Goal: Task Accomplishment & Management: Use online tool/utility

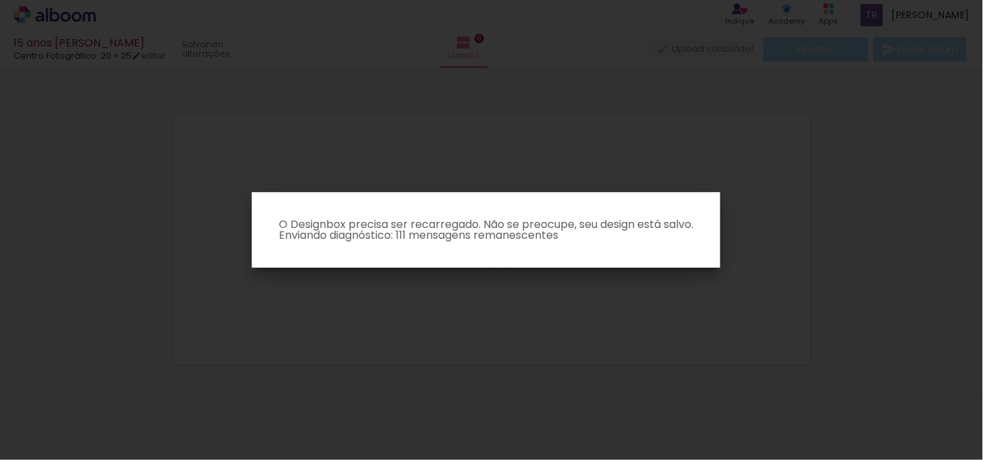
scroll to position [17, 0]
click at [782, 228] on iron-overlay-backdrop at bounding box center [491, 230] width 983 height 460
click at [265, 97] on iron-overlay-backdrop at bounding box center [491, 230] width 983 height 460
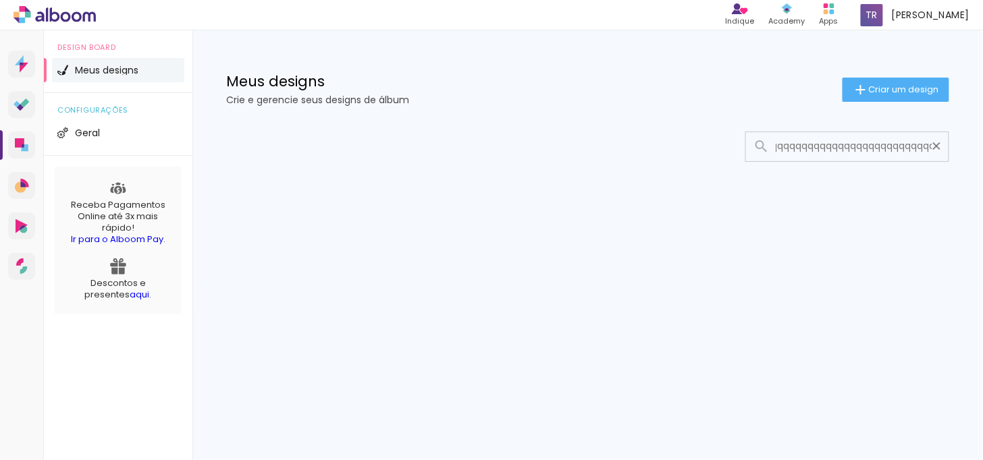
scroll to position [0, 170]
type input "qqqqqqqqqqqqqqqqqqqqqqqqqqqqqqqqqqqqqqqqqqqqqqqqqqq"
type paper-input "qqqqqqqqqqqqqqqqqqqqqqqqqqqqqqqqqqqqqqqqqqqqqqqqqqq"
click at [938, 142] on iron-icon at bounding box center [936, 146] width 13 height 13
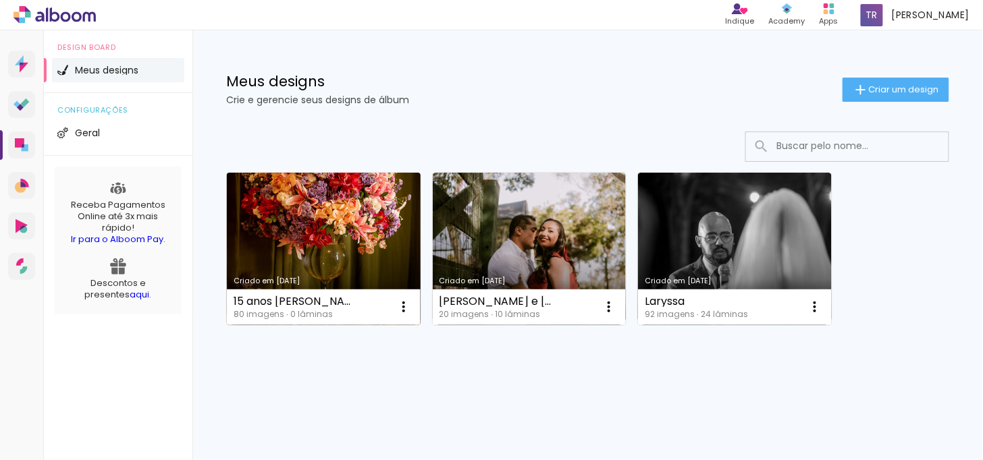
click at [327, 274] on link "Criado em [DATE]" at bounding box center [324, 249] width 194 height 153
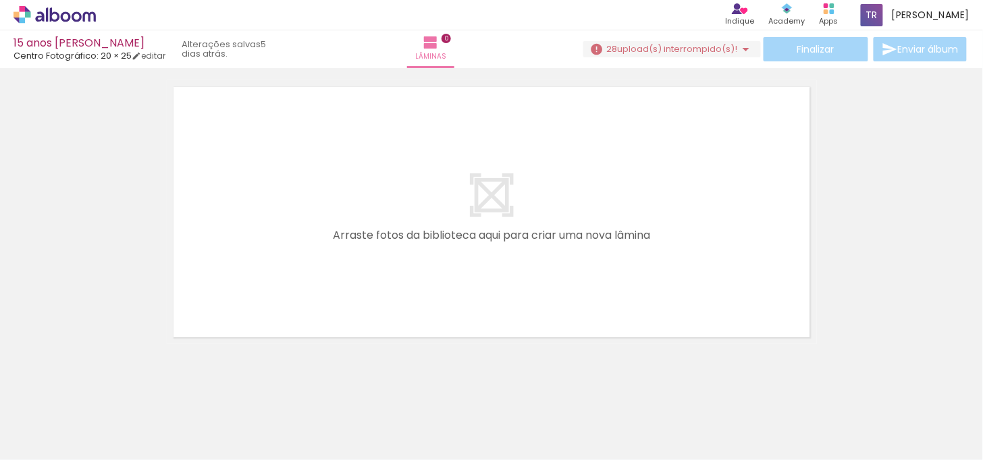
scroll to position [42, 0]
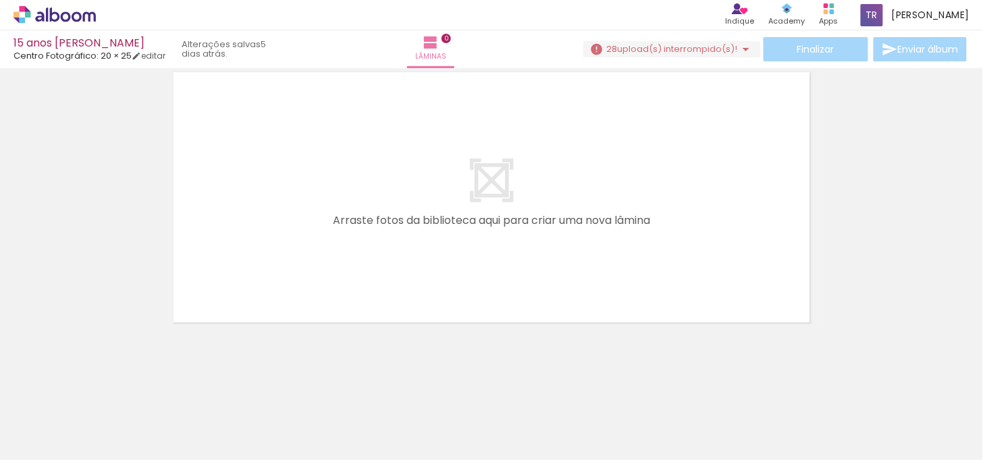
click at [480, 169] on quentale-layouter at bounding box center [492, 197] width 650 height 264
click at [451, 41] on span "0" at bounding box center [446, 38] width 9 height 9
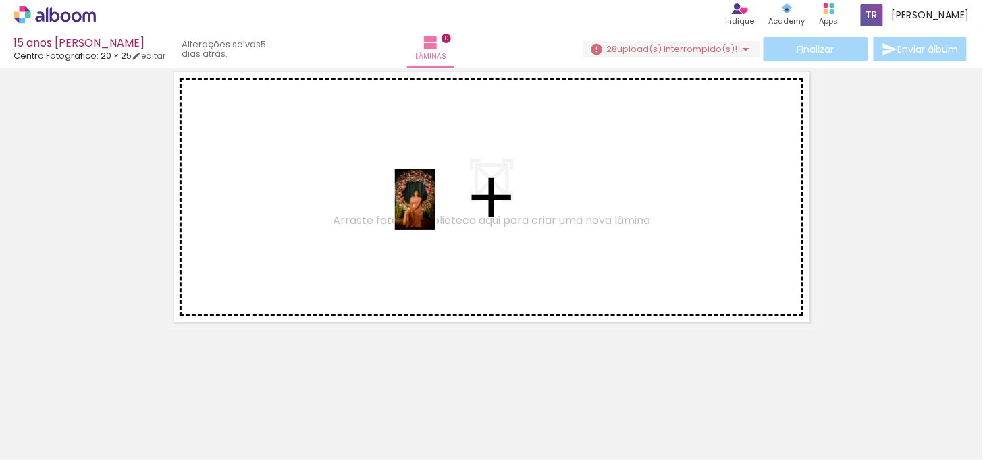
drag, startPoint x: 217, startPoint y: 425, endPoint x: 435, endPoint y: 210, distance: 307.0
click at [435, 210] on quentale-workspace at bounding box center [491, 230] width 983 height 460
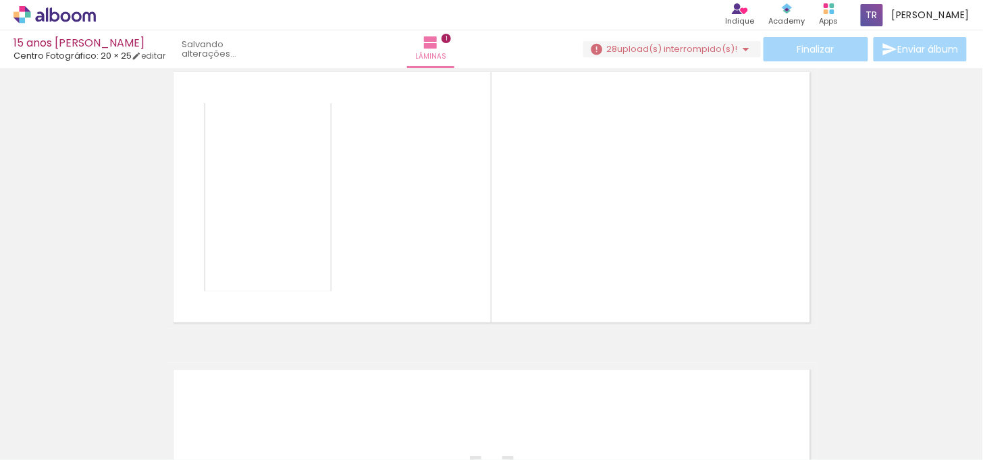
scroll to position [17, 0]
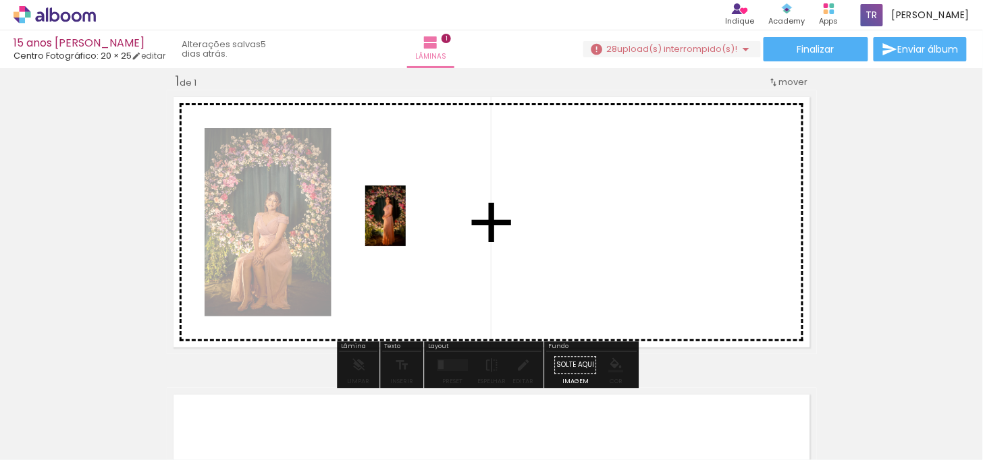
drag, startPoint x: 368, startPoint y: 429, endPoint x: 406, endPoint y: 226, distance: 206.0
click at [406, 226] on quentale-workspace at bounding box center [491, 230] width 983 height 460
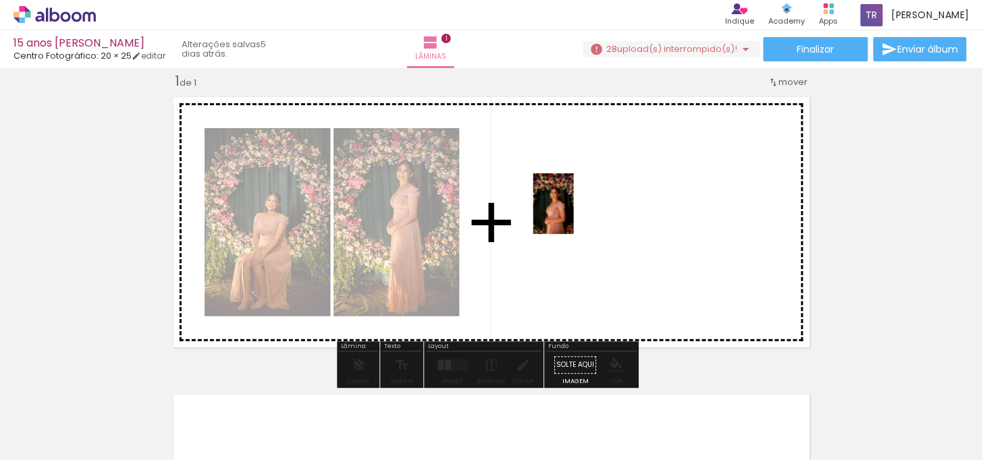
drag, startPoint x: 444, startPoint y: 412, endPoint x: 574, endPoint y: 214, distance: 236.5
click at [574, 214] on quentale-workspace at bounding box center [491, 230] width 983 height 460
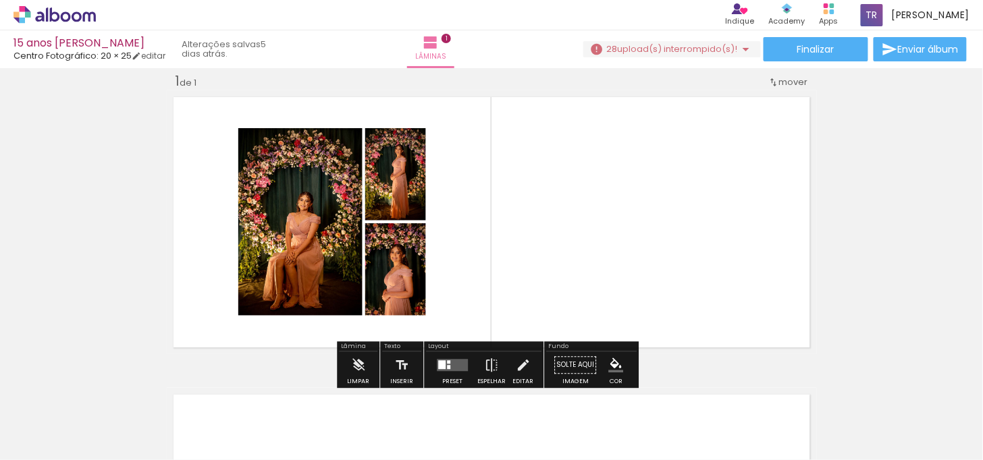
click at [298, 165] on quentale-photo at bounding box center [300, 222] width 124 height 188
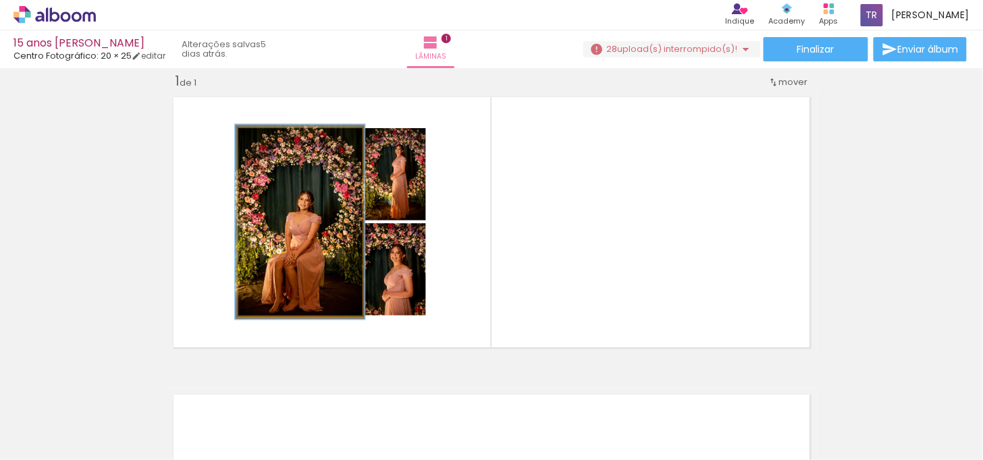
drag, startPoint x: 265, startPoint y: 140, endPoint x: 267, endPoint y: 133, distance: 7.0
type paper-slider "104"
click at [267, 133] on div at bounding box center [272, 143] width 22 height 22
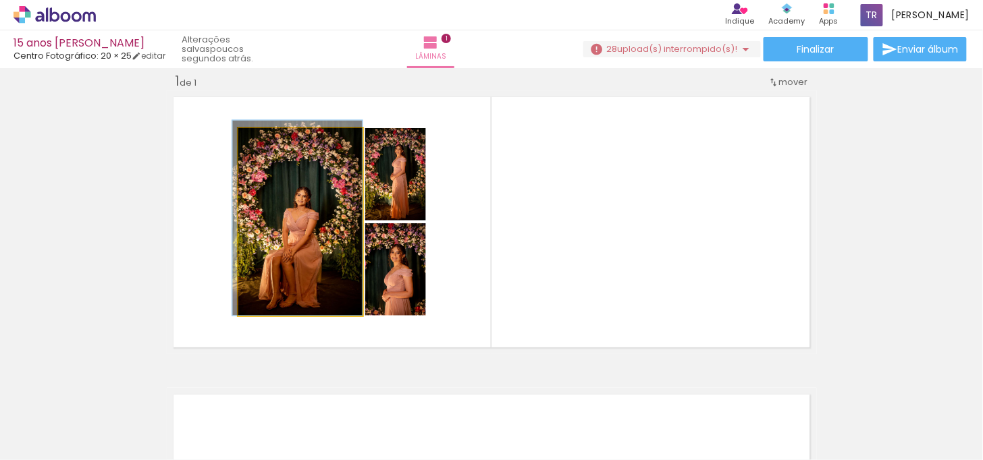
drag, startPoint x: 291, startPoint y: 218, endPoint x: 288, endPoint y: 201, distance: 17.1
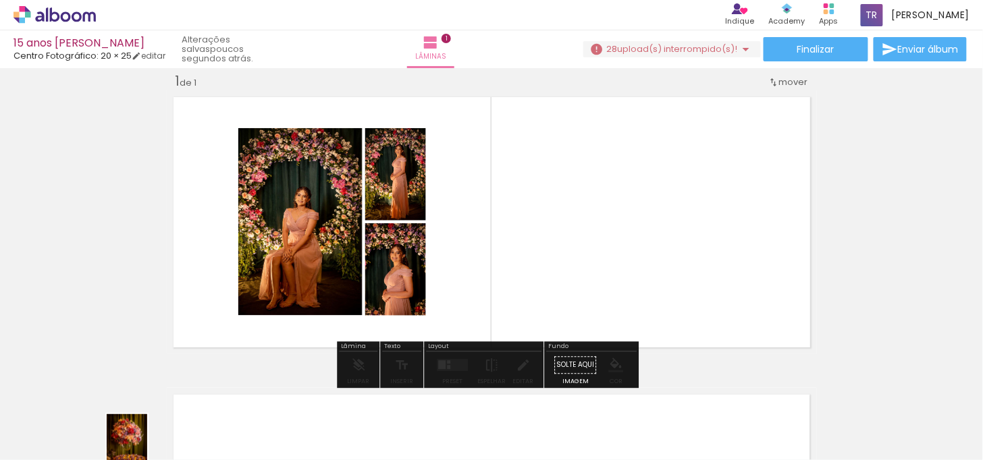
drag, startPoint x: 140, startPoint y: 426, endPoint x: 147, endPoint y: 455, distance: 29.8
click at [111, 455] on iron-horizontal-list at bounding box center [97, 418] width 27 height 84
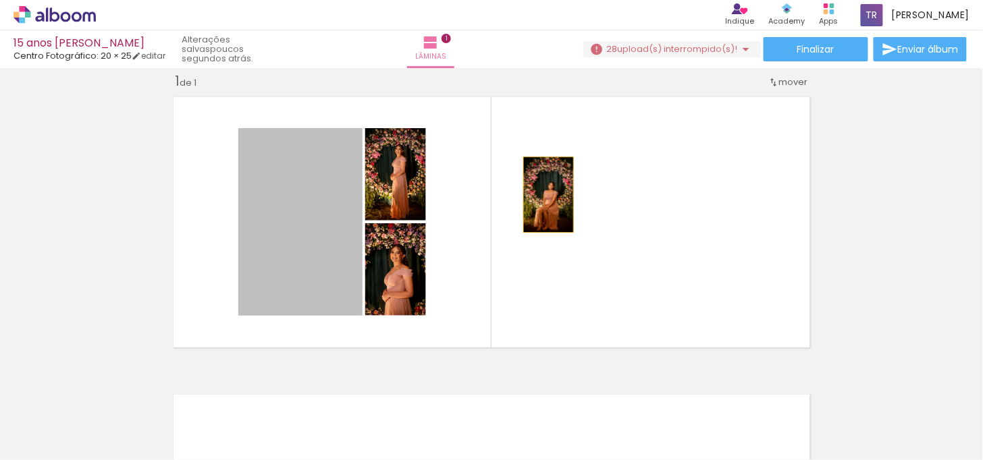
drag, startPoint x: 295, startPoint y: 221, endPoint x: 567, endPoint y: 189, distance: 273.9
click at [567, 189] on quentale-layouter at bounding box center [492, 222] width 650 height 264
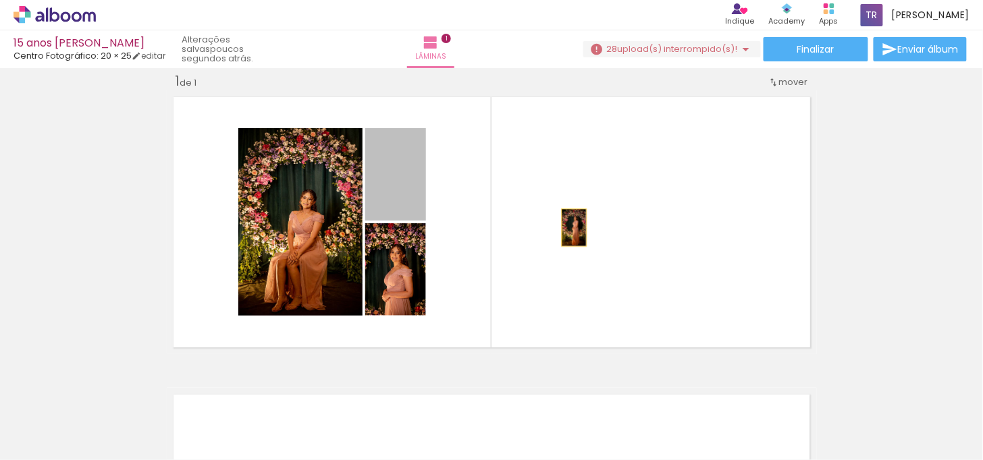
drag, startPoint x: 386, startPoint y: 173, endPoint x: 641, endPoint y: 194, distance: 256.8
click at [641, 194] on quentale-layouter at bounding box center [492, 222] width 650 height 264
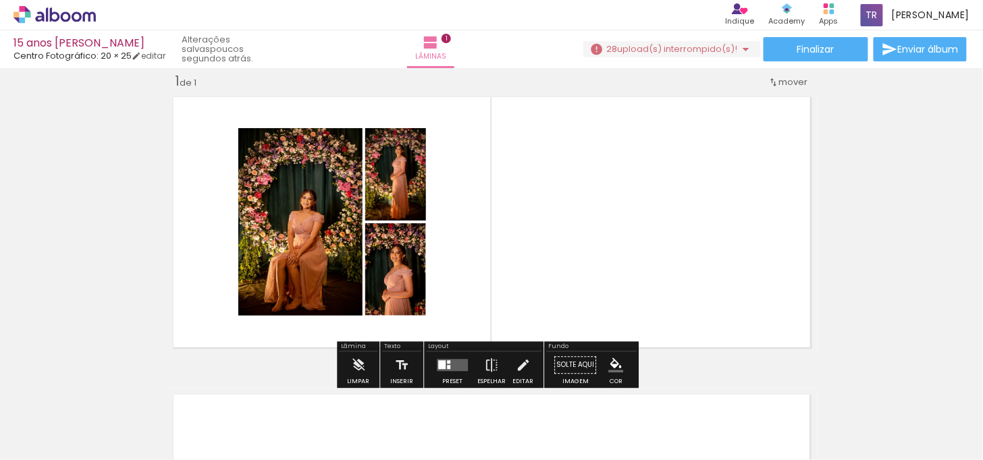
click at [300, 322] on quentale-layouter at bounding box center [492, 222] width 650 height 264
click at [287, 230] on quentale-photo at bounding box center [300, 222] width 124 height 188
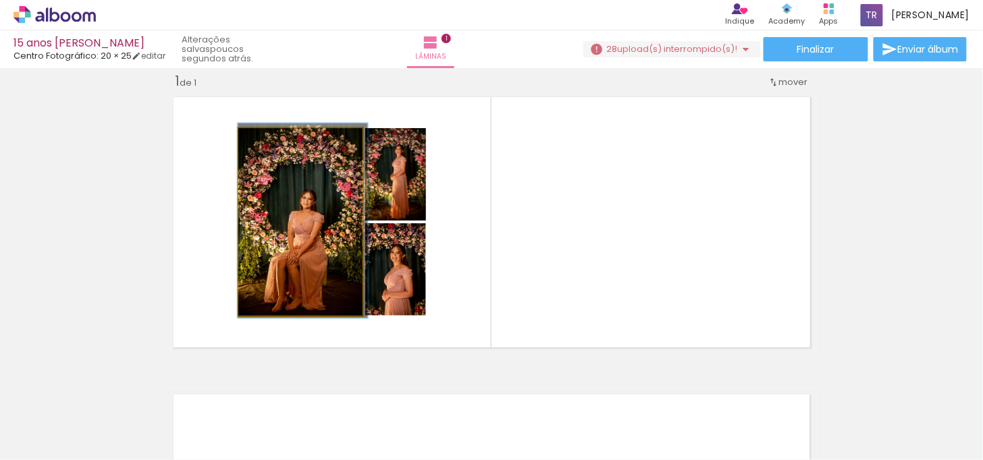
click at [287, 230] on quentale-photo at bounding box center [300, 222] width 124 height 188
click at [280, 225] on quentale-photo at bounding box center [300, 222] width 124 height 188
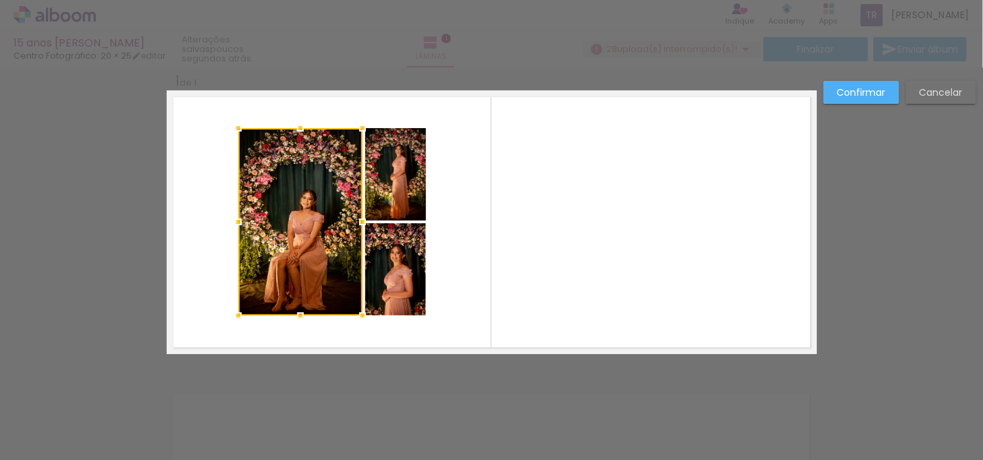
click at [0, 0] on slot "Cancelar" at bounding box center [0, 0] width 0 height 0
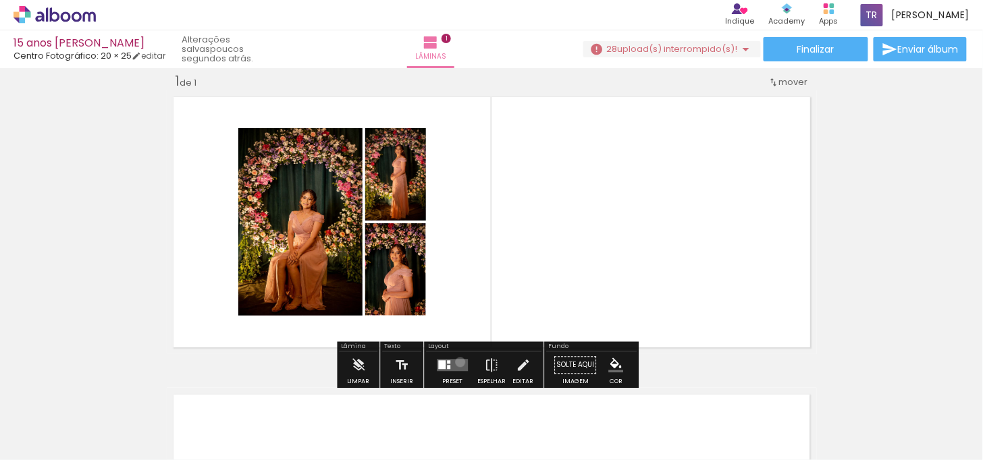
click at [457, 362] on quentale-layouter at bounding box center [452, 365] width 31 height 12
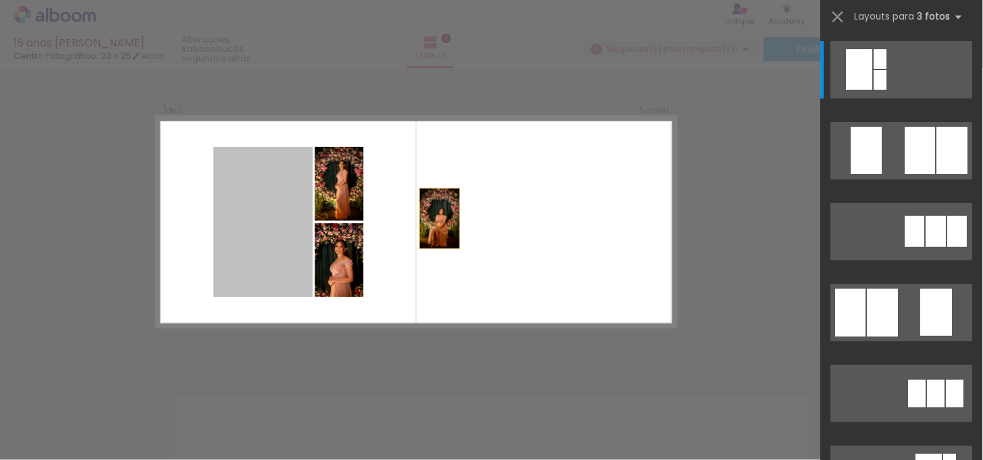
drag, startPoint x: 261, startPoint y: 218, endPoint x: 478, endPoint y: 217, distance: 217.4
click at [478, 217] on quentale-layouter at bounding box center [416, 222] width 520 height 211
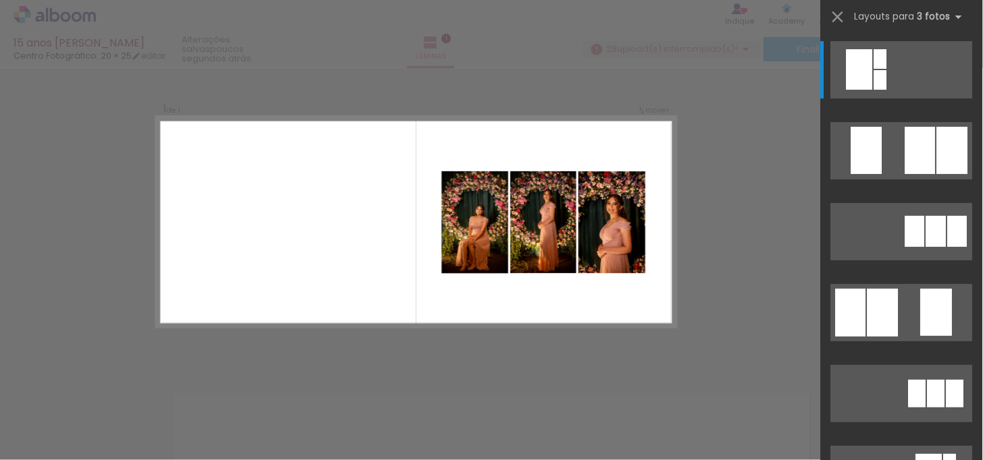
scroll to position [150, 0]
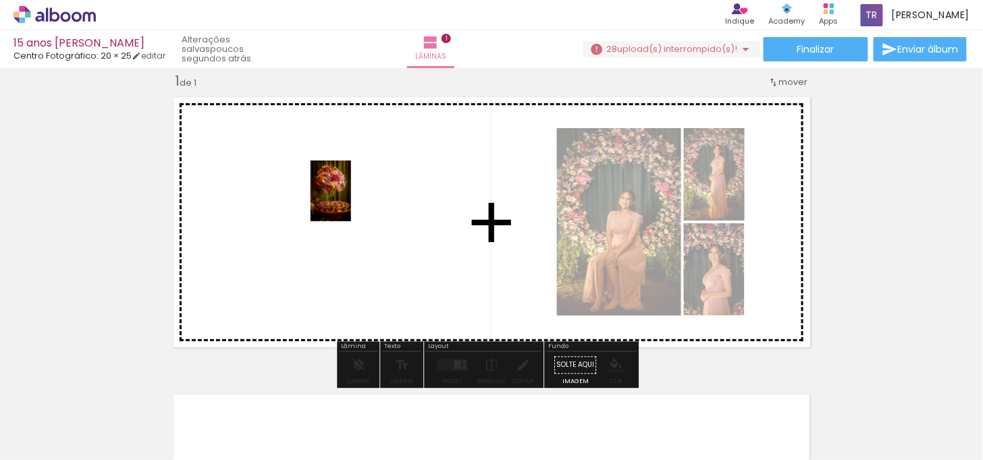
drag, startPoint x: 147, startPoint y: 430, endPoint x: 351, endPoint y: 201, distance: 307.0
click at [351, 201] on quentale-workspace at bounding box center [491, 230] width 983 height 460
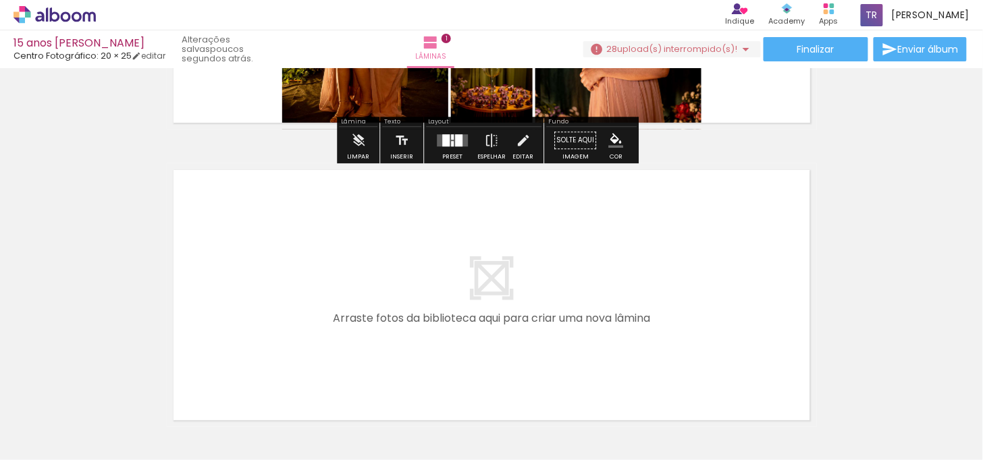
scroll to position [317, 0]
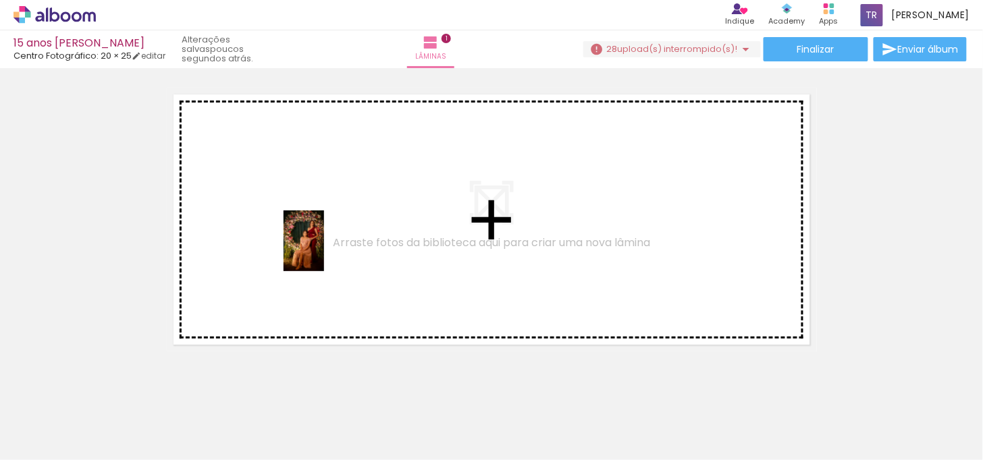
drag, startPoint x: 292, startPoint y: 427, endPoint x: 324, endPoint y: 251, distance: 179.0
click at [324, 251] on quentale-workspace at bounding box center [491, 230] width 983 height 460
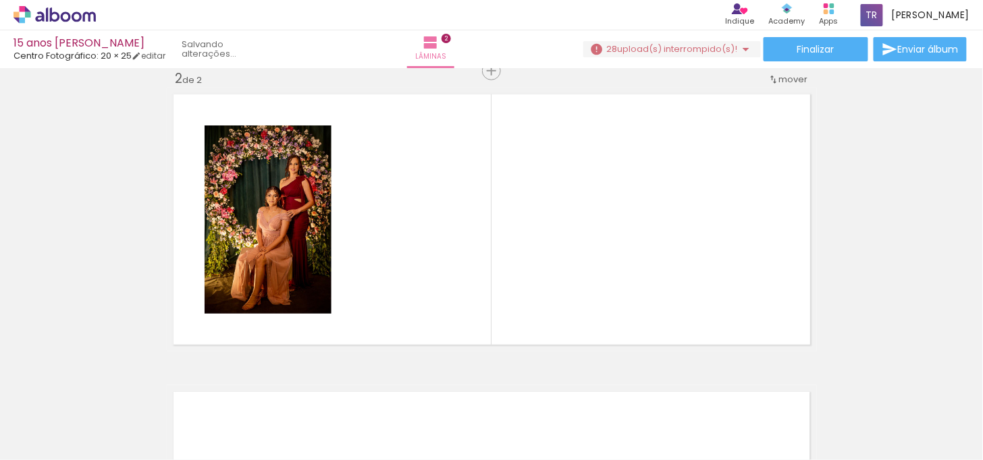
scroll to position [315, 0]
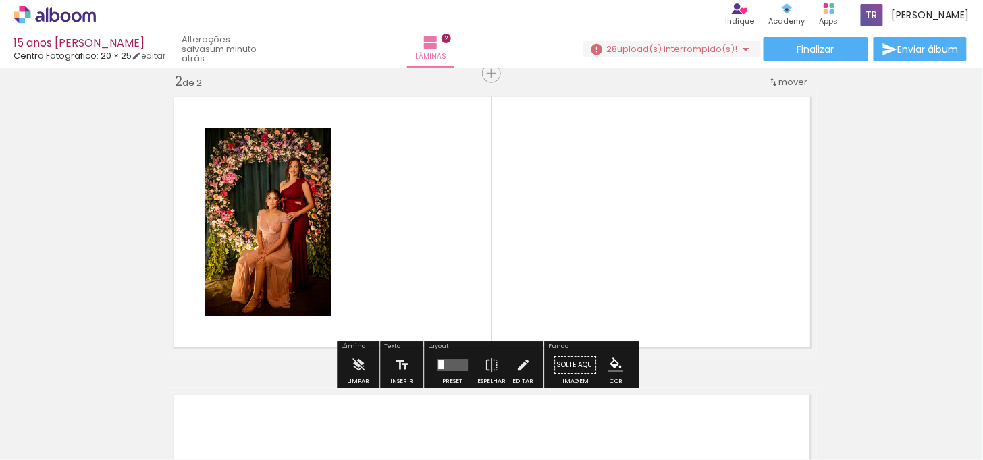
click at [441, 363] on quentale-layouter at bounding box center [452, 365] width 31 height 12
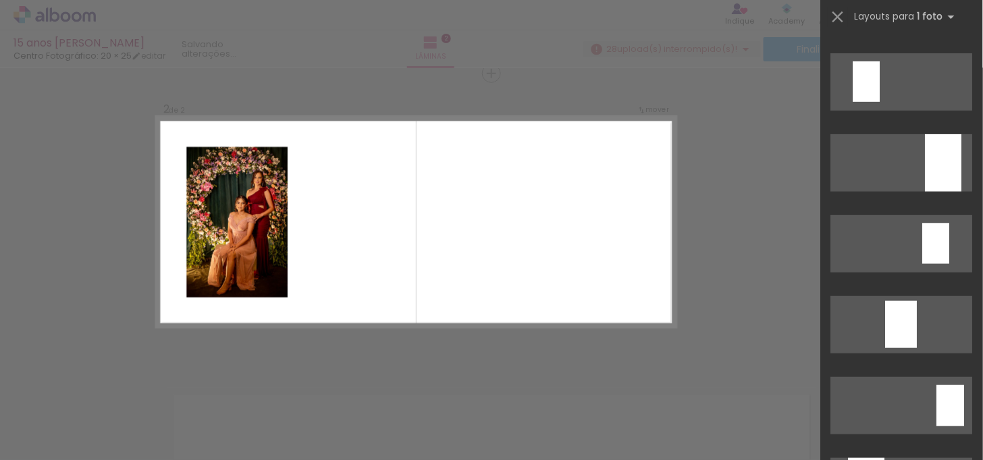
scroll to position [0, 0]
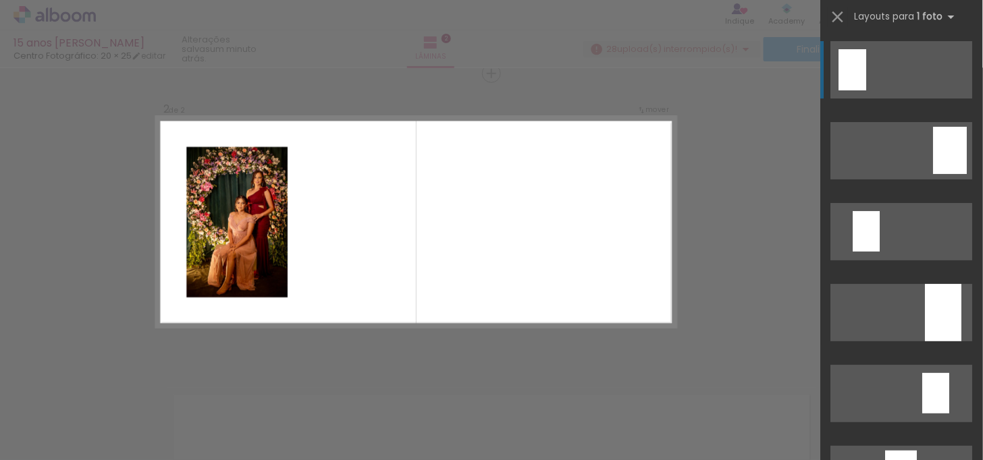
click at [382, 295] on quentale-layouter at bounding box center [416, 222] width 520 height 211
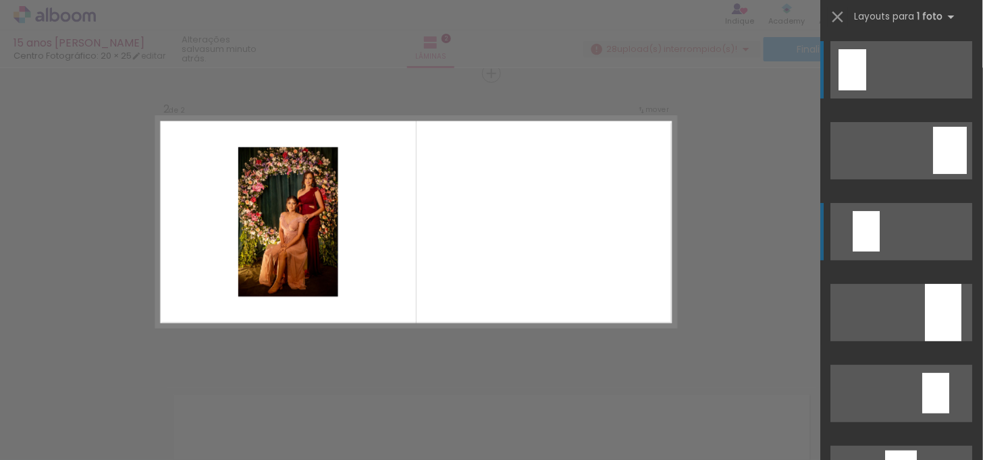
click at [861, 90] on div at bounding box center [853, 69] width 28 height 41
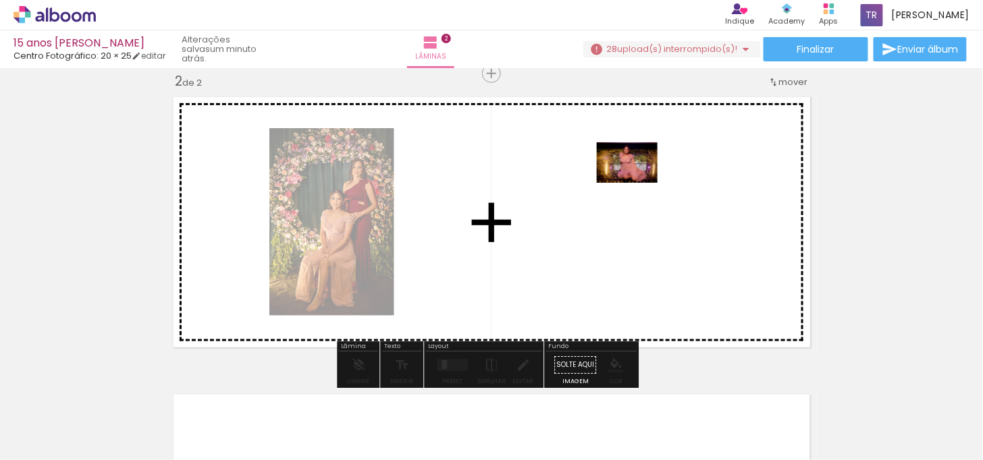
drag, startPoint x: 532, startPoint y: 427, endPoint x: 637, endPoint y: 176, distance: 272.3
click at [637, 176] on quentale-workspace at bounding box center [491, 230] width 983 height 460
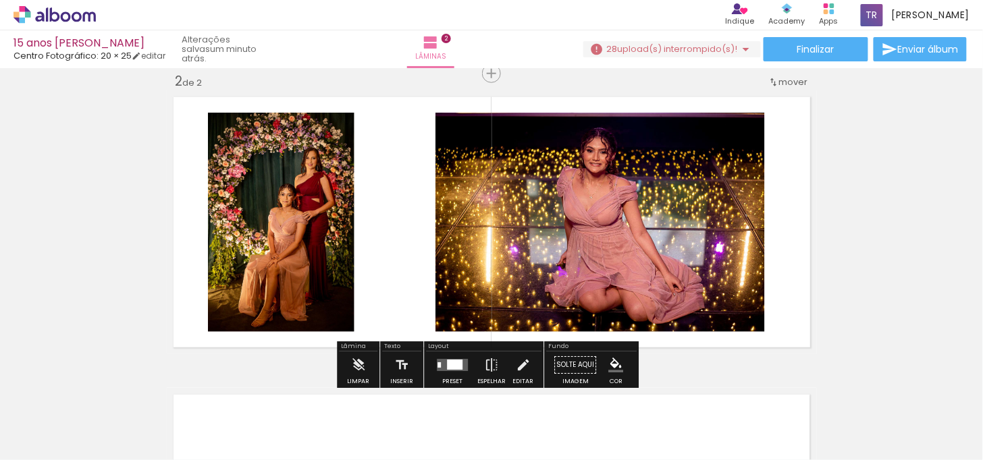
click at [663, 261] on quentale-photo at bounding box center [599, 222] width 329 height 219
click at [464, 365] on quentale-layouter at bounding box center [452, 365] width 31 height 12
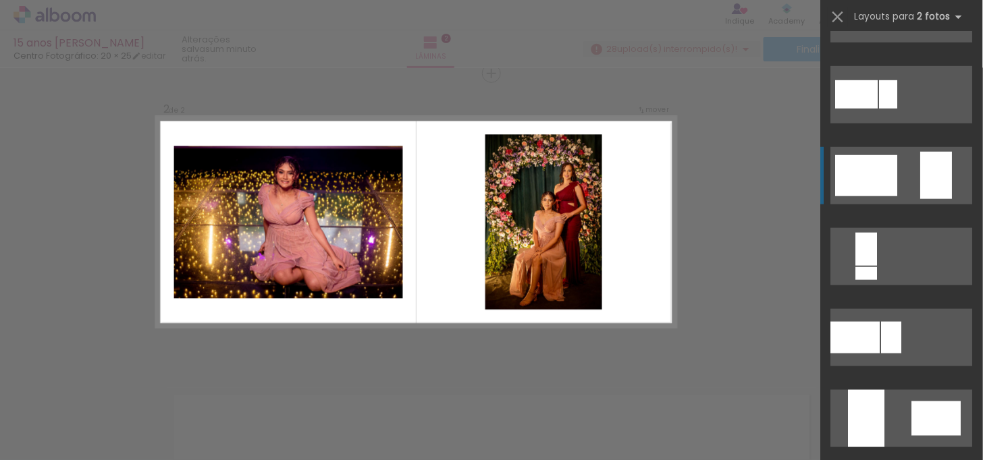
scroll to position [300, 0]
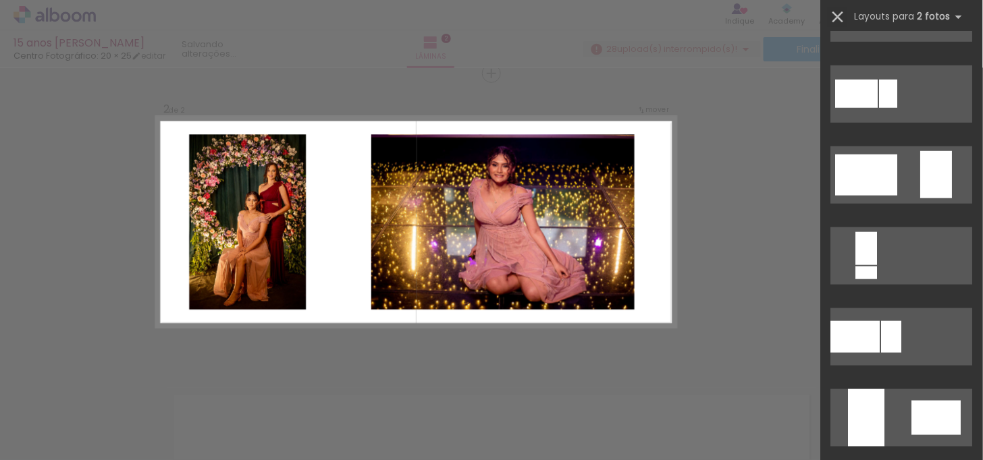
click at [833, 15] on iron-icon at bounding box center [837, 16] width 19 height 19
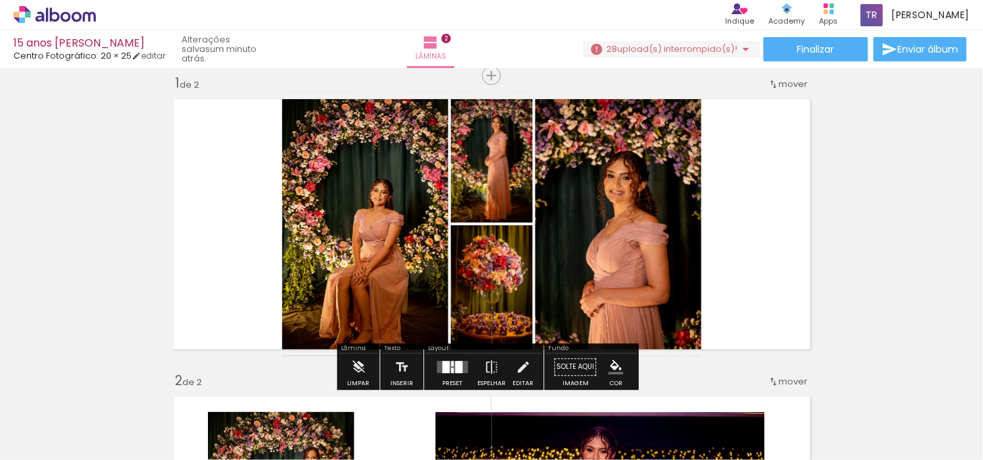
scroll to position [0, 0]
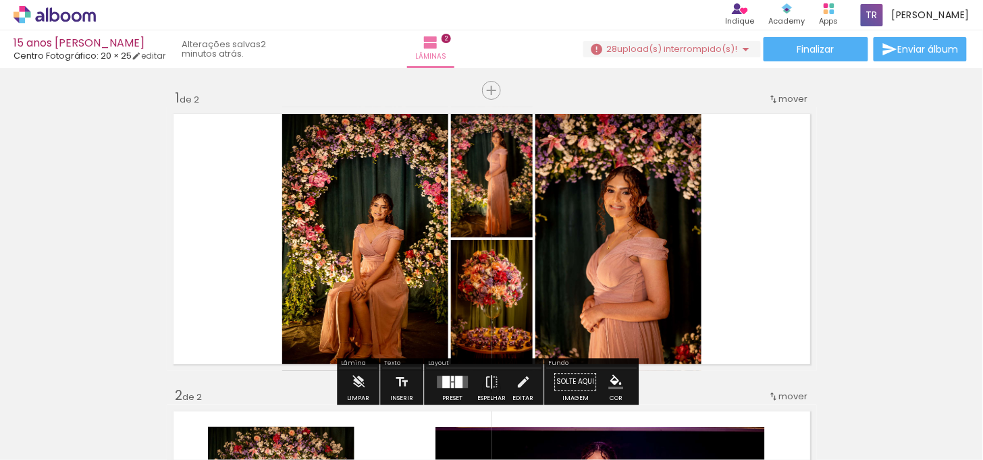
click at [487, 311] on quentale-photo at bounding box center [492, 305] width 82 height 131
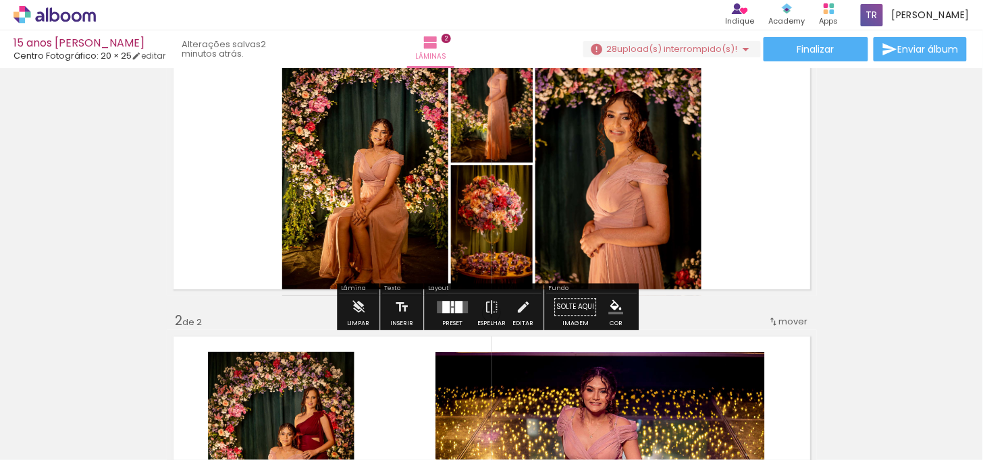
click at [504, 233] on quentale-photo at bounding box center [492, 230] width 82 height 131
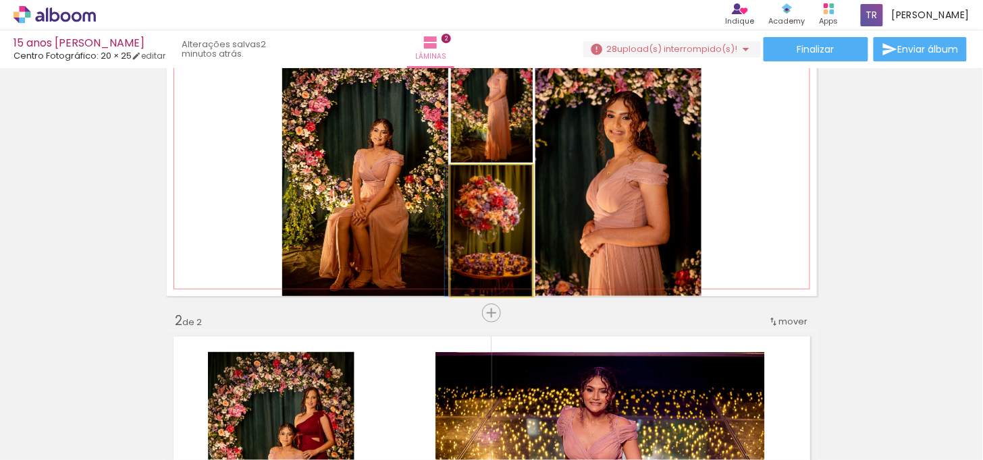
drag, startPoint x: 504, startPoint y: 233, endPoint x: 498, endPoint y: 296, distance: 63.1
click at [498, 296] on div "Inserir lâmina 1 de 2 Inserir lâmina 2 de 2" at bounding box center [491, 445] width 983 height 894
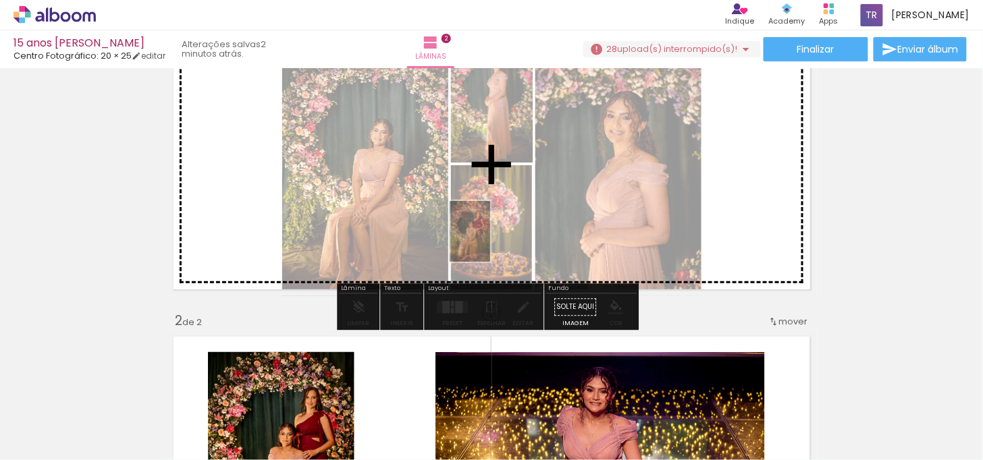
drag, startPoint x: 282, startPoint y: 416, endPoint x: 490, endPoint y: 242, distance: 271.3
click at [490, 242] on quentale-workspace at bounding box center [491, 230] width 983 height 460
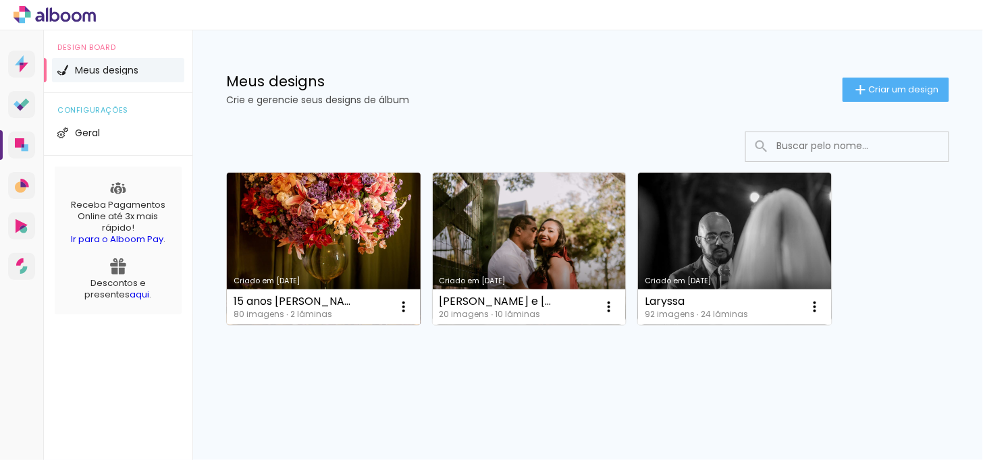
click at [311, 235] on link "Criado em [DATE]" at bounding box center [324, 249] width 194 height 153
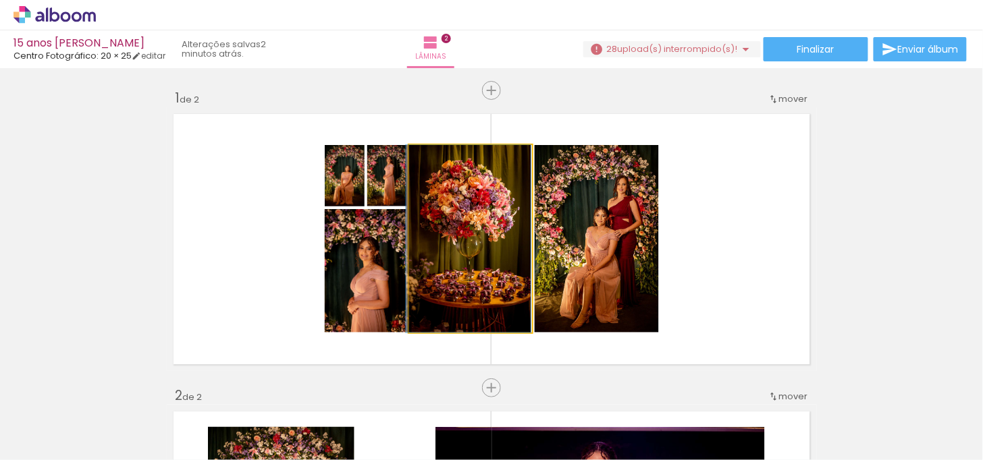
click at [447, 225] on quentale-photo at bounding box center [470, 239] width 123 height 188
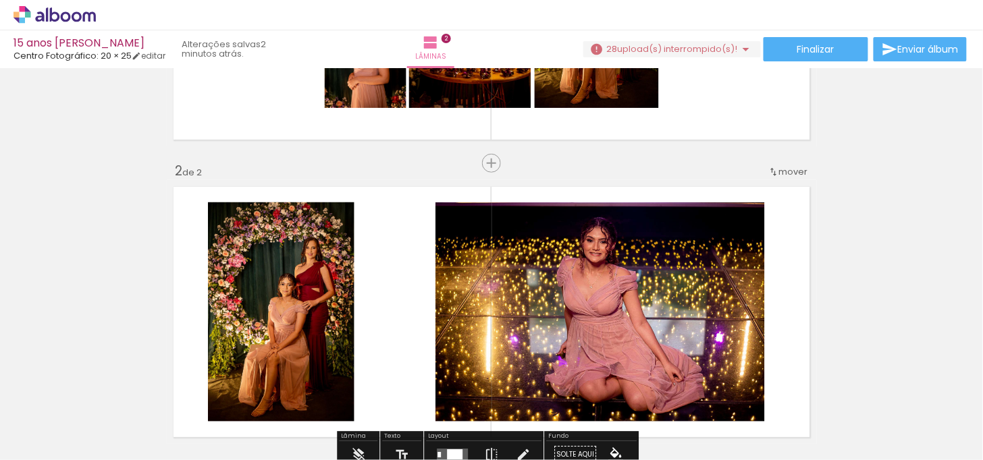
scroll to position [75, 0]
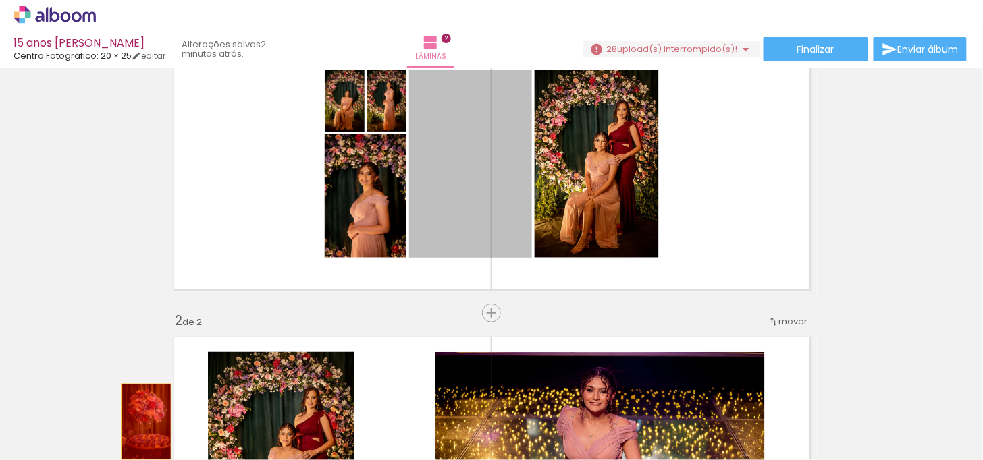
drag, startPoint x: 483, startPoint y: 218, endPoint x: 140, endPoint y: 422, distance: 399.0
click at [140, 422] on quentale-workspace at bounding box center [491, 230] width 983 height 460
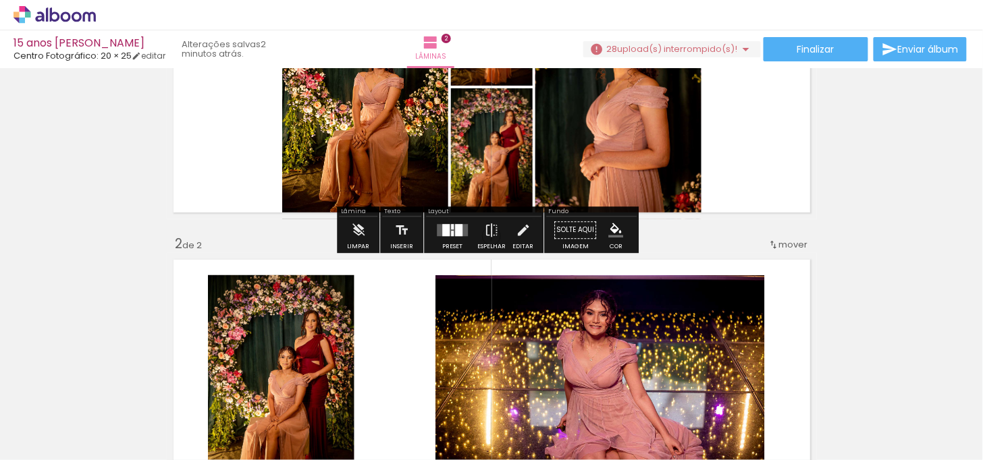
scroll to position [375, 0]
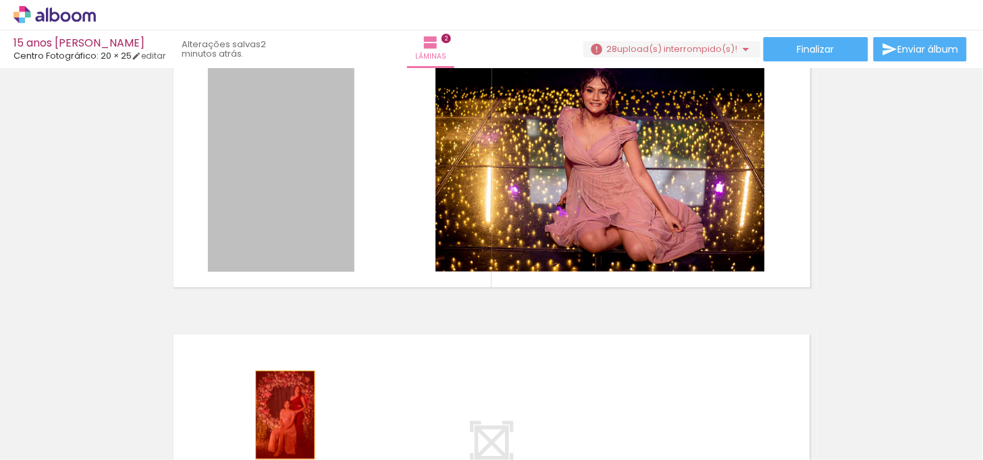
drag, startPoint x: 318, startPoint y: 245, endPoint x: 280, endPoint y: 415, distance: 174.4
click at [280, 415] on quentale-workspace at bounding box center [491, 230] width 983 height 460
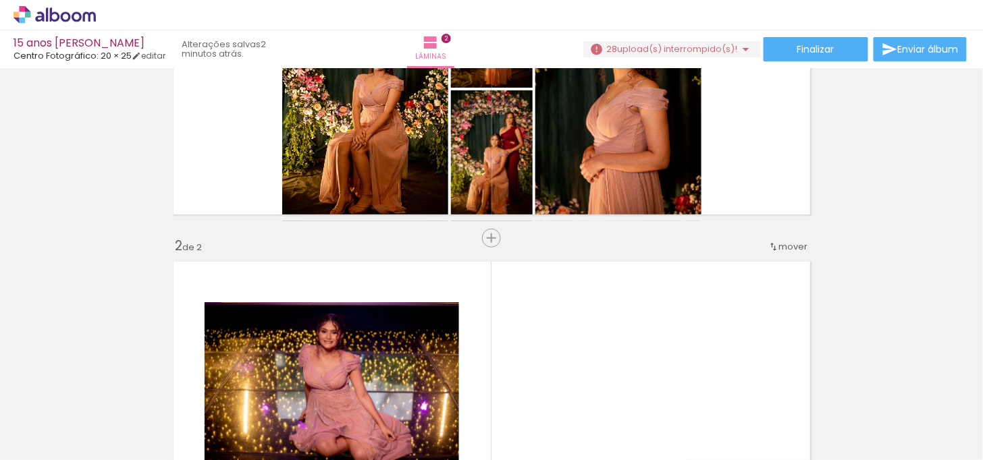
scroll to position [75, 0]
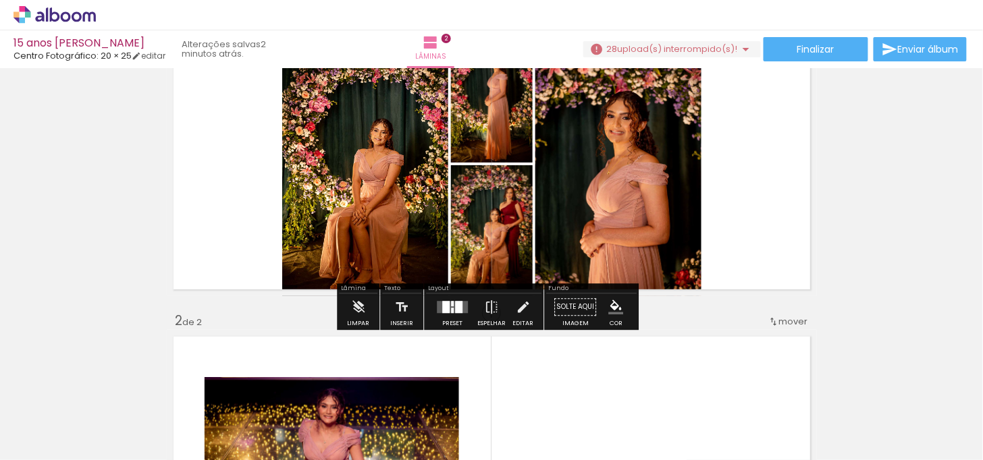
click at [451, 304] on div at bounding box center [452, 303] width 3 height 5
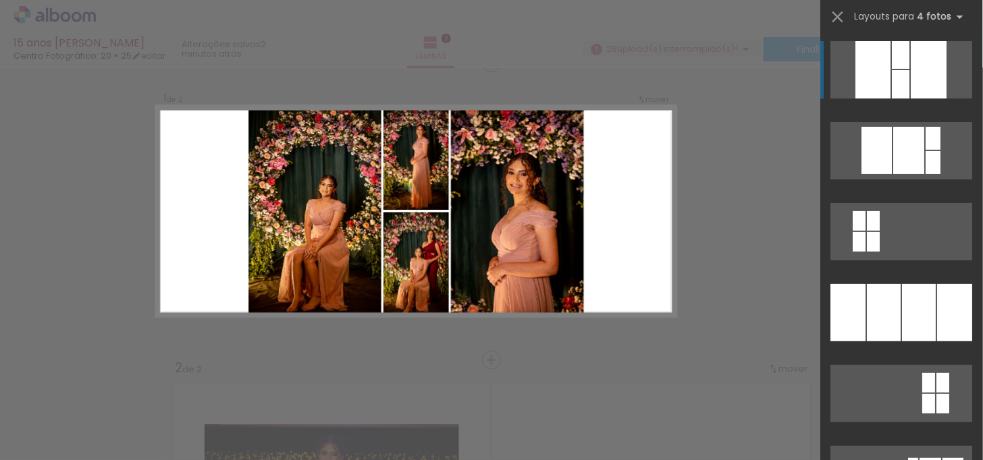
scroll to position [17, 0]
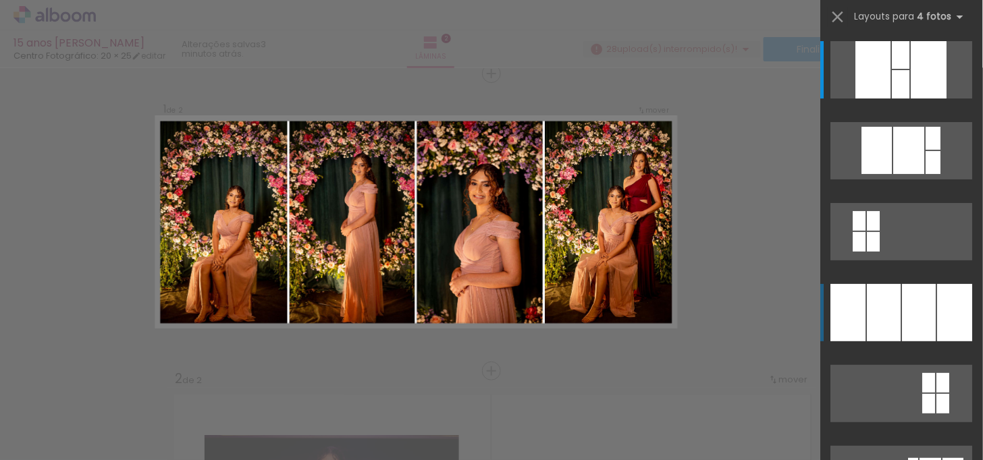
click at [913, 99] on div at bounding box center [929, 69] width 36 height 57
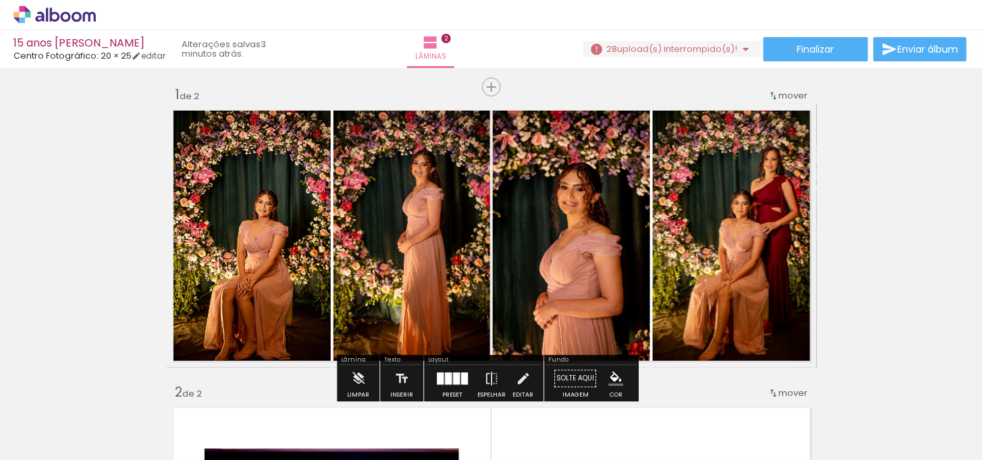
scroll to position [0, 0]
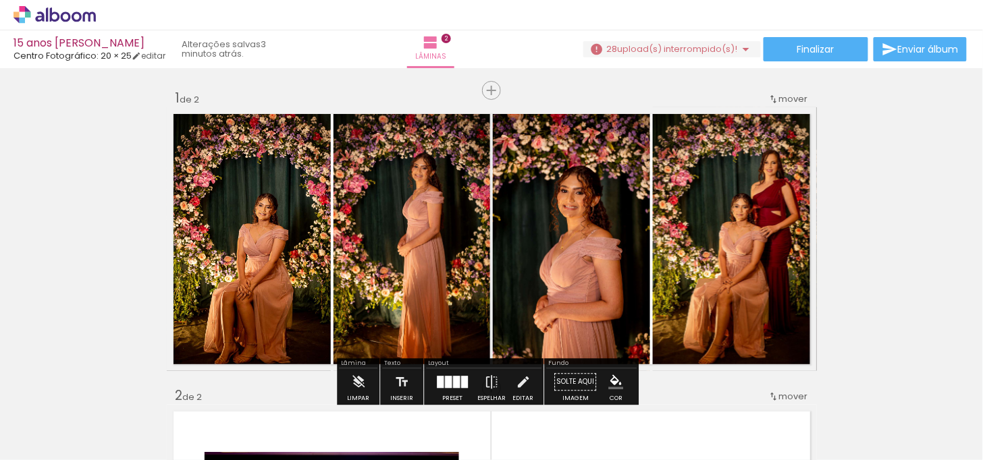
click at [779, 98] on span "mover" at bounding box center [793, 98] width 29 height 13
click at [761, 120] on span "2" at bounding box center [761, 119] width 7 height 22
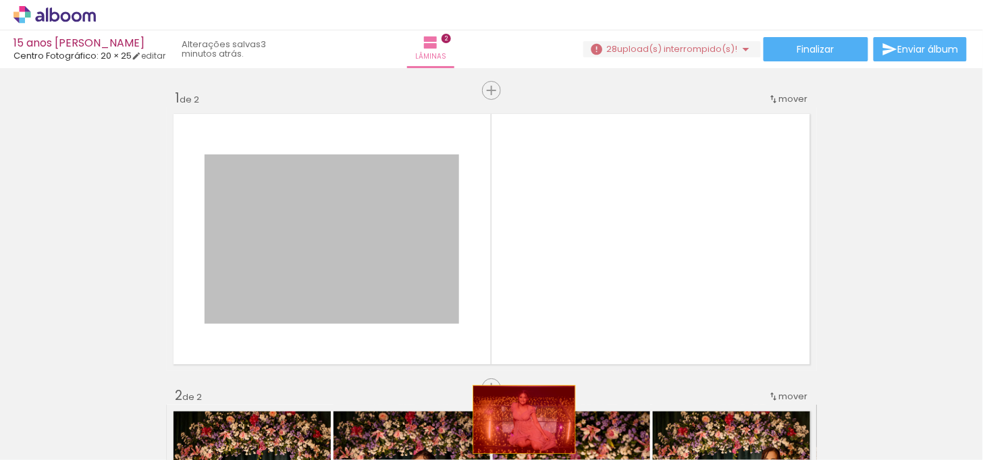
drag, startPoint x: 329, startPoint y: 246, endPoint x: 514, endPoint y: 416, distance: 250.4
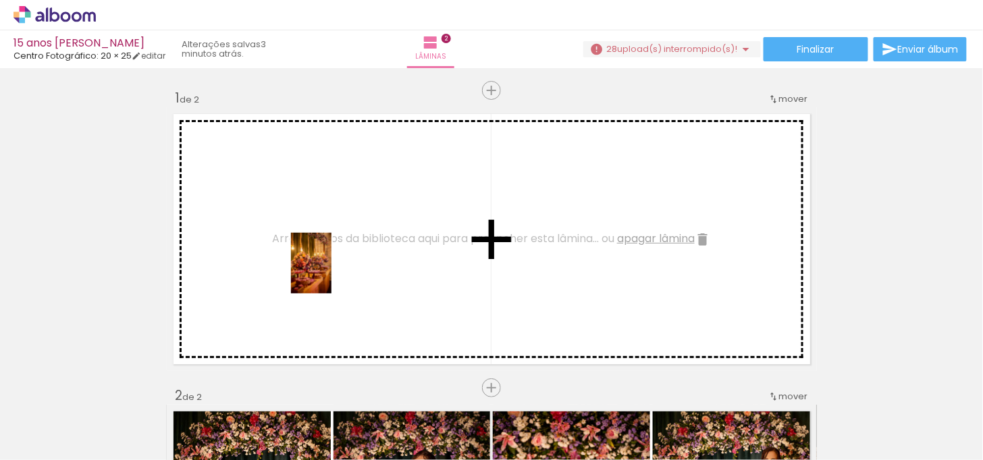
drag, startPoint x: 595, startPoint y: 420, endPoint x: 331, endPoint y: 273, distance: 301.3
click at [331, 273] on quentale-workspace at bounding box center [491, 230] width 983 height 460
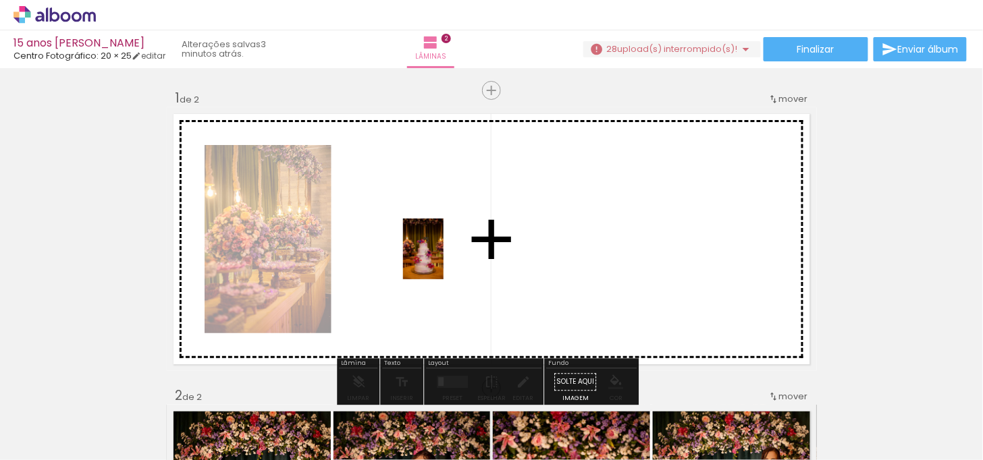
drag, startPoint x: 674, startPoint y: 426, endPoint x: 187, endPoint y: 424, distance: 486.8
click at [437, 251] on quentale-workspace at bounding box center [491, 230] width 983 height 460
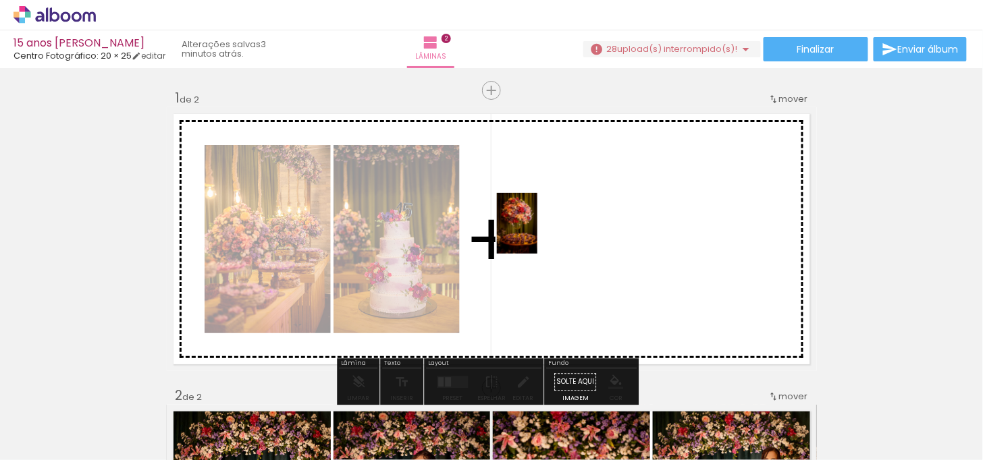
drag, startPoint x: 171, startPoint y: 423, endPoint x: 537, endPoint y: 234, distance: 411.9
click at [537, 234] on quentale-workspace at bounding box center [491, 230] width 983 height 460
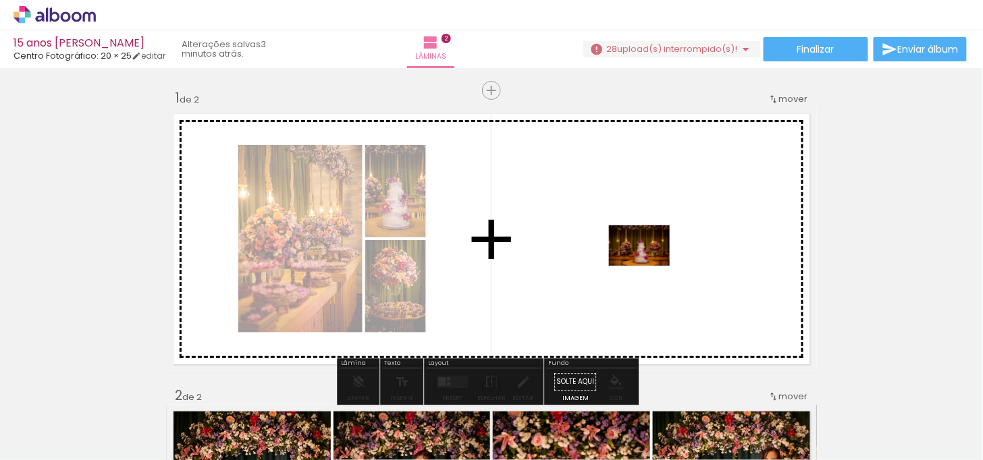
drag, startPoint x: 741, startPoint y: 431, endPoint x: 648, endPoint y: 262, distance: 192.5
click at [648, 262] on quentale-workspace at bounding box center [491, 230] width 983 height 460
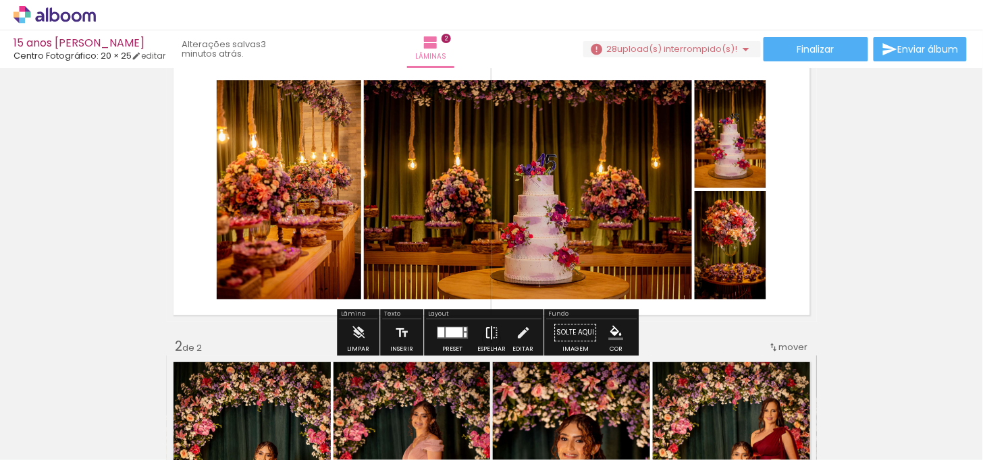
scroll to position [75, 0]
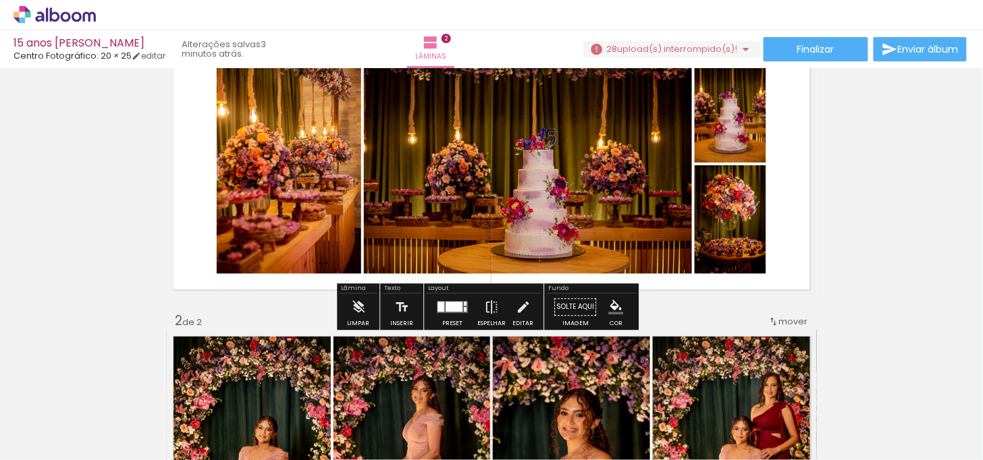
click at [437, 309] on div at bounding box center [440, 307] width 7 height 10
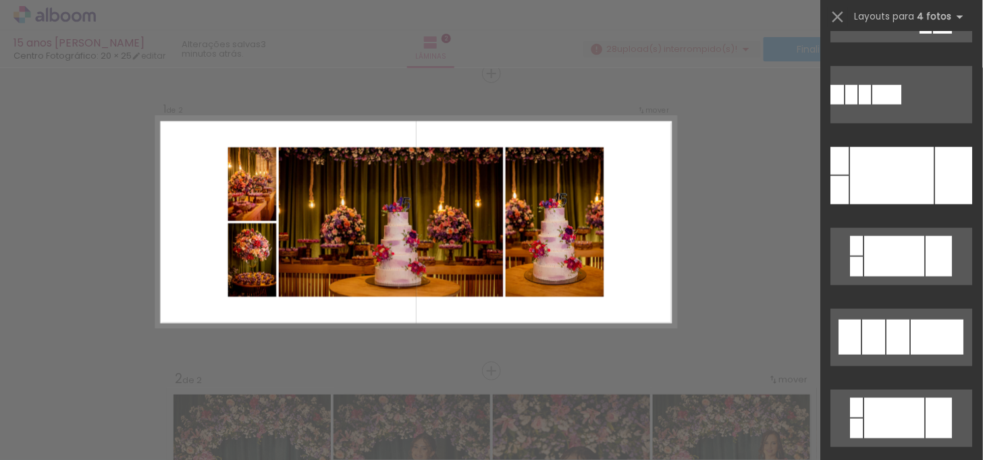
scroll to position [300, 0]
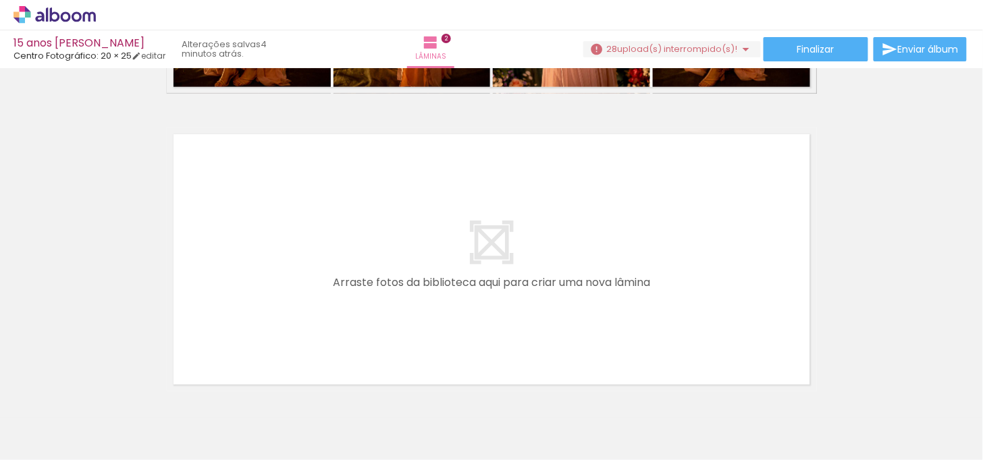
scroll to position [637, 0]
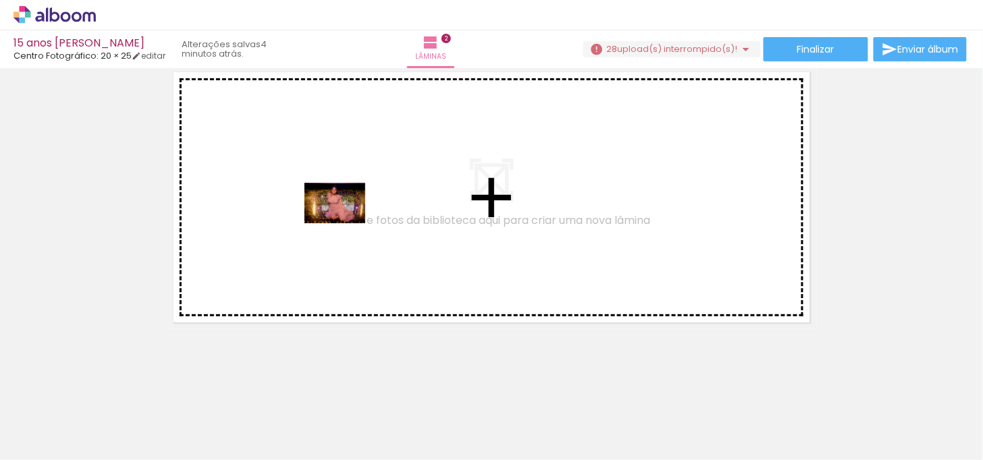
drag, startPoint x: 527, startPoint y: 427, endPoint x: 354, endPoint y: 225, distance: 266.3
click at [339, 217] on quentale-workspace at bounding box center [491, 230] width 983 height 460
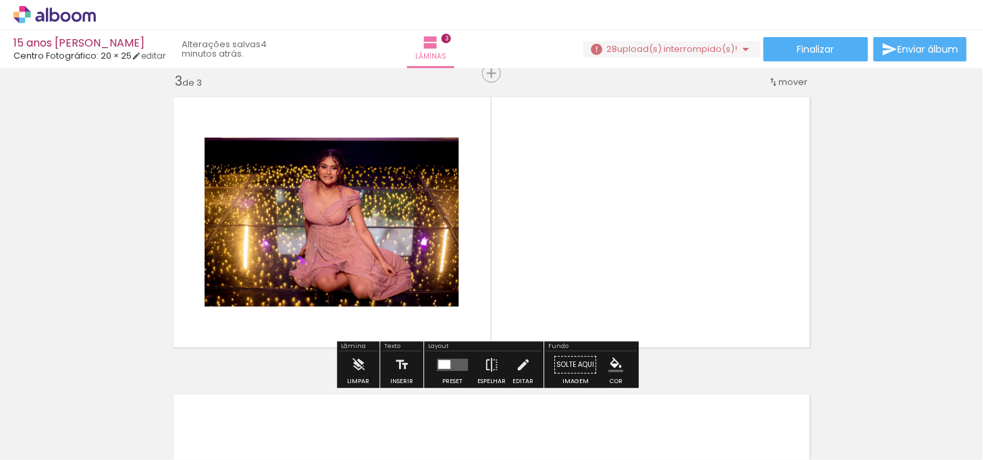
scroll to position [612, 0]
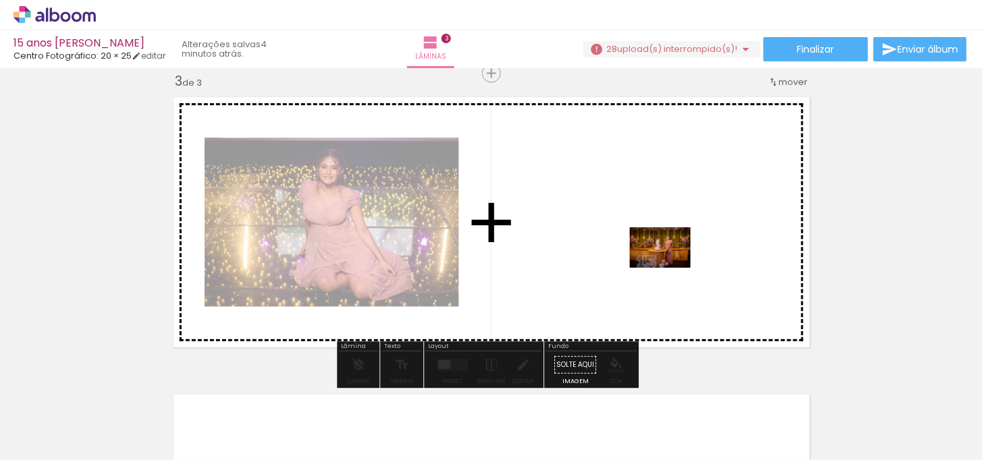
drag, startPoint x: 826, startPoint y: 433, endPoint x: 670, endPoint y: 268, distance: 227.3
click at [670, 268] on quentale-workspace at bounding box center [491, 230] width 983 height 460
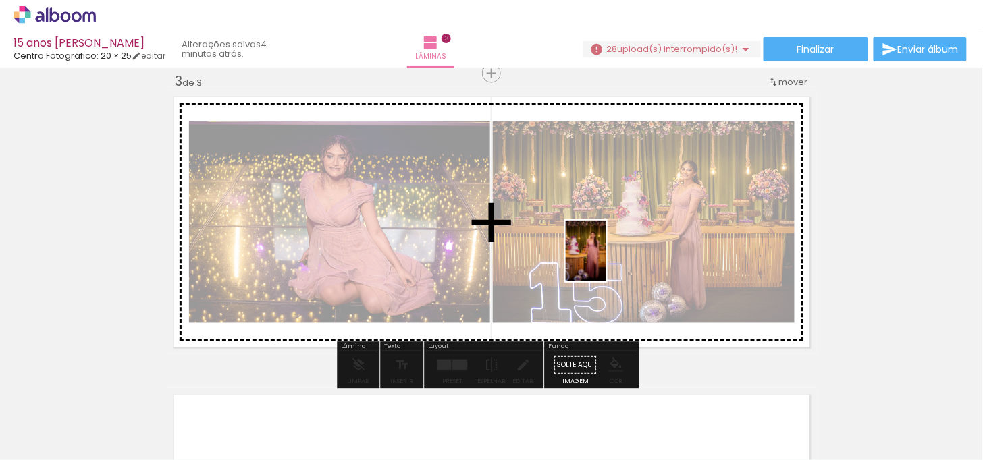
drag, startPoint x: 895, startPoint y: 436, endPoint x: 606, endPoint y: 261, distance: 337.7
click at [606, 261] on quentale-workspace at bounding box center [491, 230] width 983 height 460
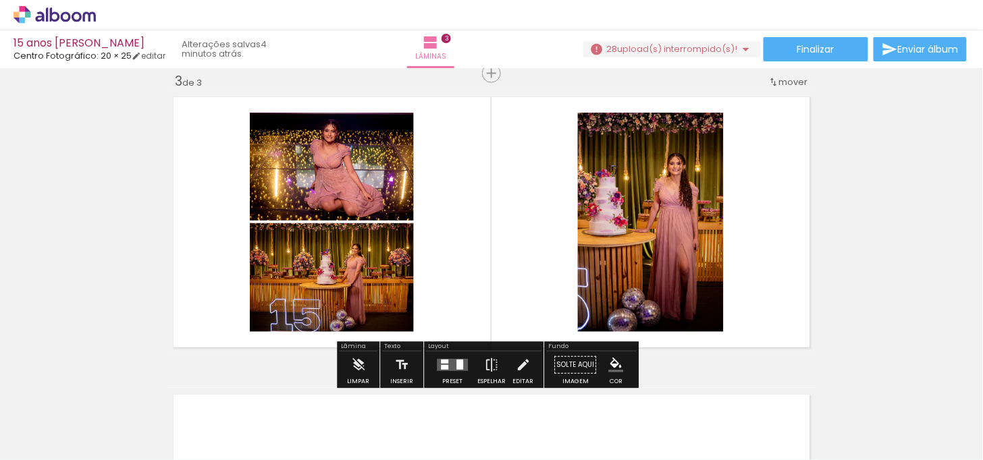
click at [456, 365] on div at bounding box center [459, 365] width 7 height 10
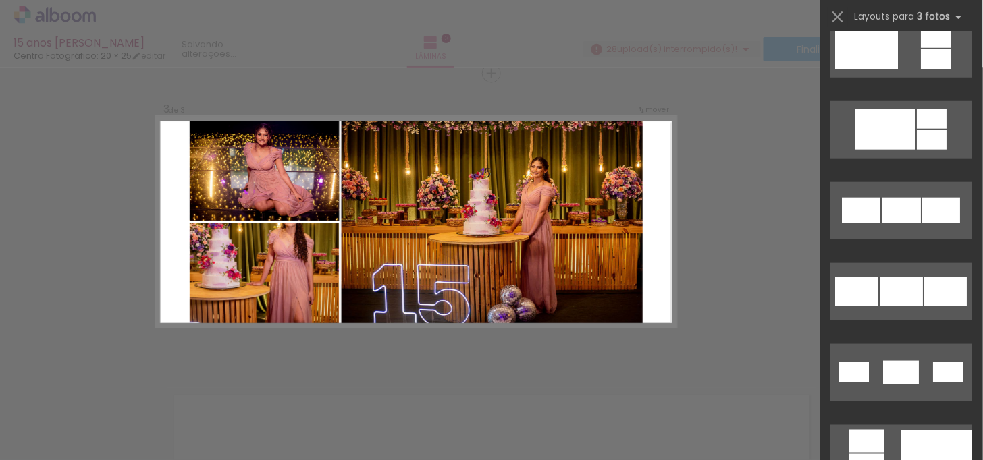
scroll to position [5101, 0]
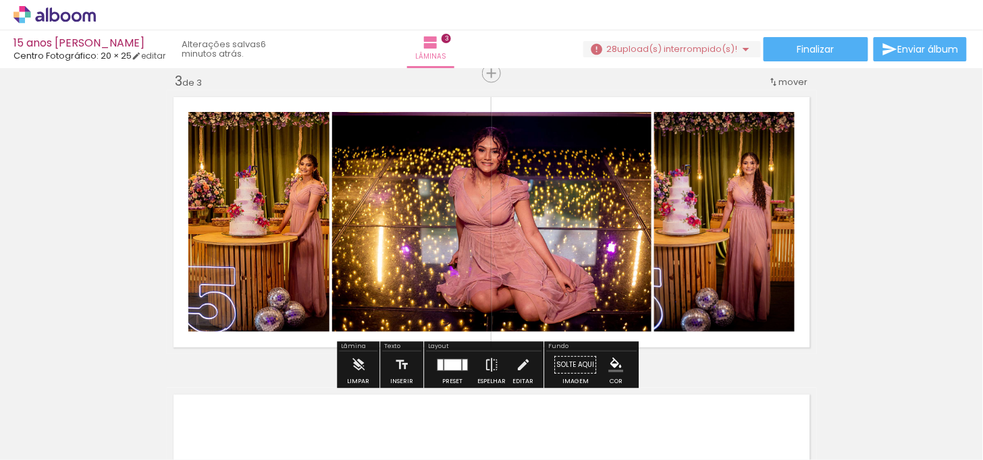
click at [451, 360] on div at bounding box center [452, 365] width 17 height 11
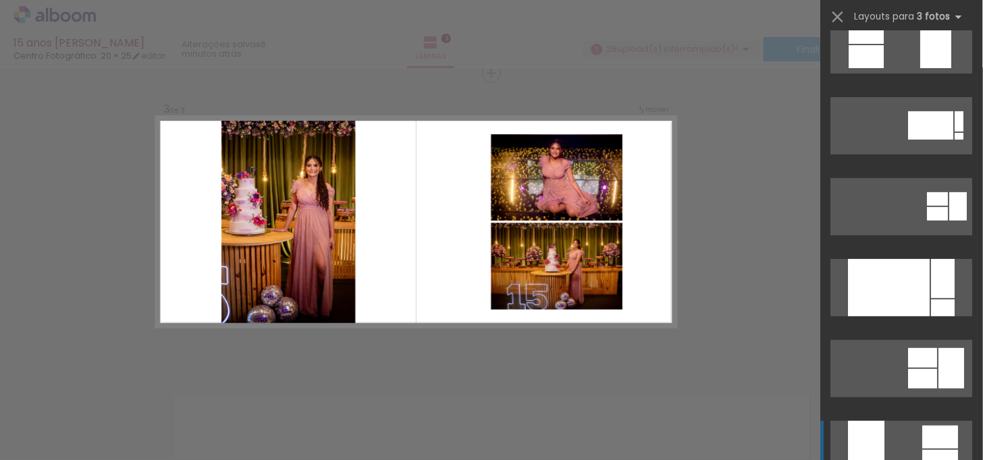
scroll to position [0, 0]
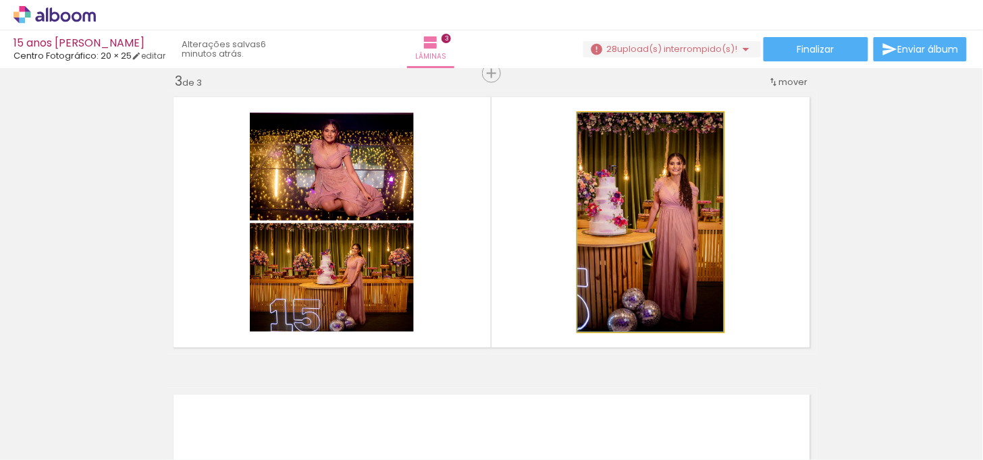
click at [635, 230] on quentale-photo at bounding box center [651, 222] width 146 height 219
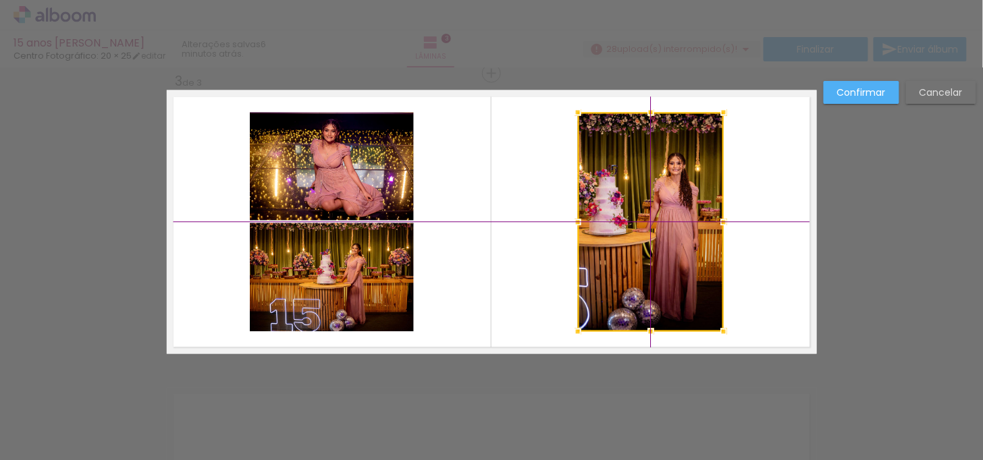
click at [668, 223] on div at bounding box center [651, 222] width 146 height 219
click at [635, 246] on div at bounding box center [651, 222] width 146 height 219
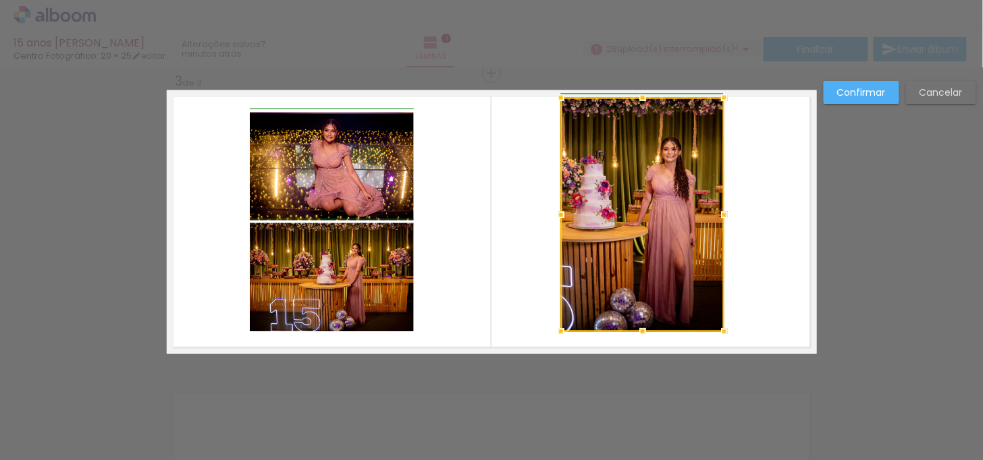
drag, startPoint x: 573, startPoint y: 113, endPoint x: 552, endPoint y: 98, distance: 26.1
click at [552, 98] on div at bounding box center [561, 97] width 27 height 27
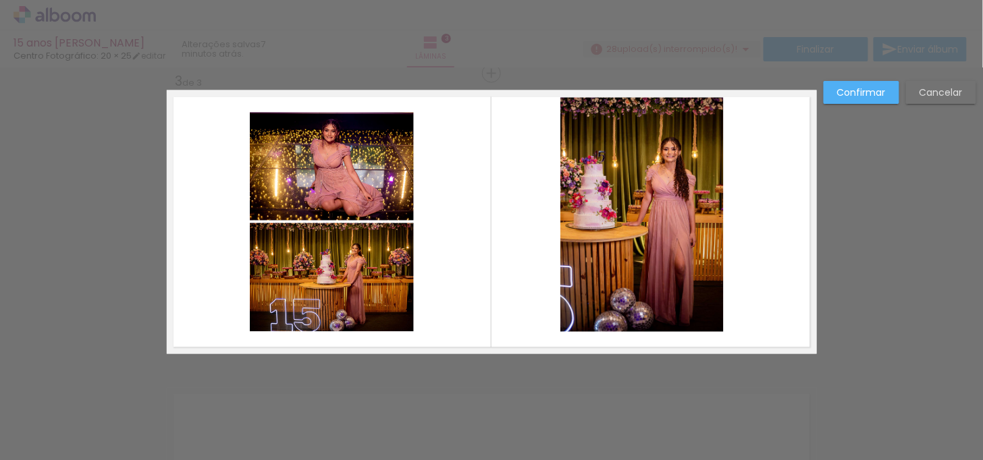
click at [710, 315] on quentale-photo at bounding box center [641, 215] width 163 height 234
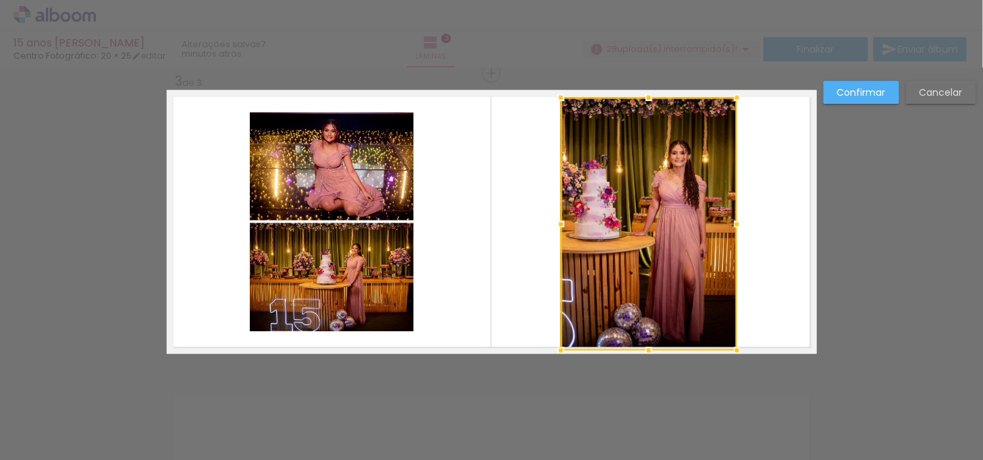
drag, startPoint x: 717, startPoint y: 335, endPoint x: 733, endPoint y: 348, distance: 20.1
click at [733, 348] on div at bounding box center [737, 351] width 27 height 27
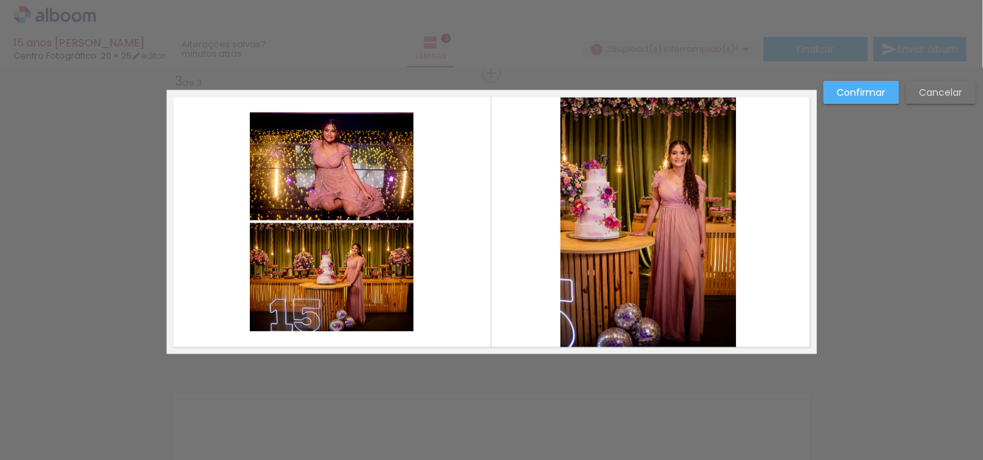
click at [562, 311] on quentale-photo at bounding box center [648, 224] width 176 height 253
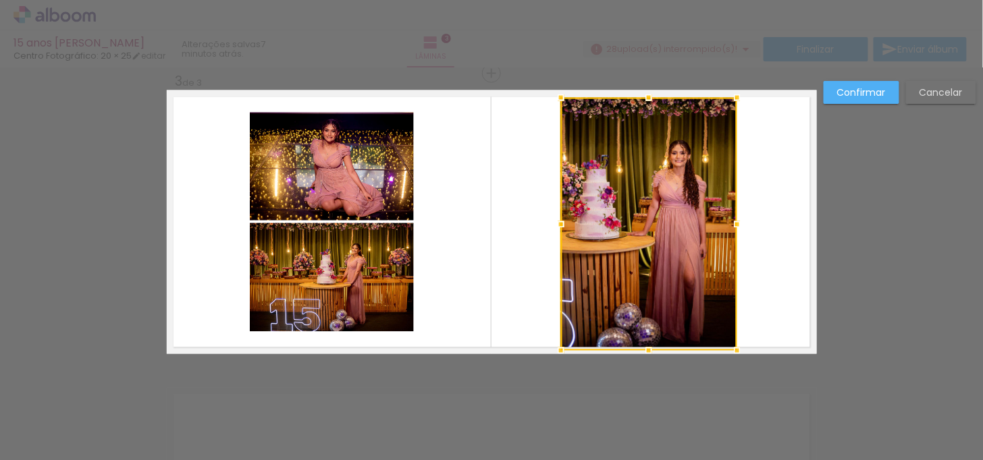
click at [376, 159] on quentale-photo at bounding box center [332, 167] width 164 height 108
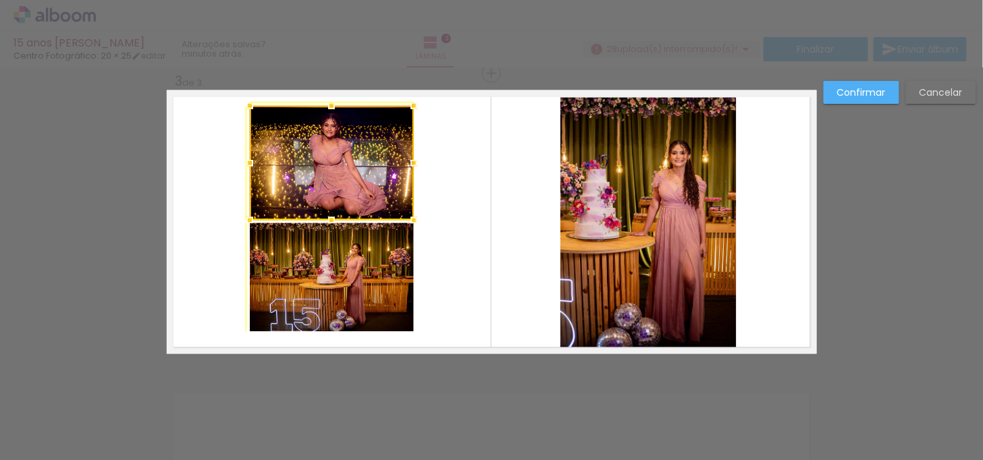
drag, startPoint x: 408, startPoint y: 113, endPoint x: 410, endPoint y: 106, distance: 7.9
click at [410, 106] on div at bounding box center [413, 105] width 27 height 27
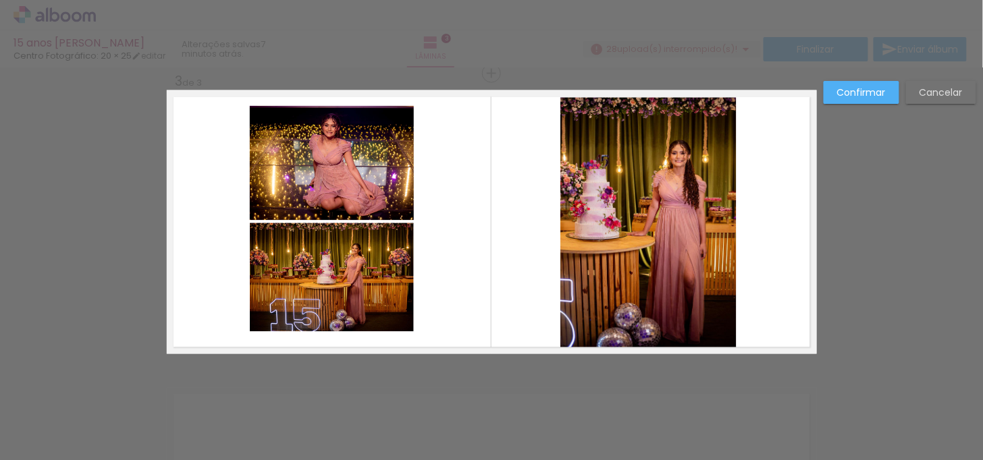
click at [349, 274] on quentale-photo at bounding box center [332, 277] width 164 height 109
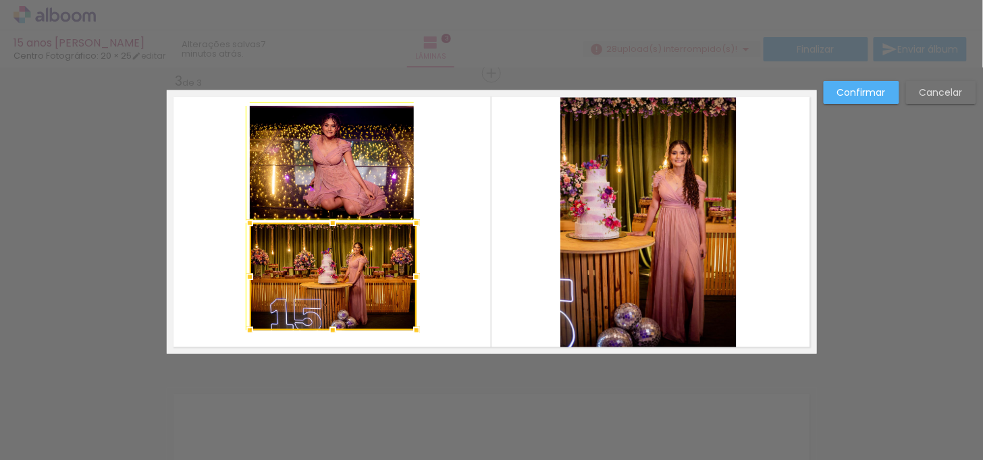
drag, startPoint x: 408, startPoint y: 329, endPoint x: 413, endPoint y: 342, distance: 13.9
click at [413, 342] on div at bounding box center [416, 330] width 27 height 27
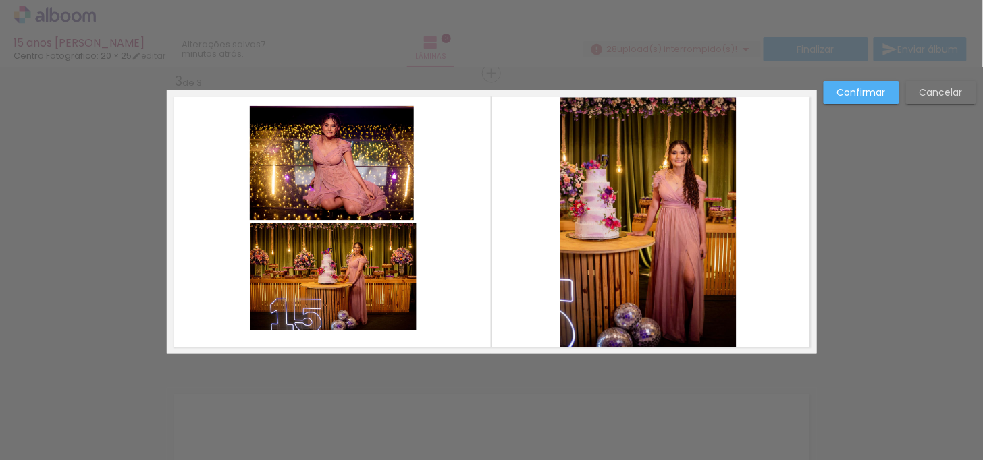
click at [271, 302] on quentale-photo at bounding box center [333, 276] width 167 height 107
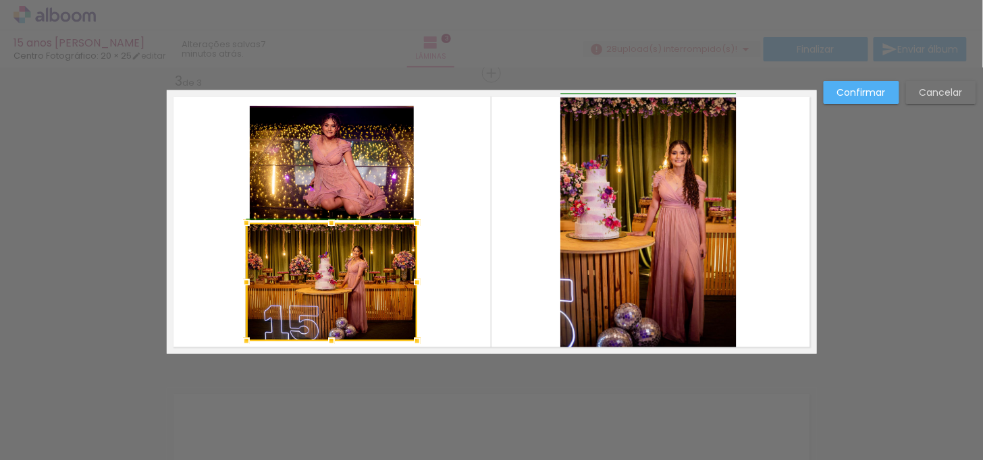
drag, startPoint x: 244, startPoint y: 331, endPoint x: 234, endPoint y: 334, distance: 10.0
click at [234, 334] on div at bounding box center [246, 341] width 27 height 27
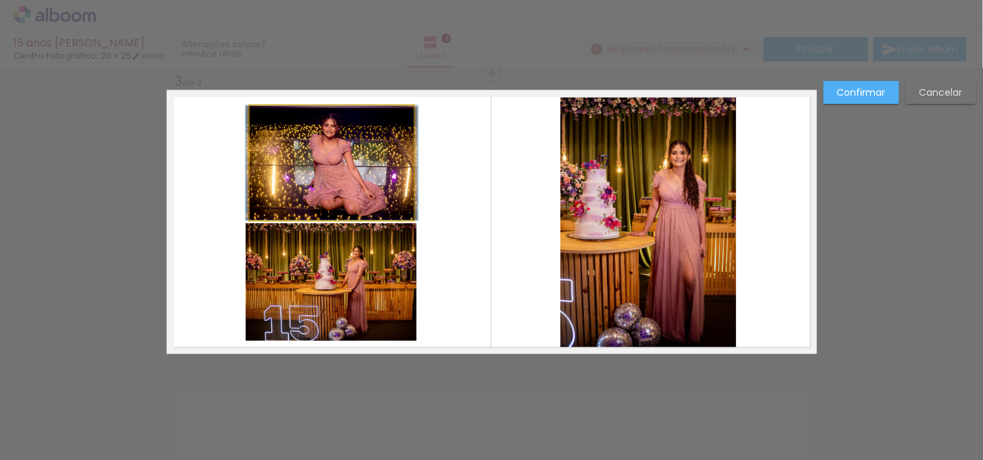
click at [367, 192] on quentale-photo at bounding box center [332, 163] width 164 height 115
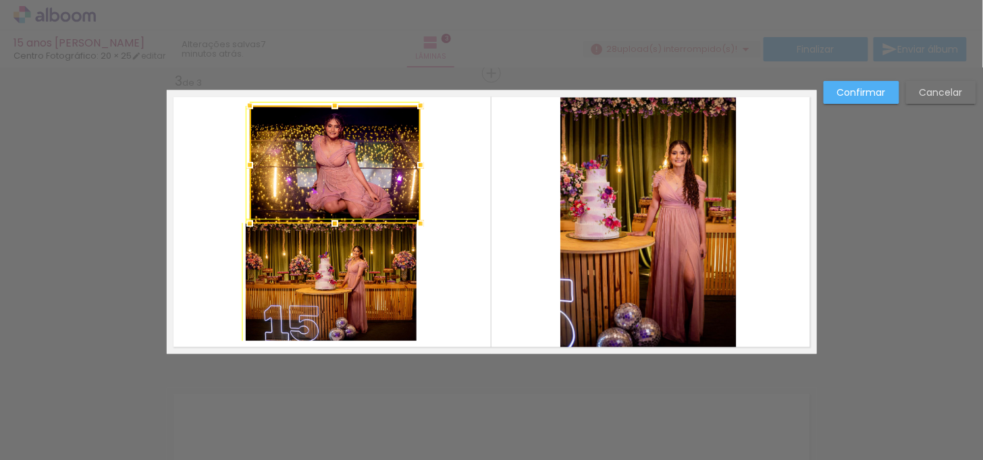
drag, startPoint x: 409, startPoint y: 219, endPoint x: 401, endPoint y: 213, distance: 10.1
click at [401, 213] on div at bounding box center [335, 165] width 171 height 118
click at [381, 188] on div at bounding box center [335, 165] width 171 height 118
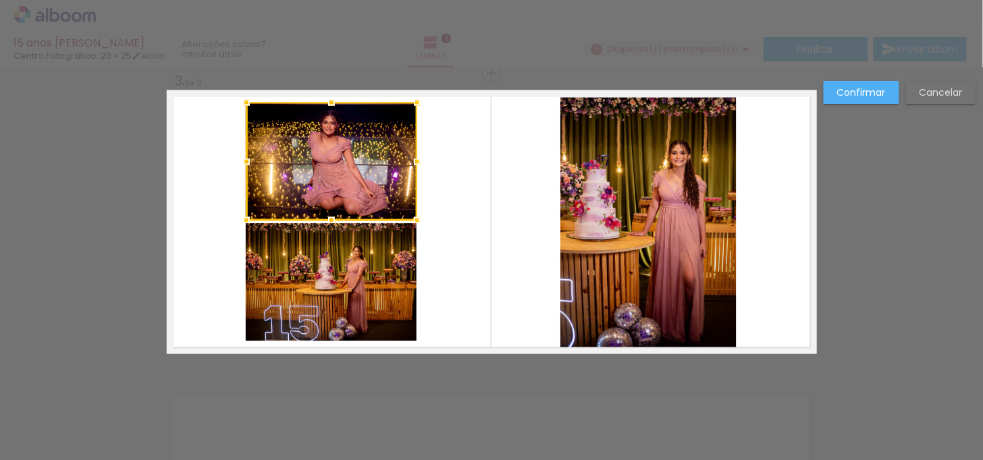
click at [429, 238] on quentale-layouter at bounding box center [492, 222] width 650 height 264
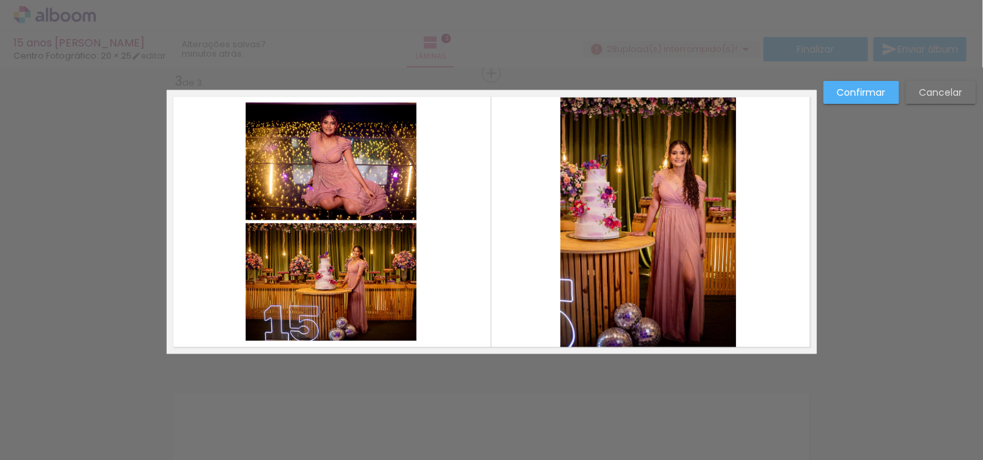
click at [0, 0] on slot "Confirmar" at bounding box center [0, 0] width 0 height 0
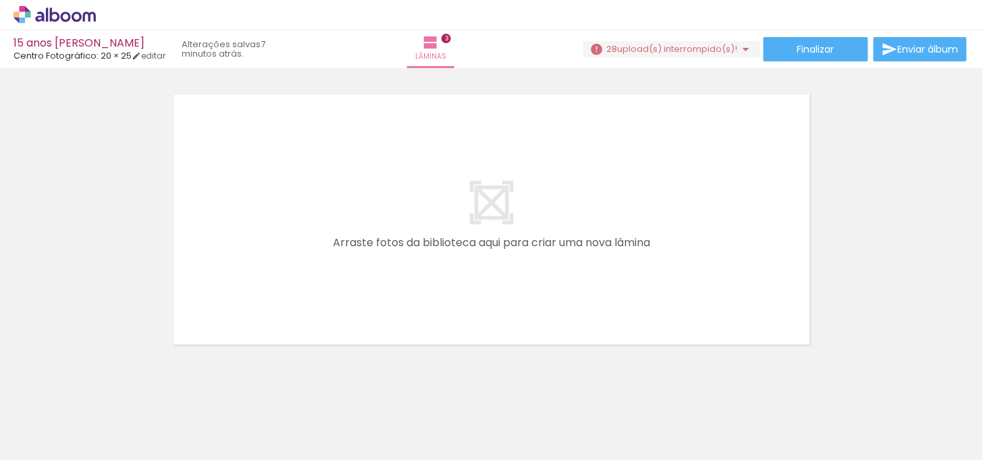
scroll to position [0, 540]
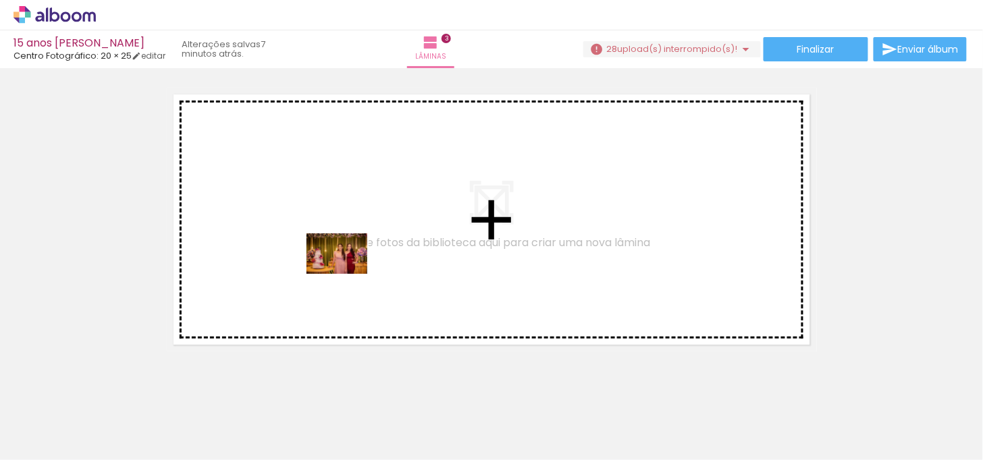
drag, startPoint x: 423, startPoint y: 422, endPoint x: 347, endPoint y: 274, distance: 166.4
click at [347, 274] on quentale-workspace at bounding box center [491, 230] width 983 height 460
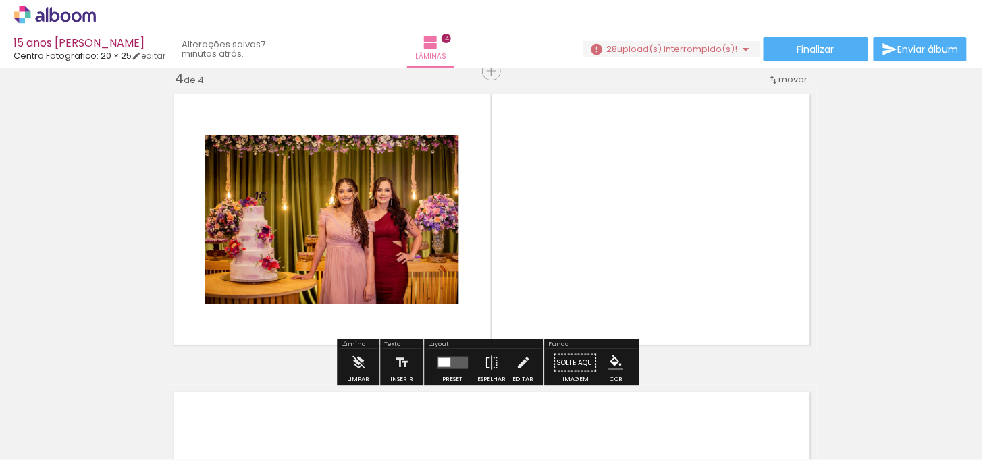
scroll to position [909, 0]
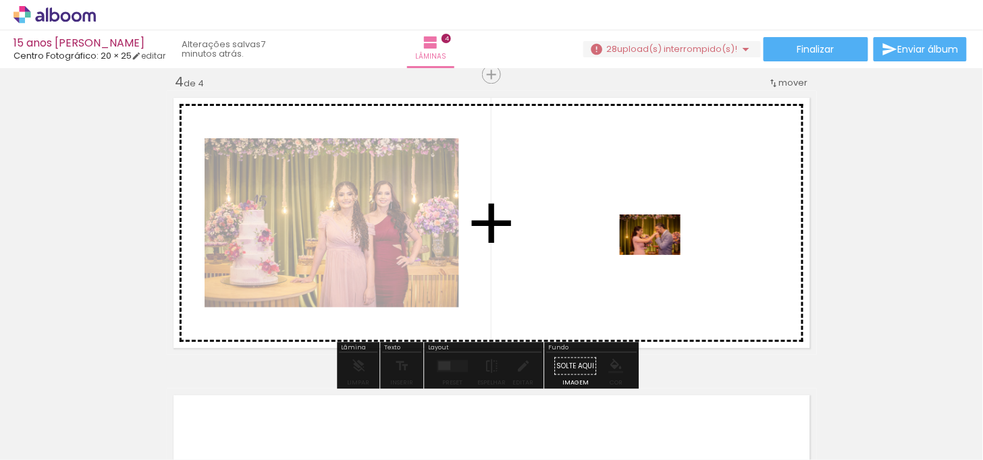
drag, startPoint x: 668, startPoint y: 419, endPoint x: 660, endPoint y: 252, distance: 167.7
click at [660, 252] on quentale-workspace at bounding box center [491, 230] width 983 height 460
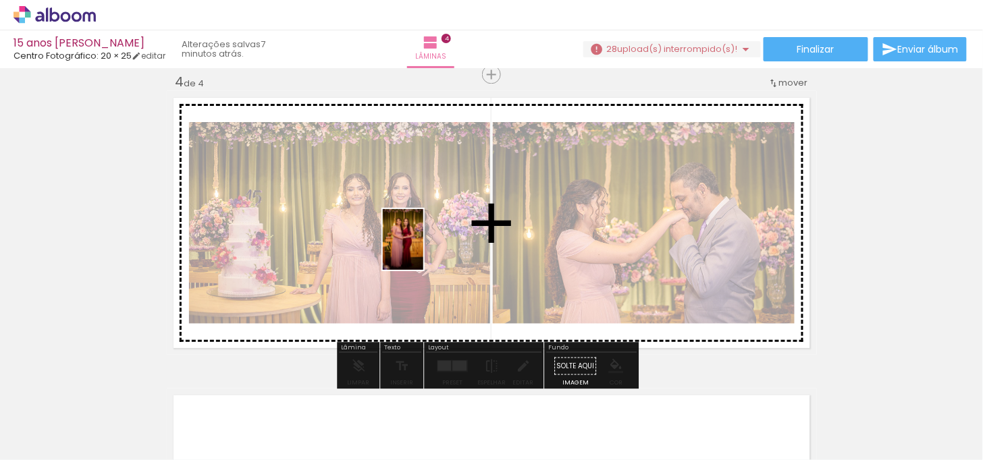
drag, startPoint x: 502, startPoint y: 403, endPoint x: 543, endPoint y: 393, distance: 42.4
click at [423, 244] on quentale-workspace at bounding box center [491, 230] width 983 height 460
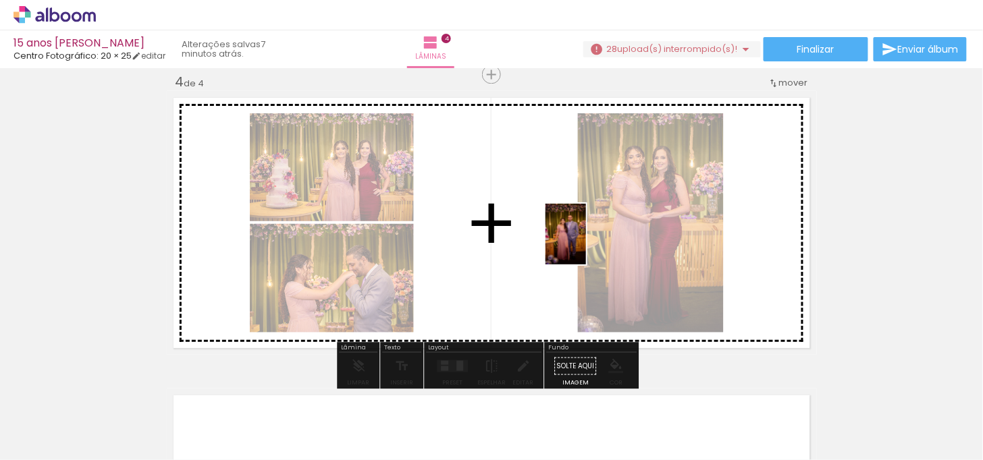
drag, startPoint x: 587, startPoint y: 421, endPoint x: 586, endPoint y: 244, distance: 176.9
click at [586, 244] on quentale-workspace at bounding box center [491, 230] width 983 height 460
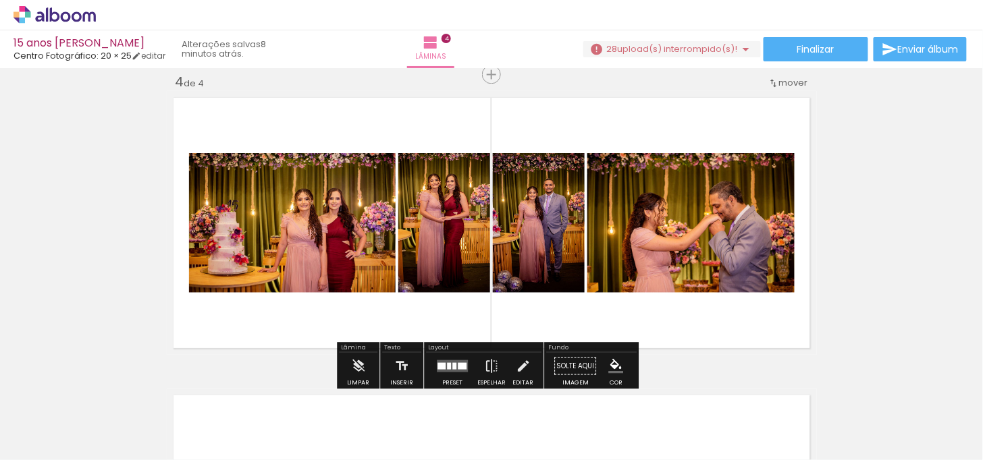
click at [450, 370] on quentale-layouter at bounding box center [452, 366] width 31 height 12
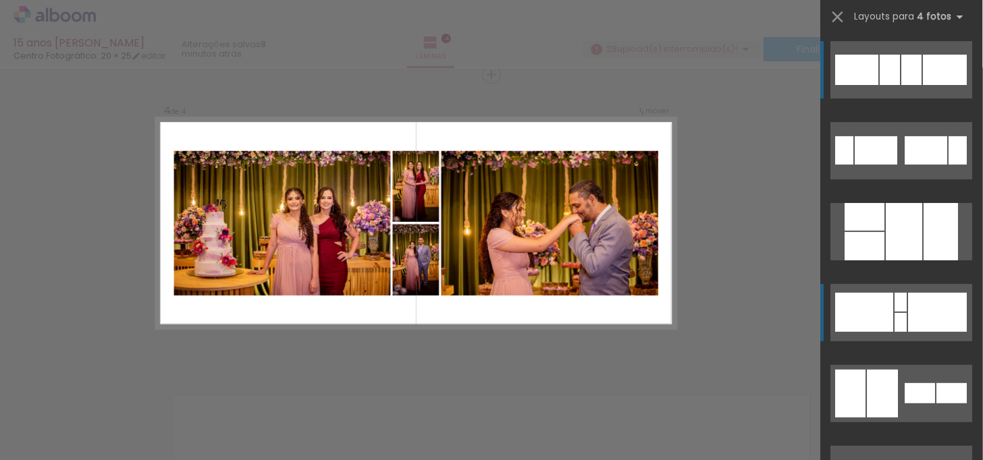
click at [854, 165] on div at bounding box center [845, 150] width 18 height 28
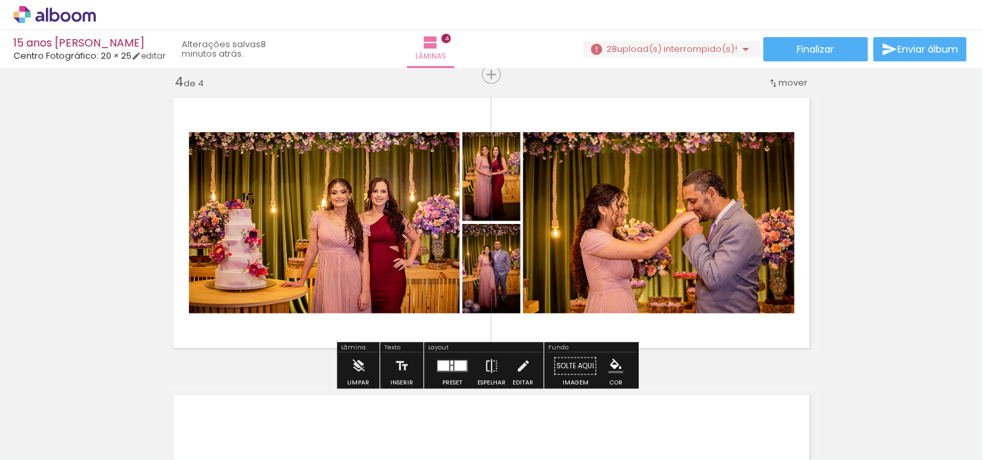
click at [447, 360] on quentale-layouter at bounding box center [452, 366] width 31 height 12
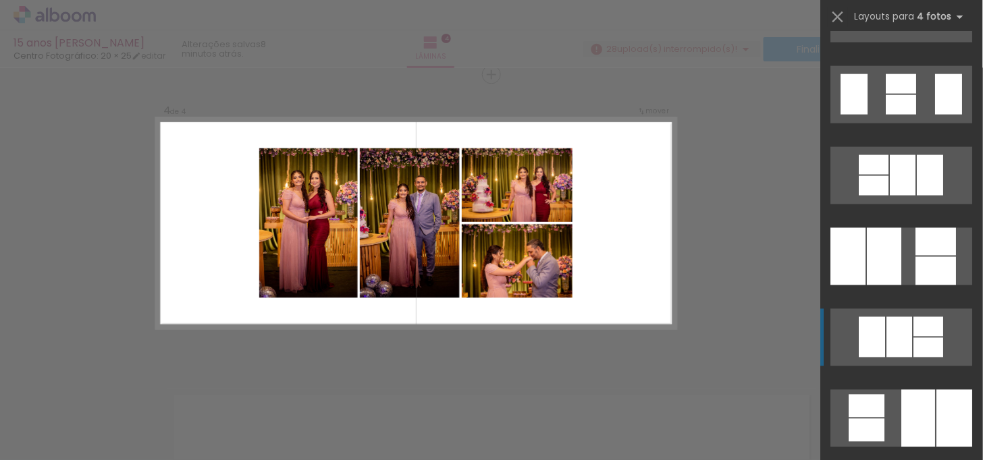
scroll to position [543, 0]
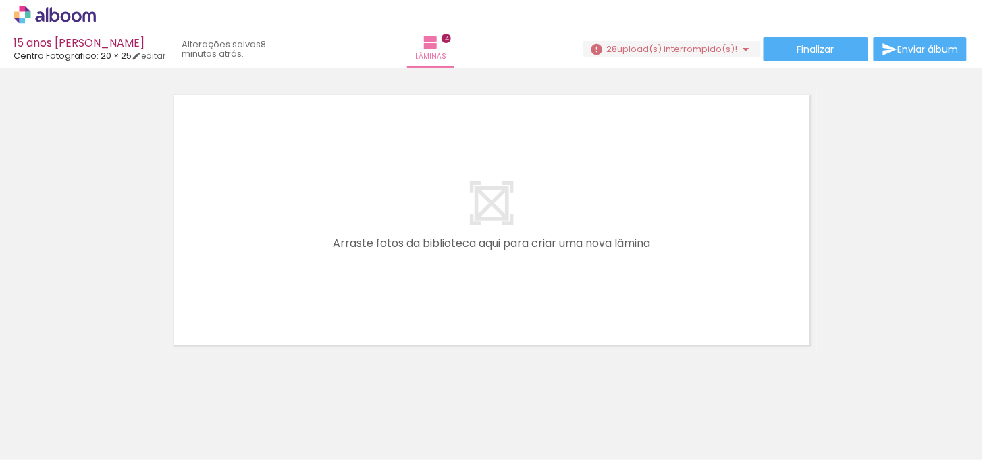
scroll to position [0, 750]
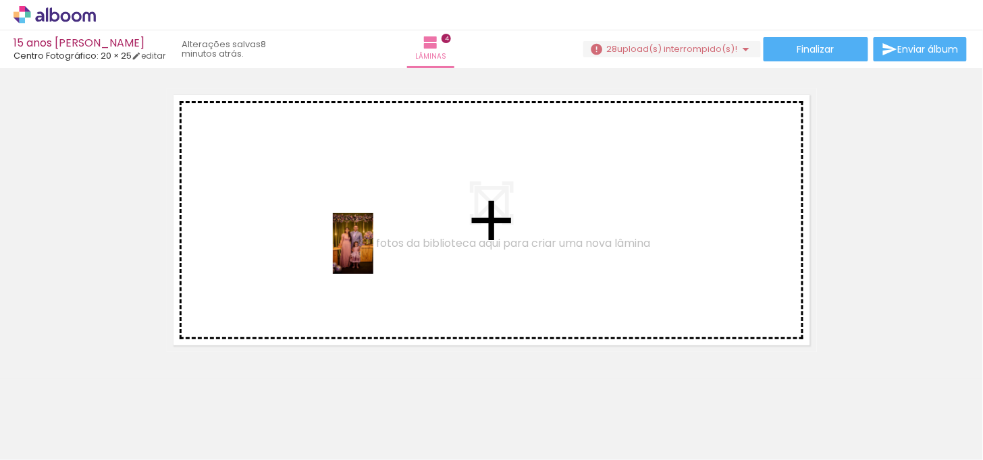
drag, startPoint x: 520, startPoint y: 431, endPoint x: 370, endPoint y: 253, distance: 232.9
click at [370, 253] on quentale-workspace at bounding box center [491, 230] width 983 height 460
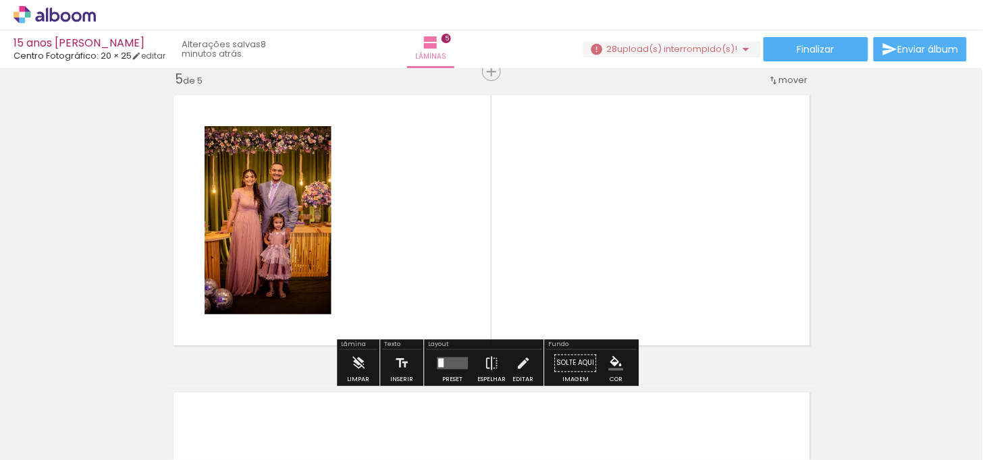
scroll to position [1207, 0]
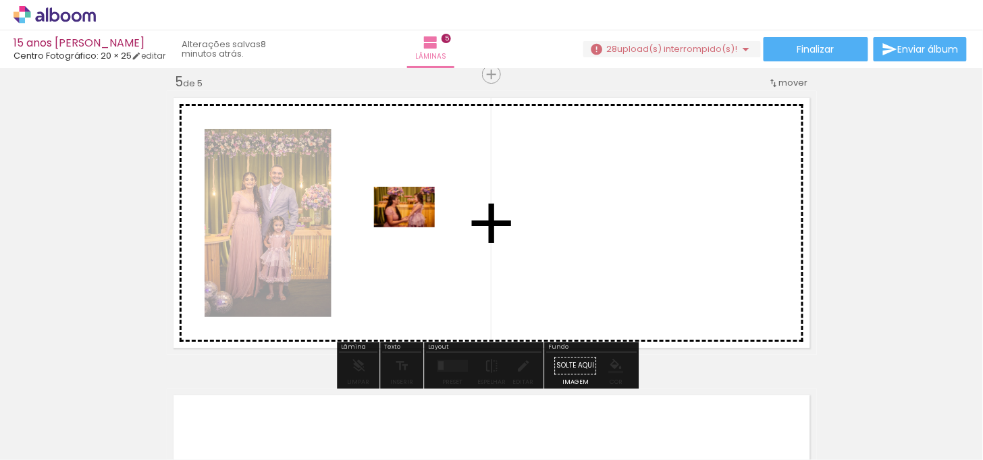
drag, startPoint x: 595, startPoint y: 429, endPoint x: 415, endPoint y: 228, distance: 270.6
click at [415, 228] on quentale-workspace at bounding box center [491, 230] width 983 height 460
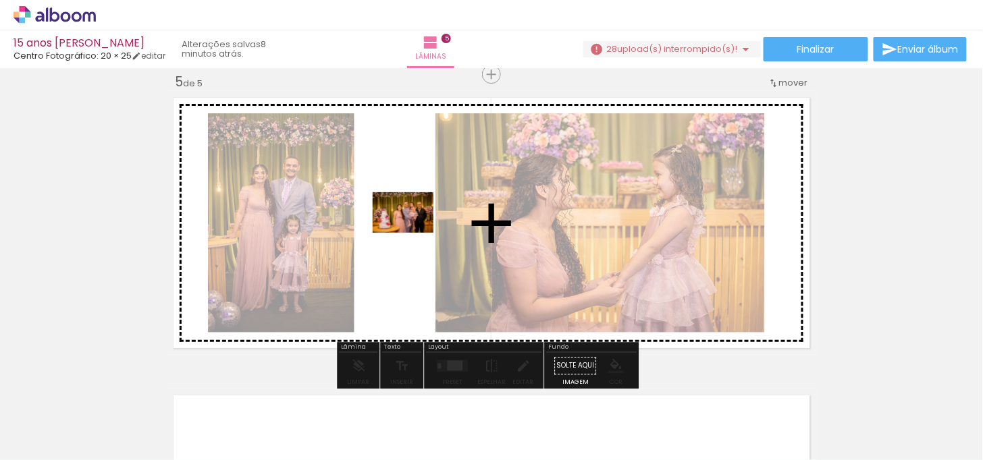
drag, startPoint x: 670, startPoint y: 426, endPoint x: 412, endPoint y: 232, distance: 322.6
click at [412, 232] on quentale-workspace at bounding box center [491, 230] width 983 height 460
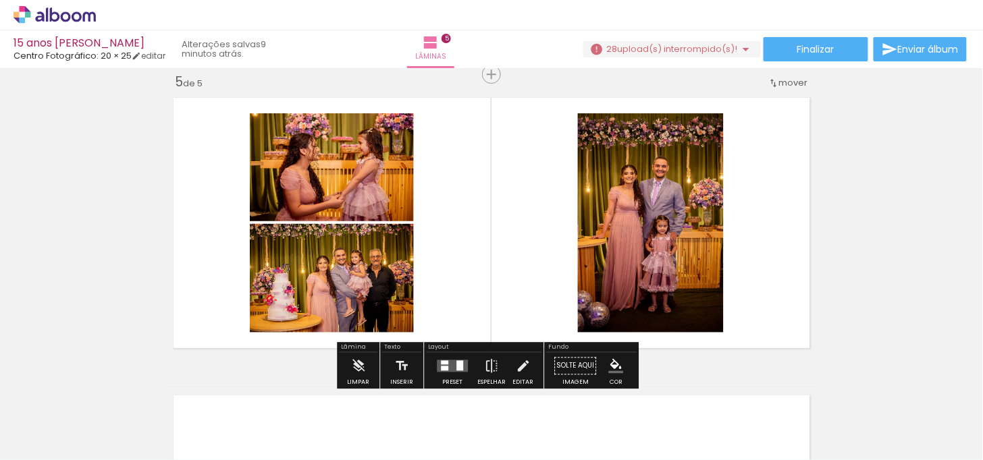
scroll to position [0, 750]
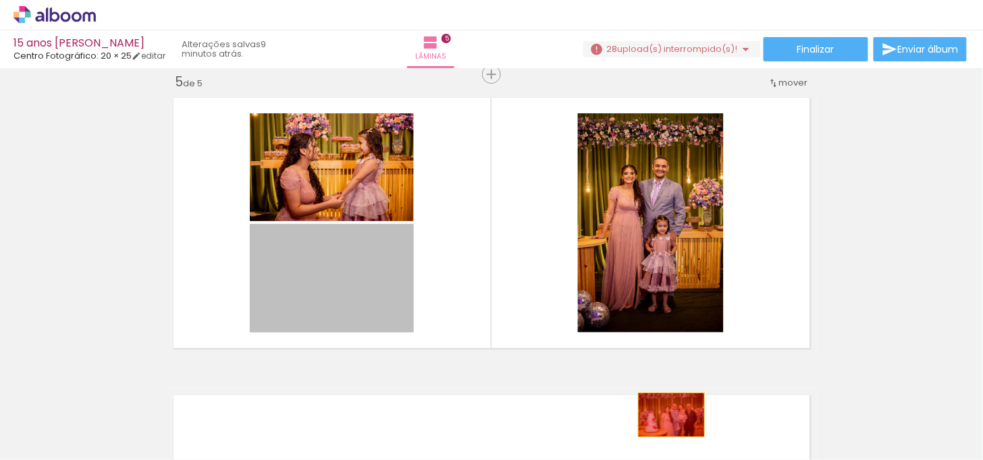
drag, startPoint x: 362, startPoint y: 284, endPoint x: 666, endPoint y: 415, distance: 330.8
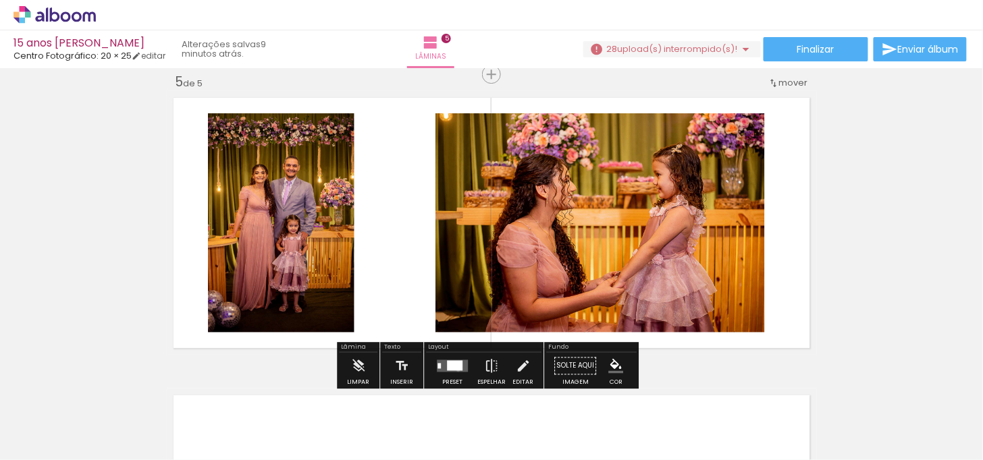
click at [455, 369] on div at bounding box center [455, 366] width 16 height 10
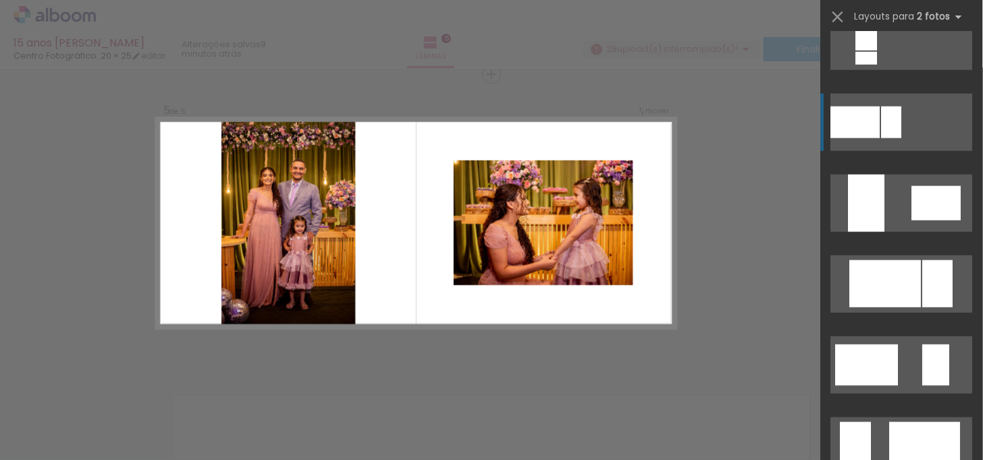
scroll to position [525, 0]
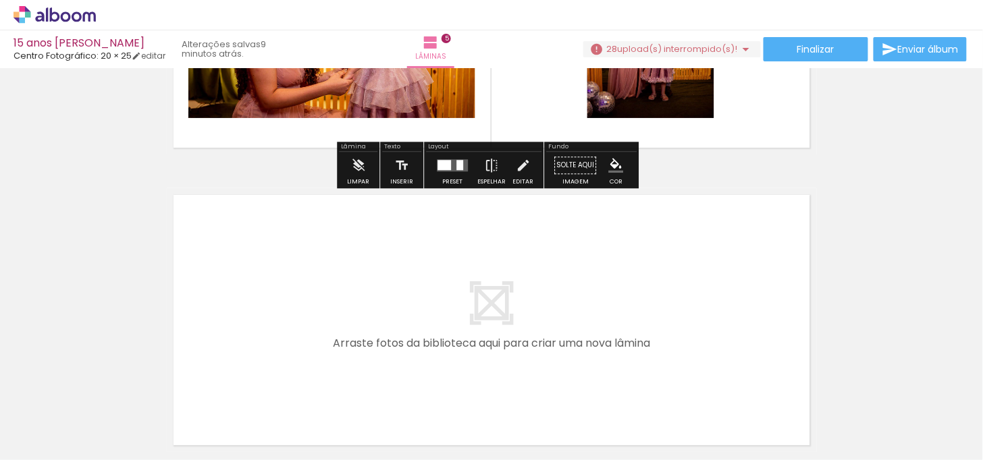
scroll to position [1433, 0]
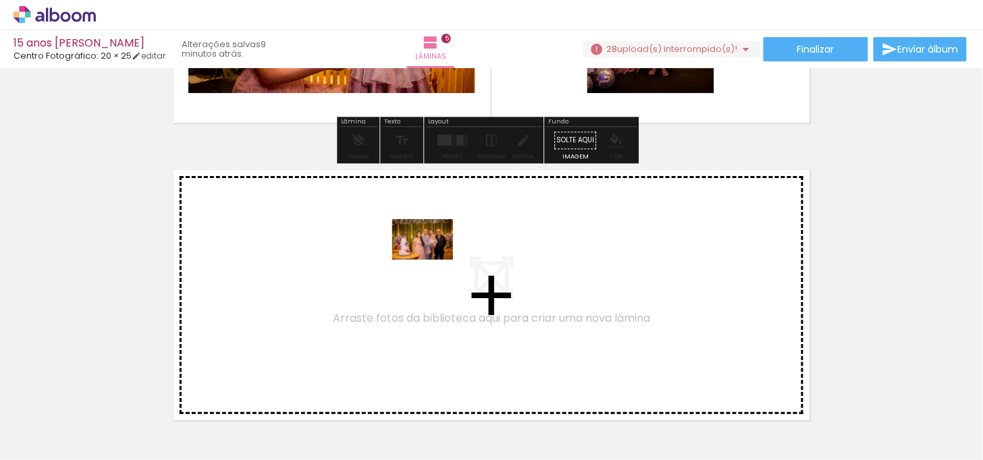
drag, startPoint x: 670, startPoint y: 427, endPoint x: 433, endPoint y: 260, distance: 290.3
click at [433, 260] on quentale-workspace at bounding box center [491, 230] width 983 height 460
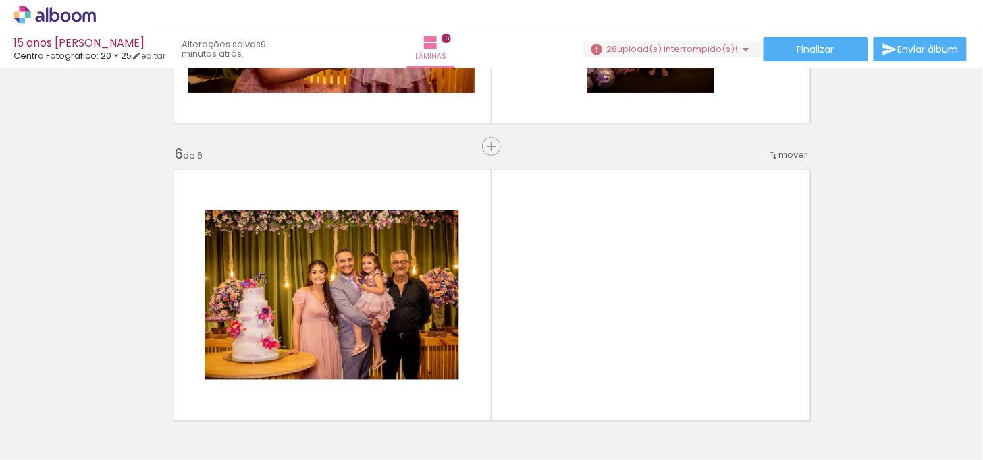
scroll to position [1506, 0]
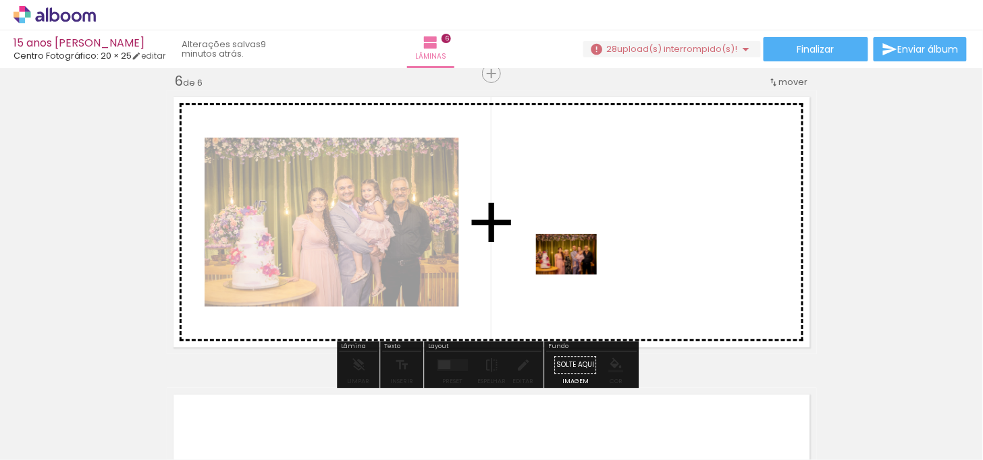
drag, startPoint x: 759, startPoint y: 429, endPoint x: 576, endPoint y: 273, distance: 240.4
click at [576, 273] on quentale-workspace at bounding box center [491, 230] width 983 height 460
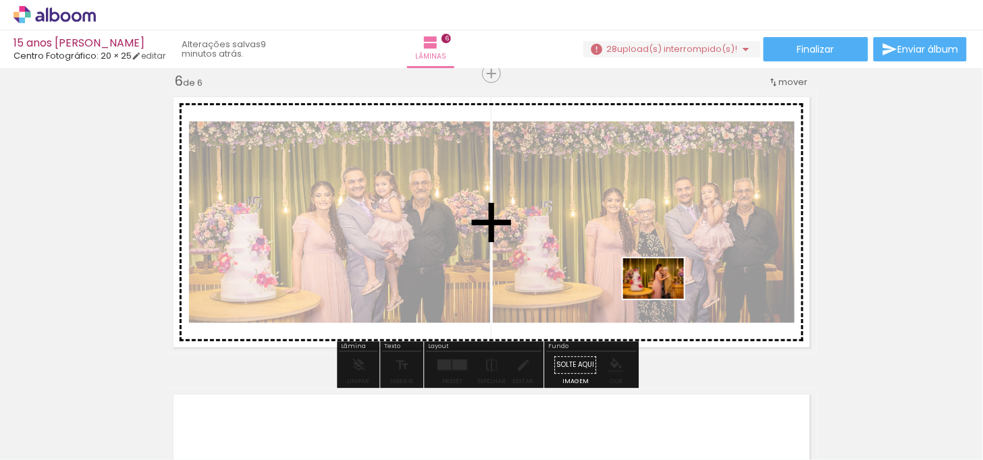
drag, startPoint x: 819, startPoint y: 421, endPoint x: 663, endPoint y: 298, distance: 199.0
click at [663, 298] on quentale-workspace at bounding box center [491, 230] width 983 height 460
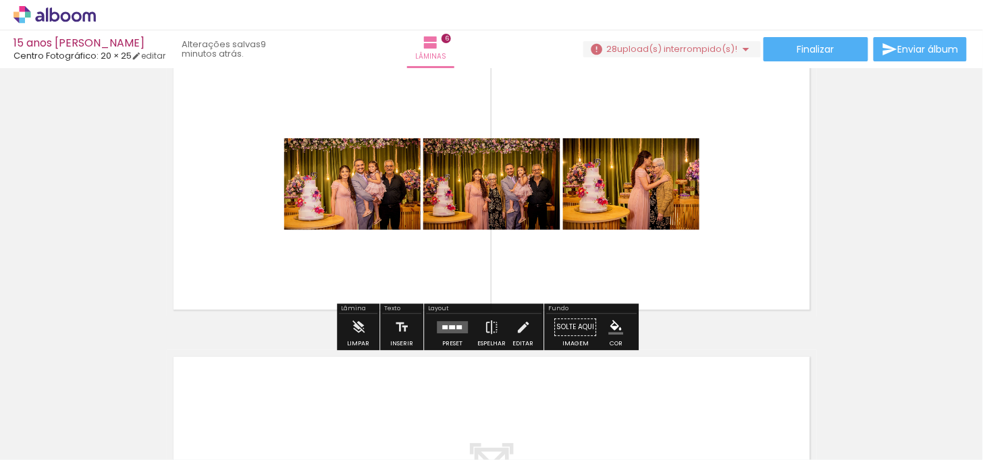
scroll to position [1580, 0]
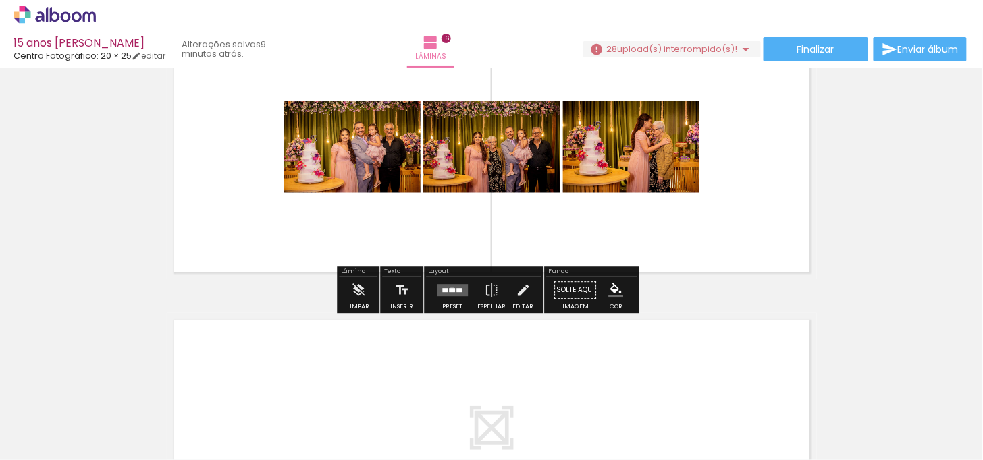
click at [449, 289] on div at bounding box center [452, 290] width 6 height 4
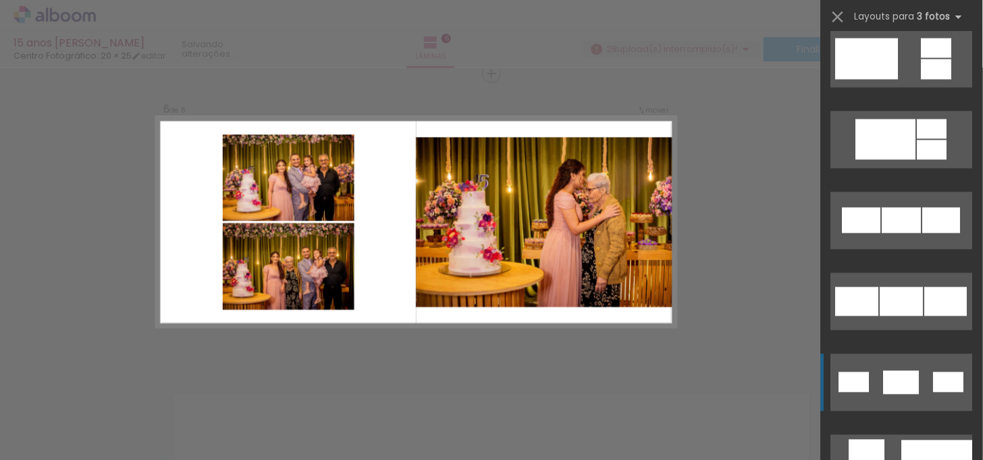
scroll to position [600, 0]
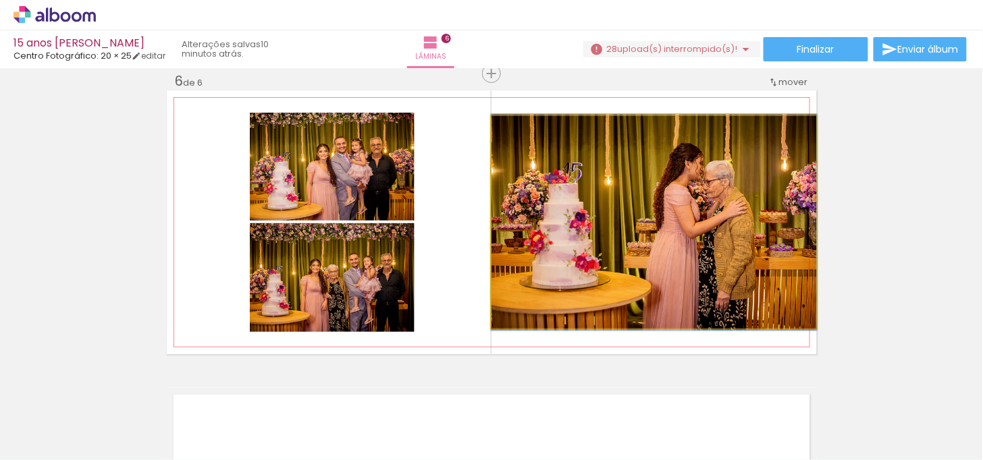
click at [678, 232] on quentale-photo at bounding box center [653, 222] width 325 height 213
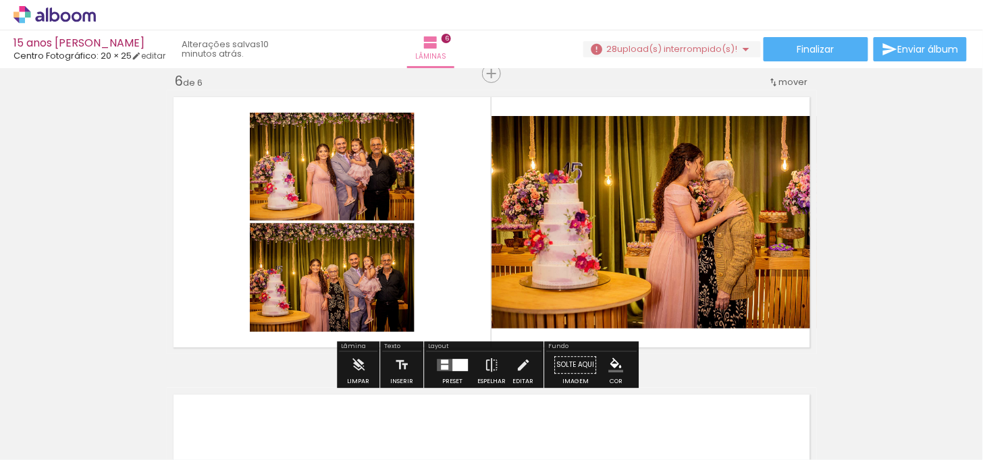
click at [503, 292] on quentale-photo at bounding box center [653, 222] width 325 height 213
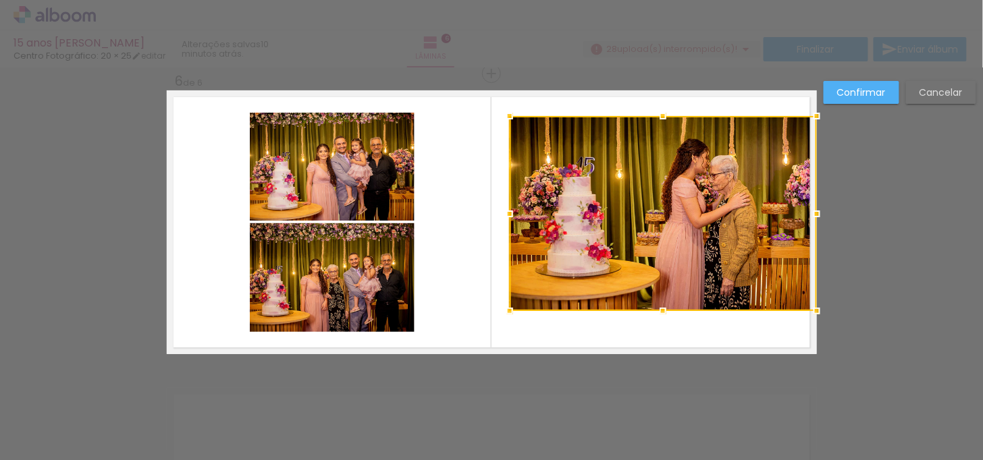
drag, startPoint x: 486, startPoint y: 327, endPoint x: 501, endPoint y: 307, distance: 25.1
click at [501, 307] on div at bounding box center [509, 311] width 27 height 27
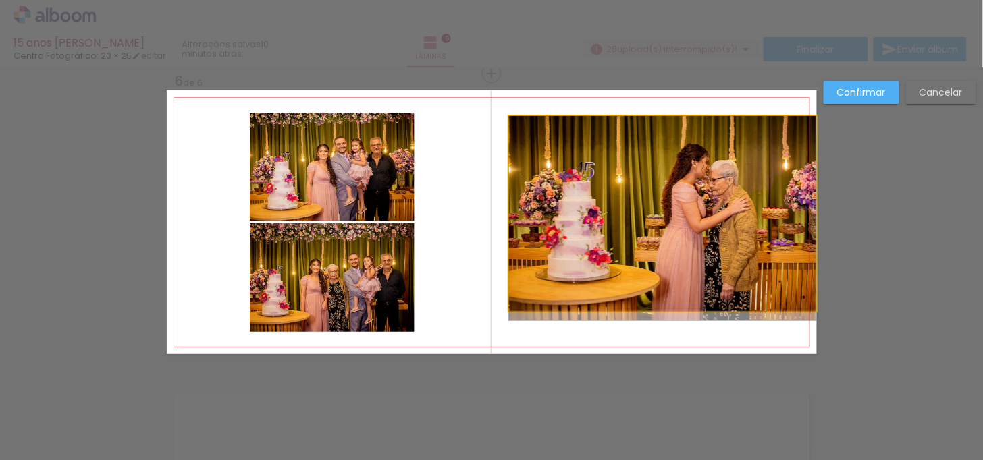
drag, startPoint x: 635, startPoint y: 265, endPoint x: 605, endPoint y: 275, distance: 31.4
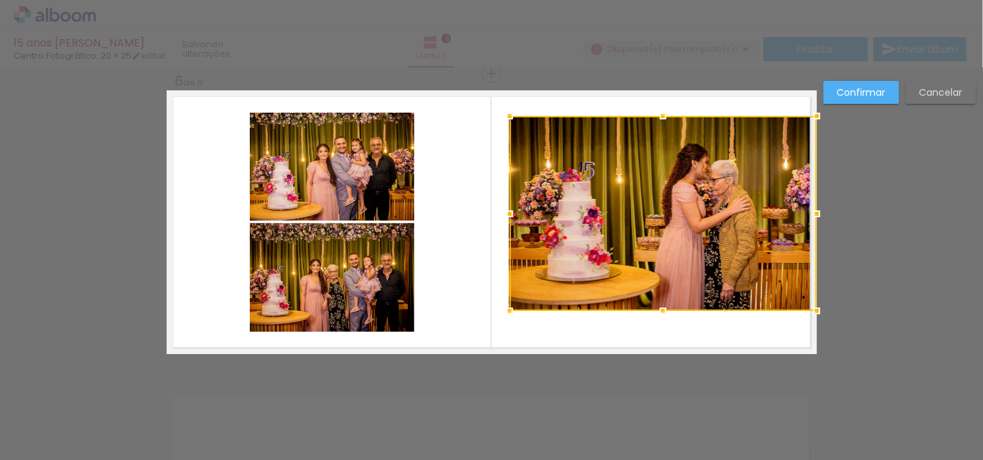
click at [604, 275] on div at bounding box center [663, 213] width 307 height 195
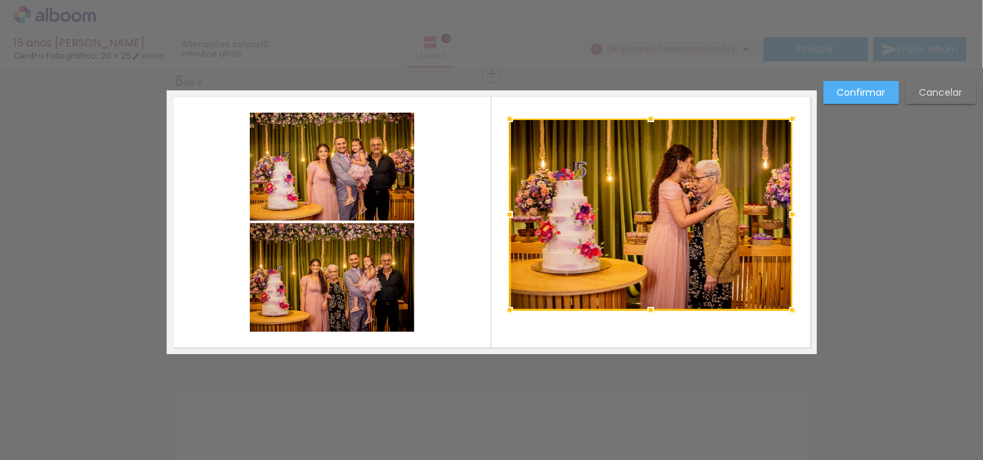
drag, startPoint x: 806, startPoint y: 115, endPoint x: 781, endPoint y: 118, distance: 25.1
click at [781, 118] on div at bounding box center [792, 118] width 27 height 27
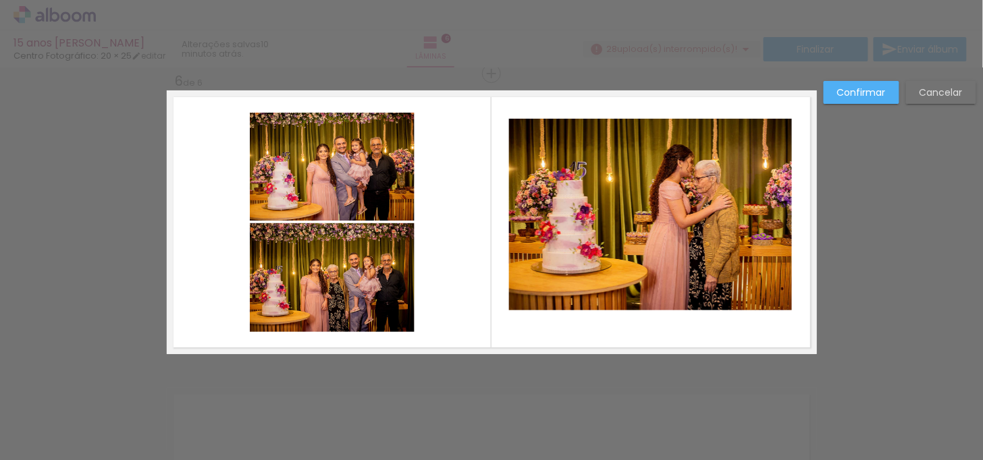
click at [692, 216] on quentale-photo at bounding box center [650, 215] width 283 height 192
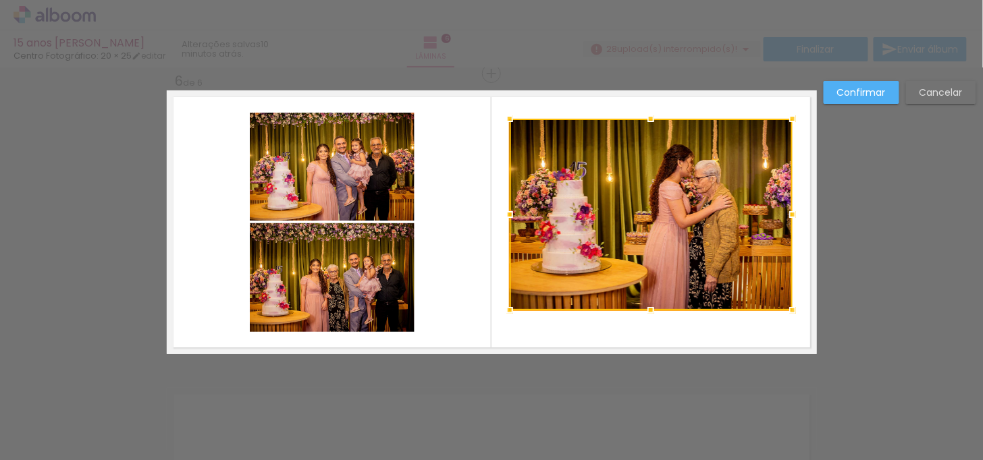
click at [692, 216] on div at bounding box center [651, 215] width 283 height 192
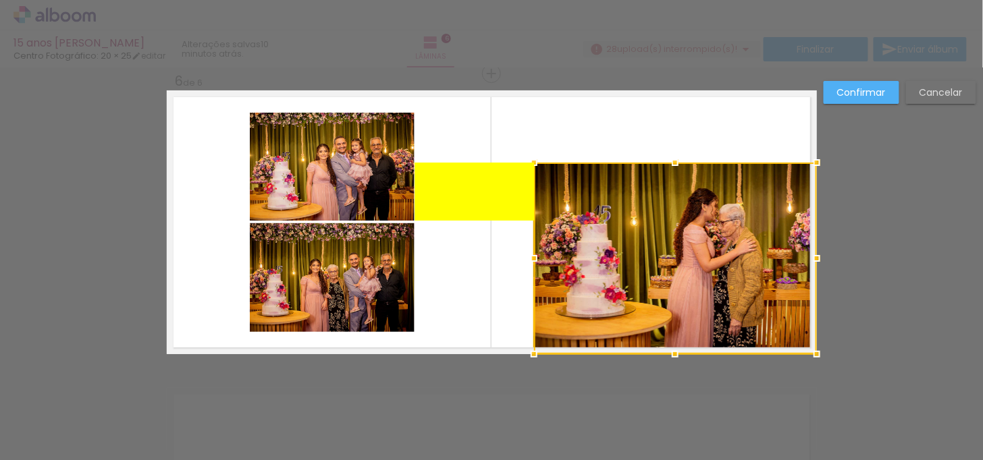
drag, startPoint x: 692, startPoint y: 216, endPoint x: 724, endPoint y: 316, distance: 104.8
click at [724, 316] on div at bounding box center [675, 259] width 283 height 192
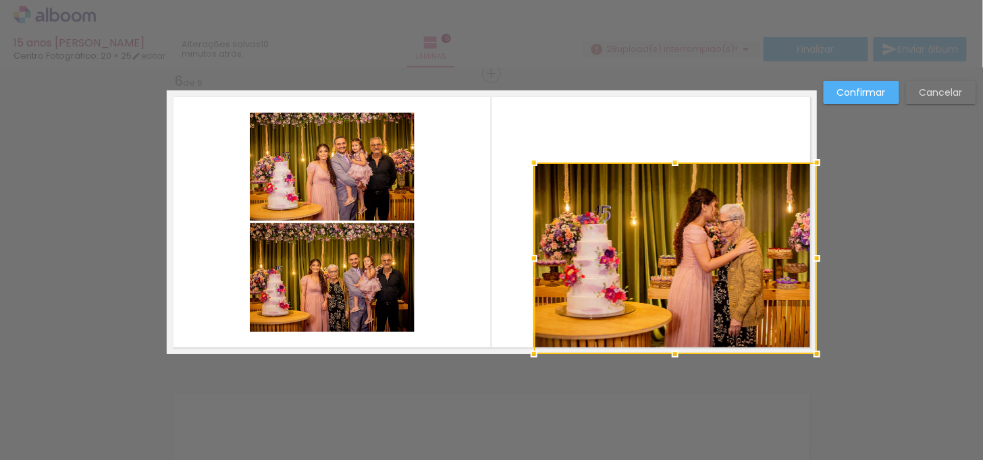
click at [0, 0] on slot "Cancelar" at bounding box center [0, 0] width 0 height 0
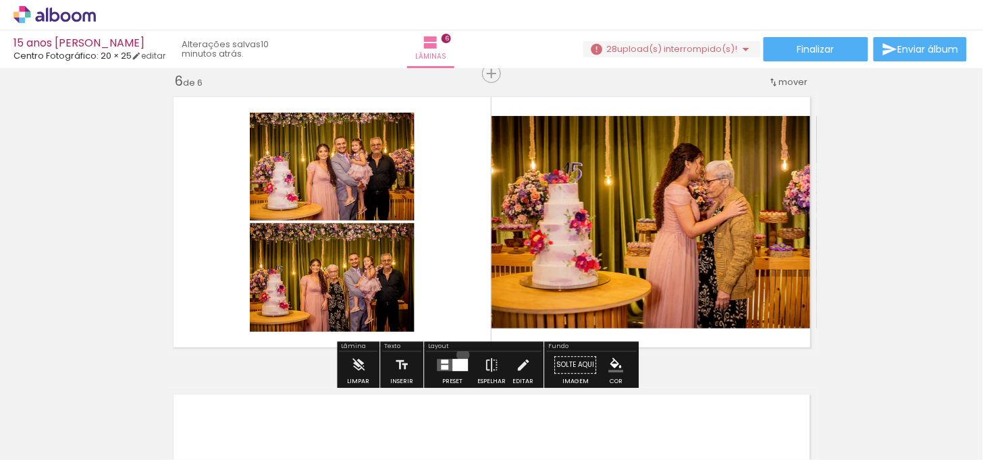
click at [460, 355] on div at bounding box center [452, 365] width 36 height 27
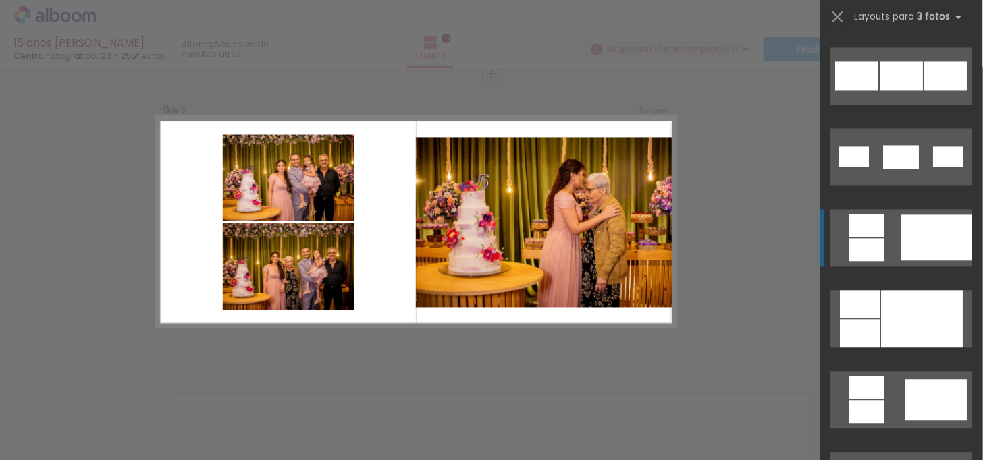
scroll to position [825, 0]
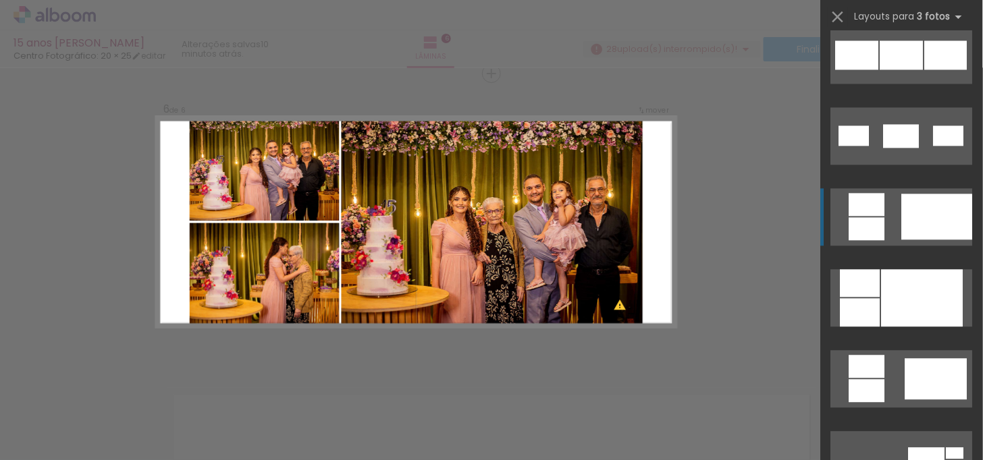
click at [882, 271] on div at bounding box center [923, 297] width 82 height 57
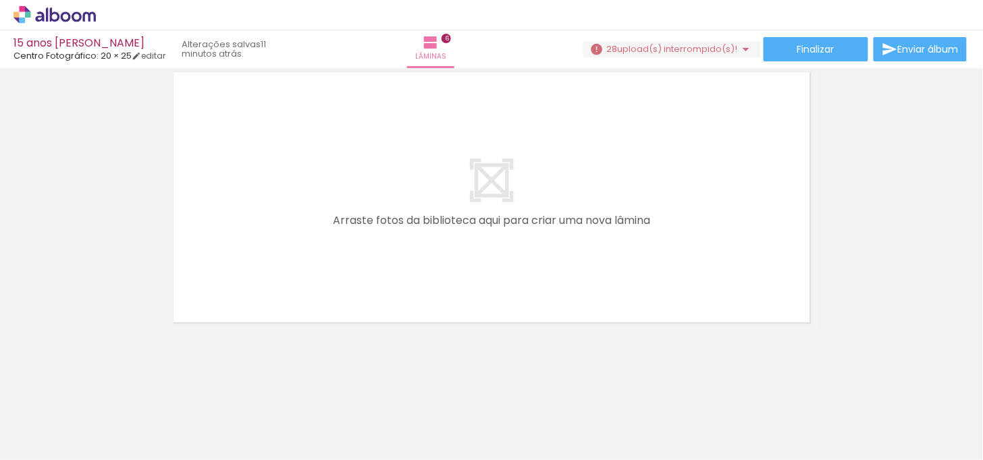
scroll to position [0, 1230]
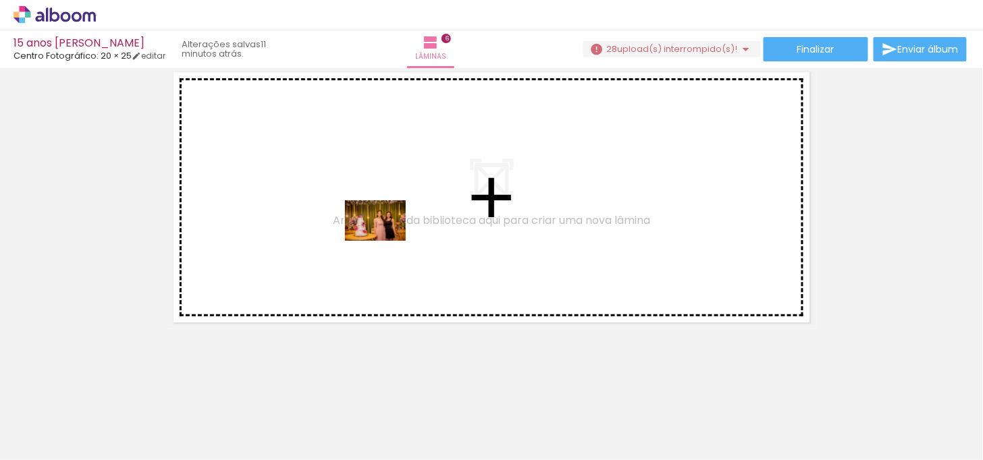
drag, startPoint x: 422, startPoint y: 422, endPoint x: 381, endPoint y: 232, distance: 194.7
click at [381, 232] on quentale-workspace at bounding box center [491, 230] width 983 height 460
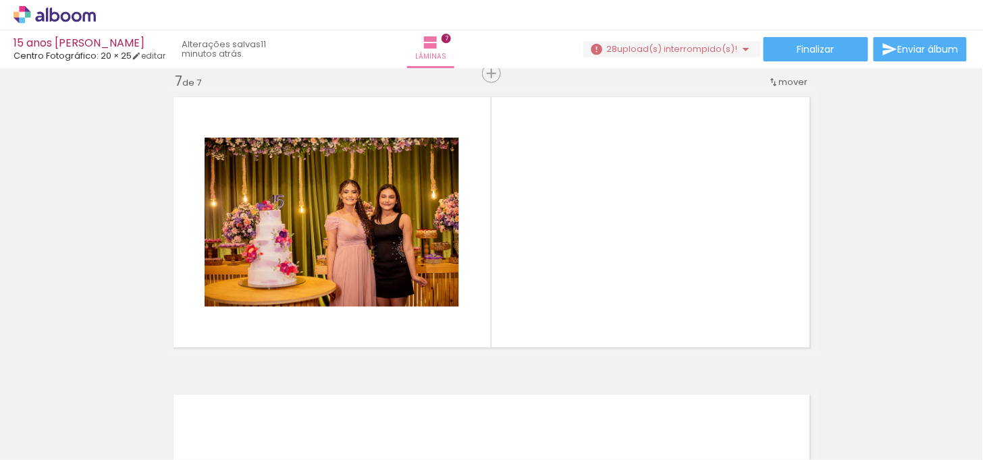
scroll to position [1803, 0]
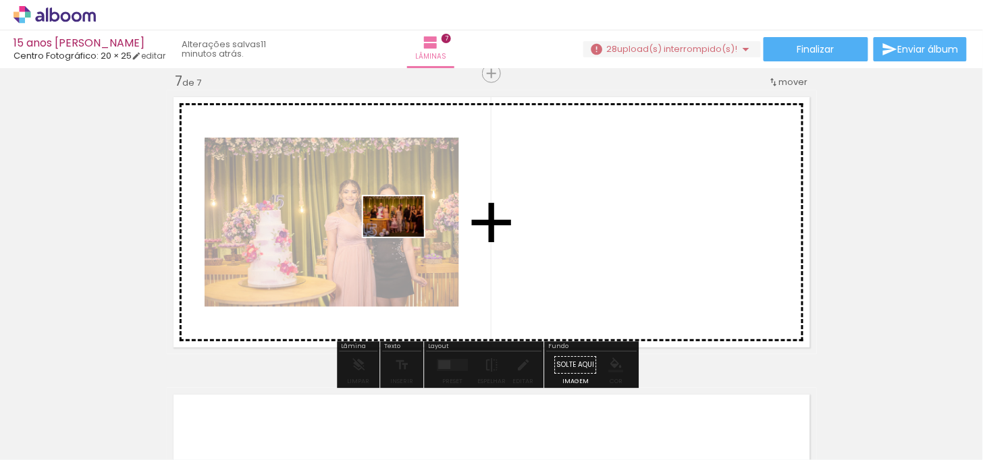
drag, startPoint x: 493, startPoint y: 427, endPoint x: 404, endPoint y: 237, distance: 210.2
click at [404, 237] on quentale-workspace at bounding box center [491, 230] width 983 height 460
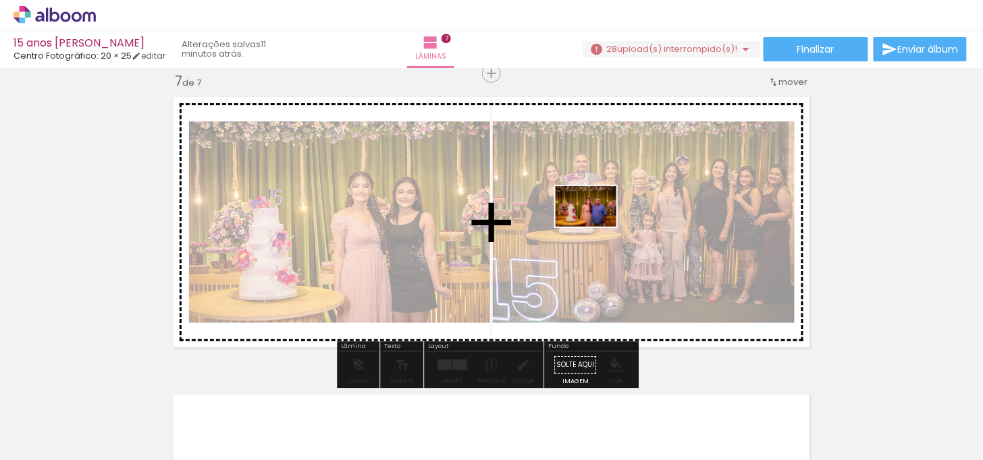
drag, startPoint x: 575, startPoint y: 421, endPoint x: 596, endPoint y: 227, distance: 194.9
click at [596, 227] on quentale-workspace at bounding box center [491, 230] width 983 height 460
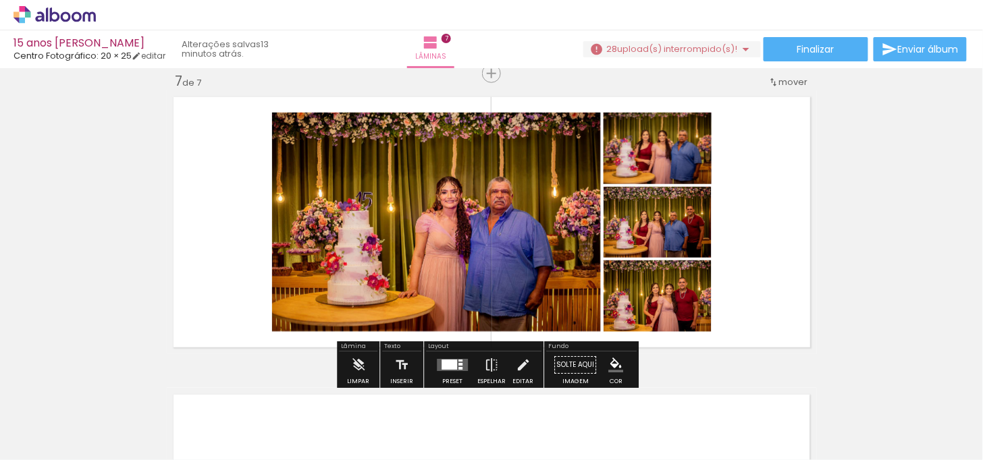
scroll to position [0, 1230]
click at [521, 225] on quentale-photo at bounding box center [436, 222] width 329 height 219
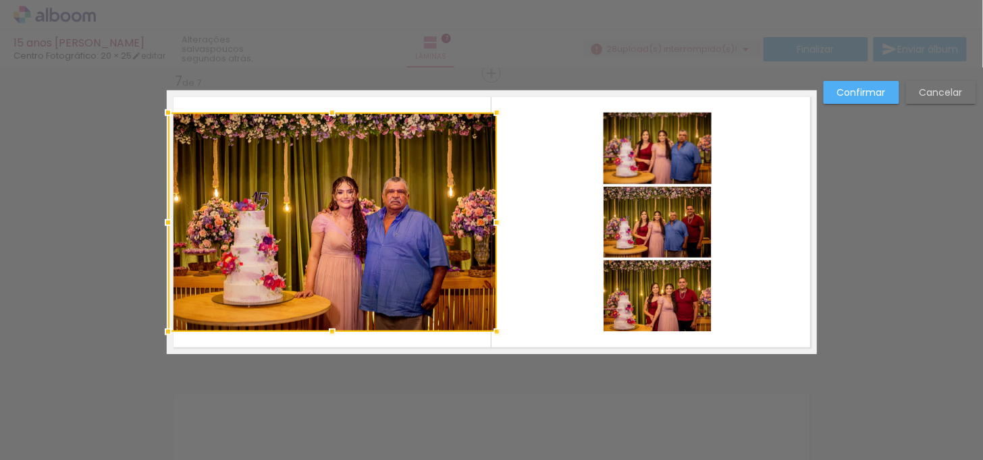
drag, startPoint x: 497, startPoint y: 232, endPoint x: 401, endPoint y: 238, distance: 96.0
click at [401, 238] on div at bounding box center [332, 222] width 329 height 219
drag, startPoint x: 959, startPoint y: 97, endPoint x: 870, endPoint y: 374, distance: 290.8
click at [0, 0] on slot "Cancelar" at bounding box center [0, 0] width 0 height 0
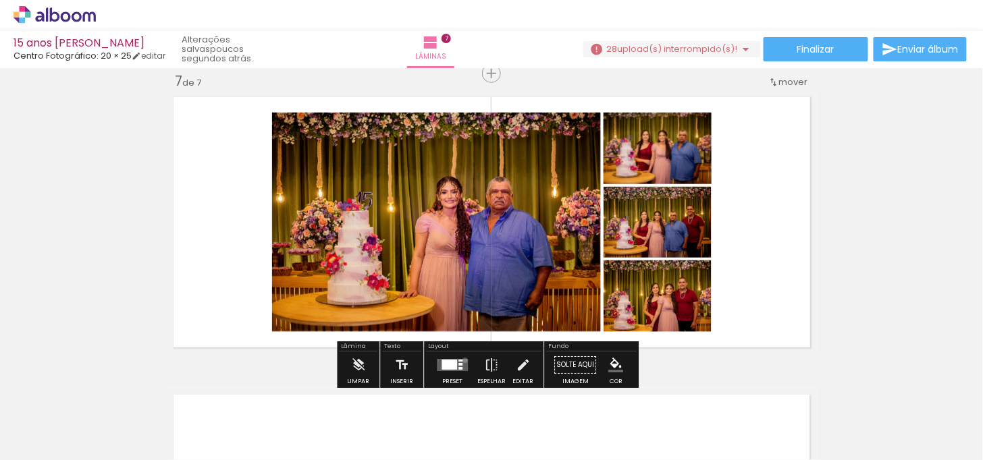
click at [462, 361] on quentale-layouter at bounding box center [452, 365] width 31 height 12
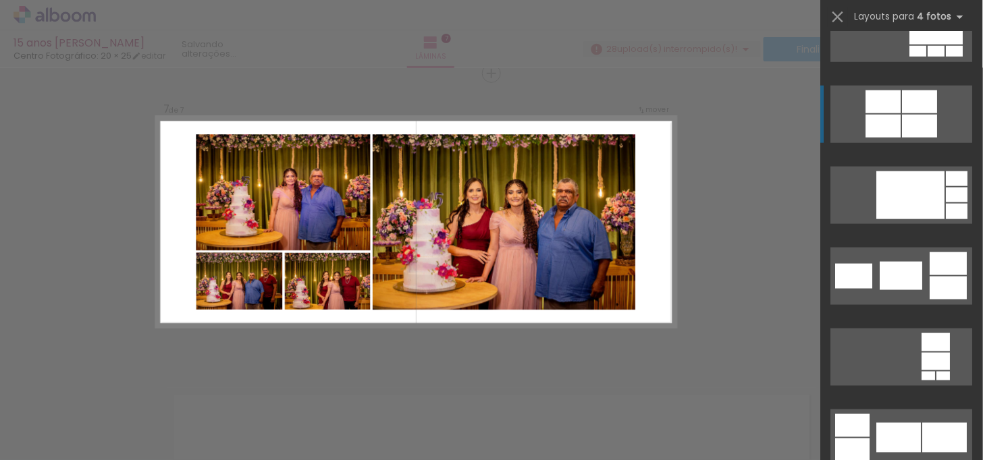
scroll to position [3667, 0]
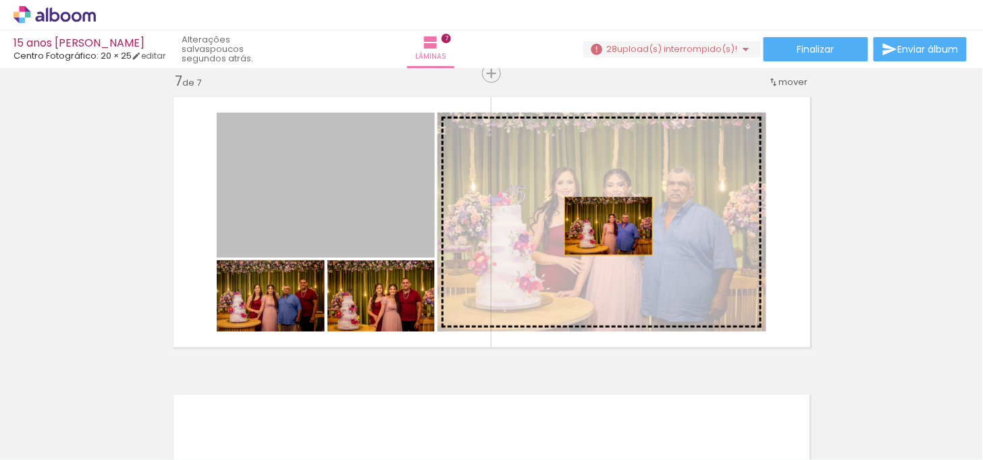
drag, startPoint x: 339, startPoint y: 205, endPoint x: 603, endPoint y: 226, distance: 264.8
click at [0, 0] on slot at bounding box center [0, 0] width 0 height 0
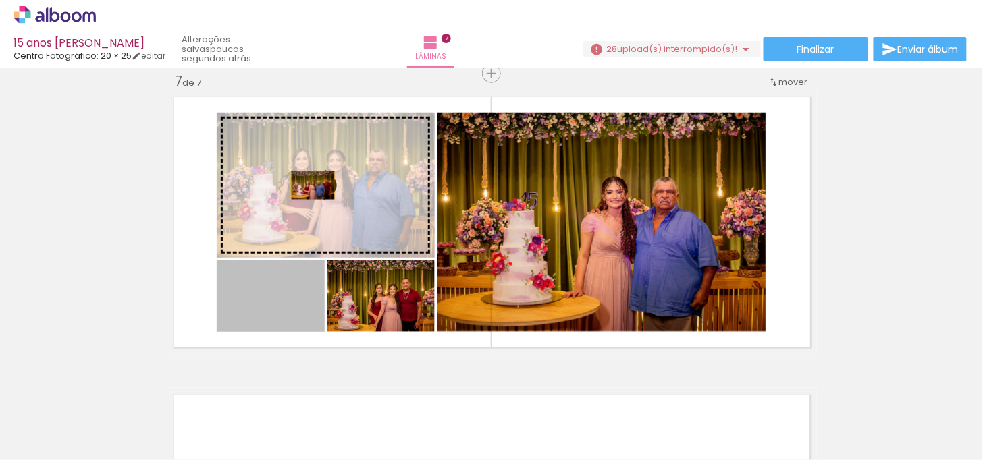
drag, startPoint x: 277, startPoint y: 311, endPoint x: 307, endPoint y: 184, distance: 130.4
click at [0, 0] on slot at bounding box center [0, 0] width 0 height 0
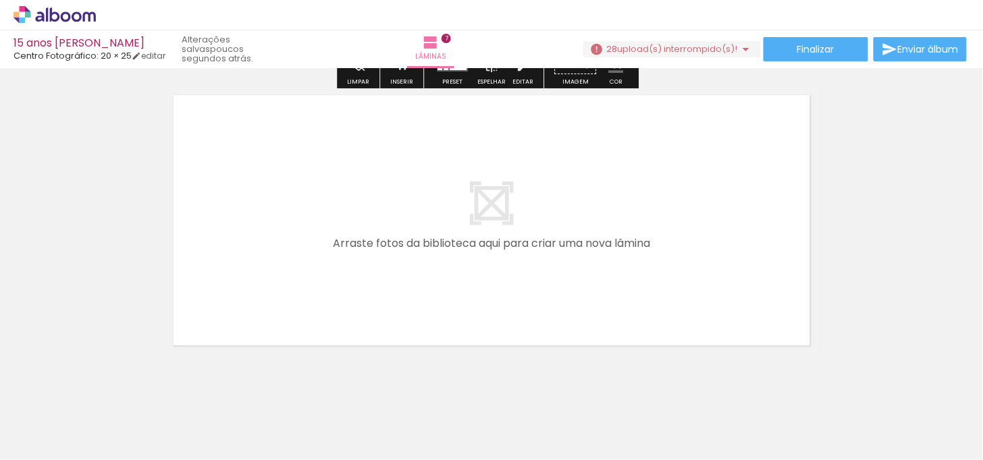
scroll to position [2127, 0]
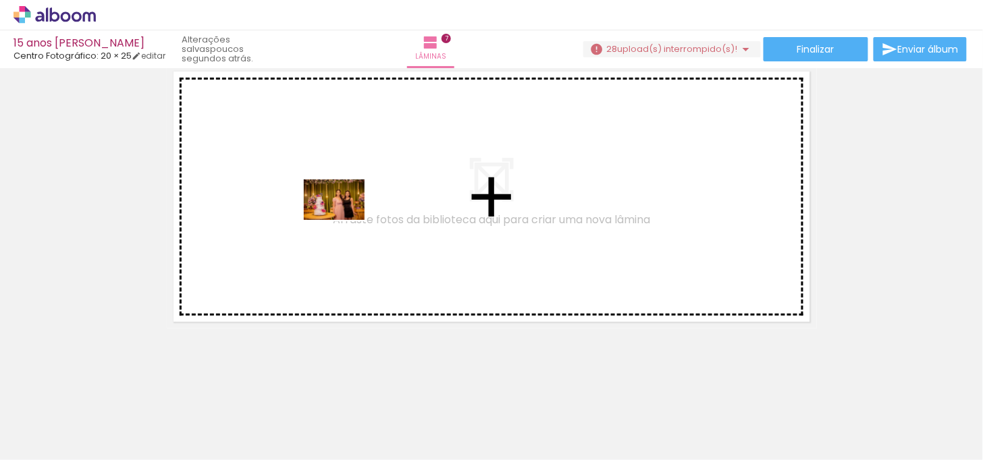
drag, startPoint x: 419, startPoint y: 426, endPoint x: 344, endPoint y: 220, distance: 219.1
click at [344, 220] on quentale-workspace at bounding box center [491, 230] width 983 height 460
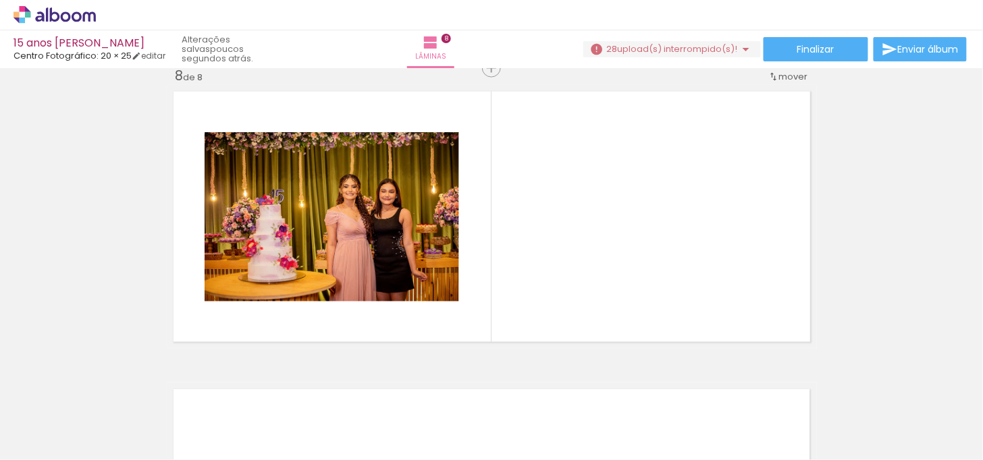
scroll to position [2101, 0]
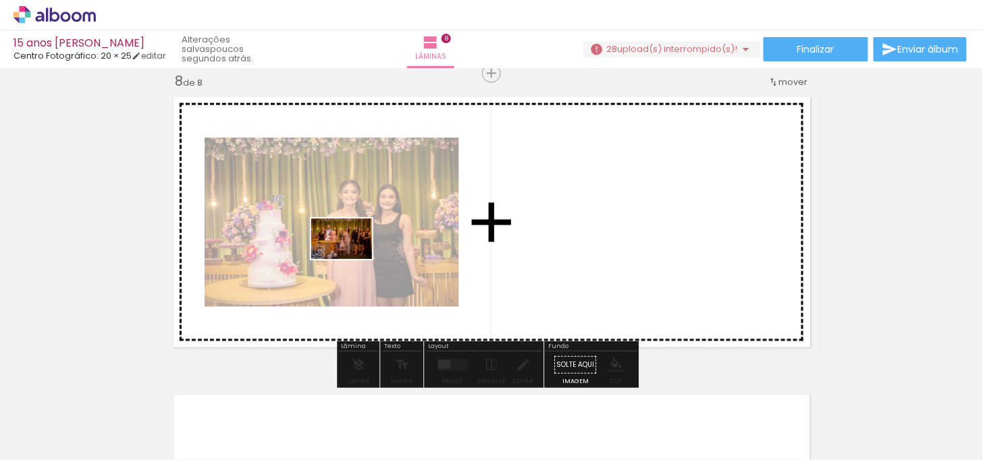
drag, startPoint x: 498, startPoint y: 427, endPoint x: 352, endPoint y: 259, distance: 222.5
click at [352, 259] on quentale-workspace at bounding box center [491, 230] width 983 height 460
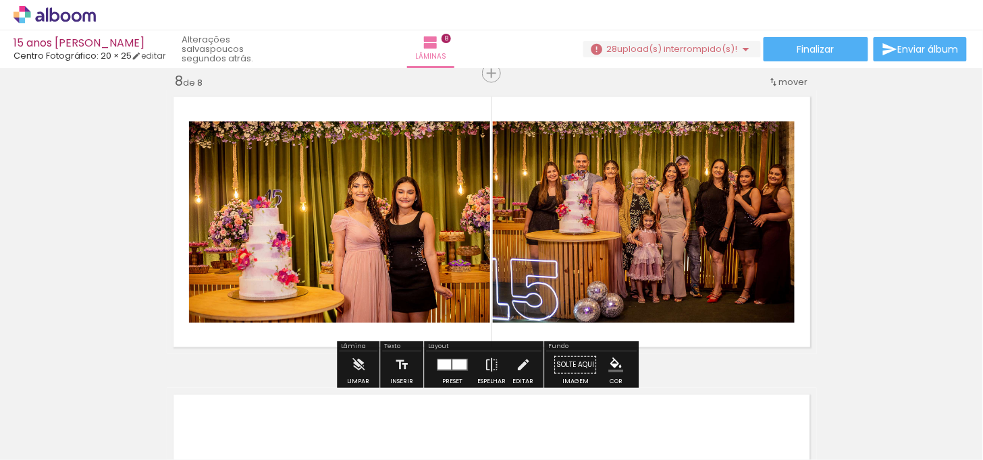
click at [453, 369] on div at bounding box center [459, 365] width 14 height 10
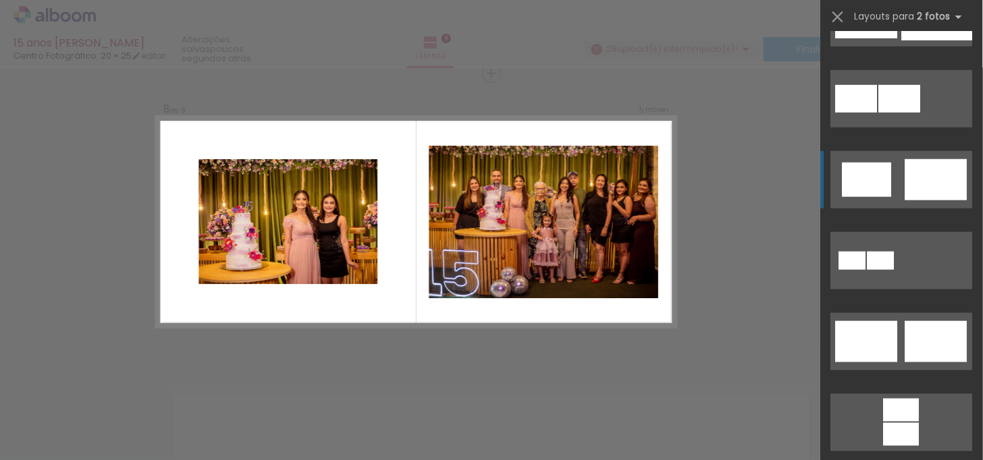
scroll to position [300, 0]
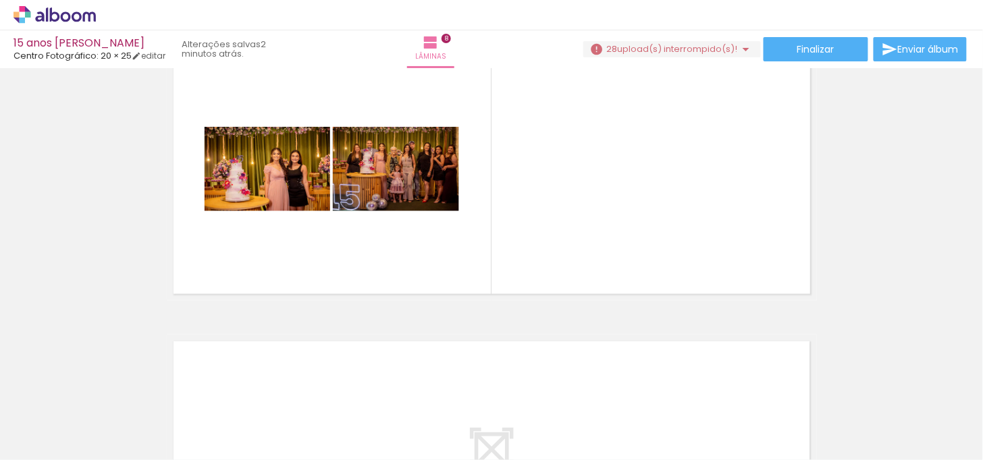
scroll to position [2175, 0]
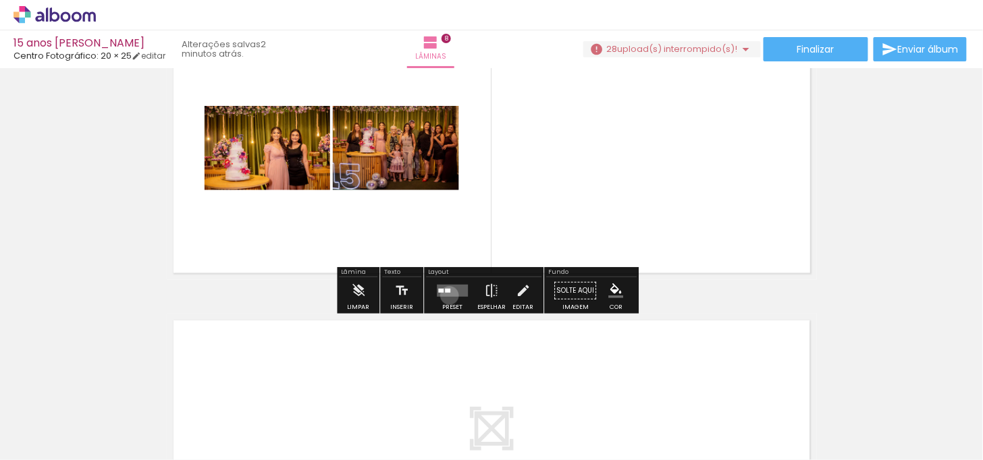
click at [446, 296] on quentale-layouter at bounding box center [452, 291] width 31 height 12
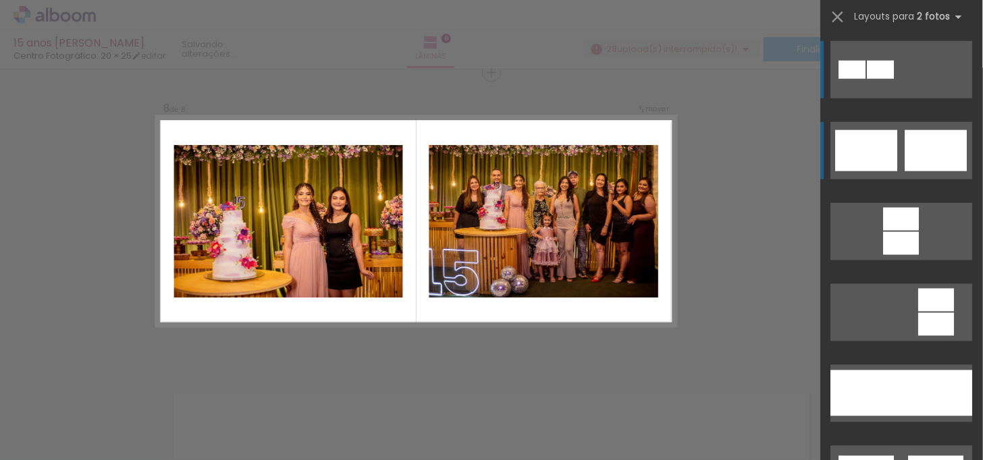
scroll to position [2101, 0]
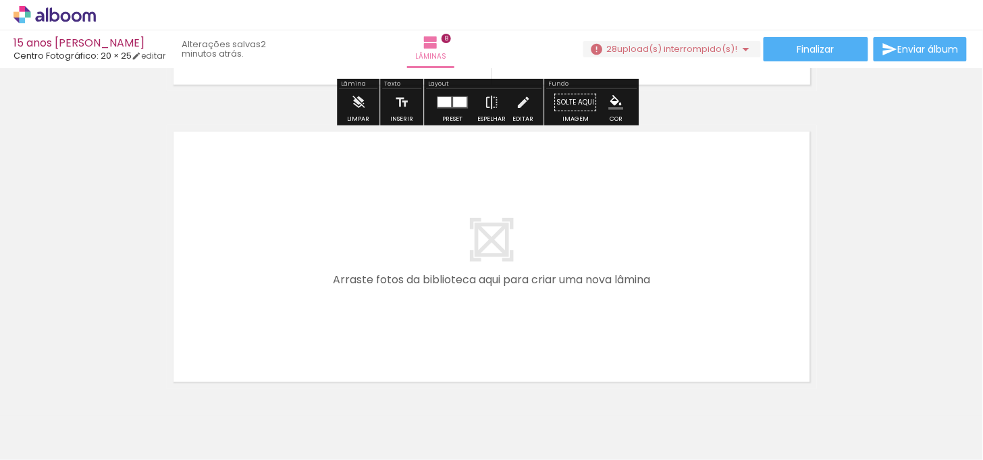
scroll to position [2401, 0]
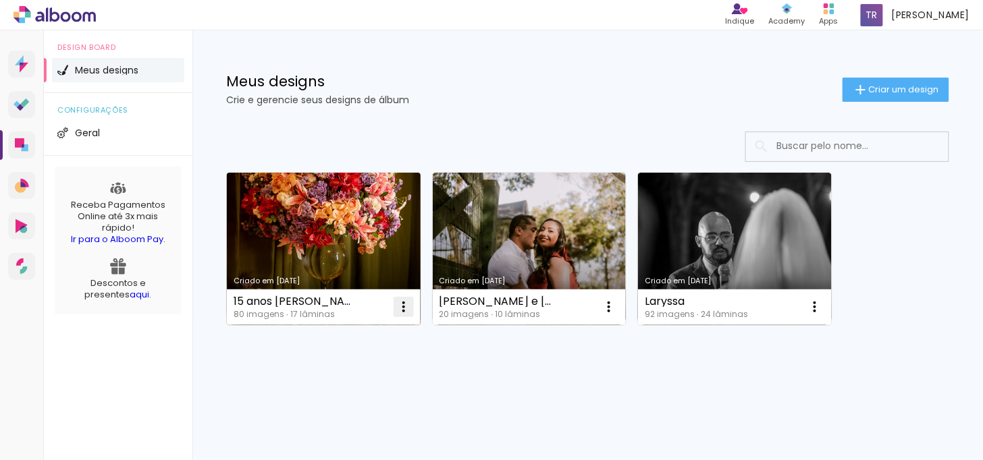
click at [396, 307] on iron-icon at bounding box center [404, 307] width 16 height 16
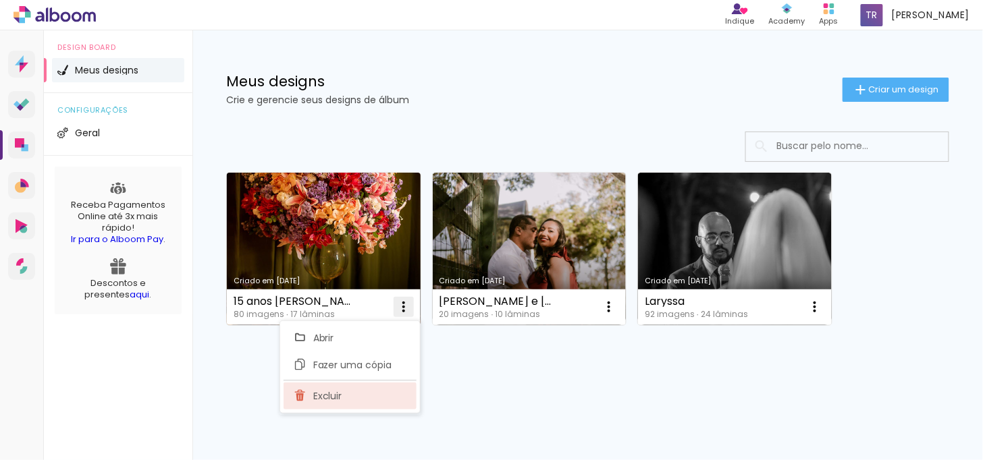
click at [333, 398] on span "Excluir" at bounding box center [327, 396] width 29 height 9
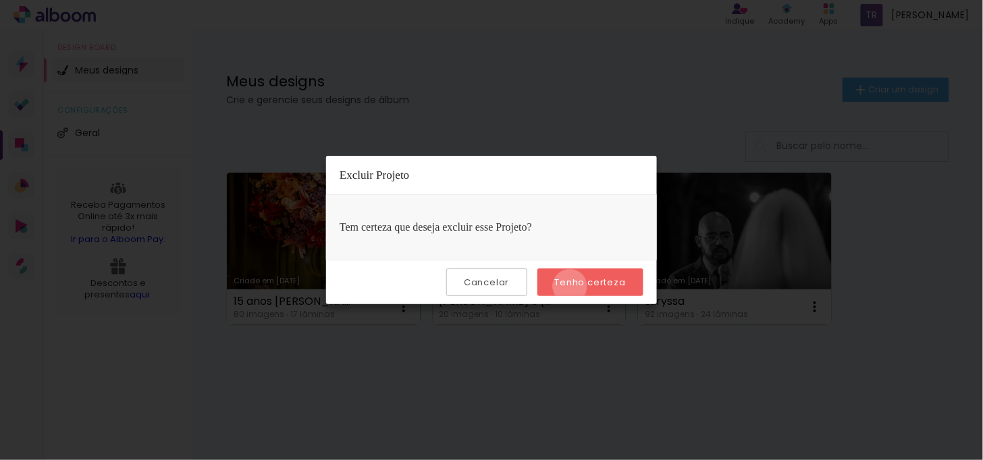
click at [0, 0] on slot "Tenho certeza" at bounding box center [0, 0] width 0 height 0
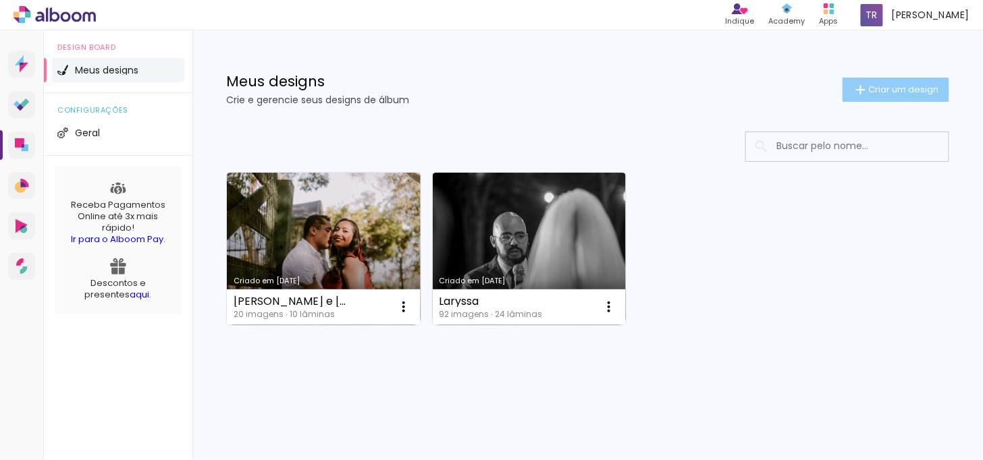
click at [878, 90] on span "Criar um design" at bounding box center [904, 89] width 70 height 9
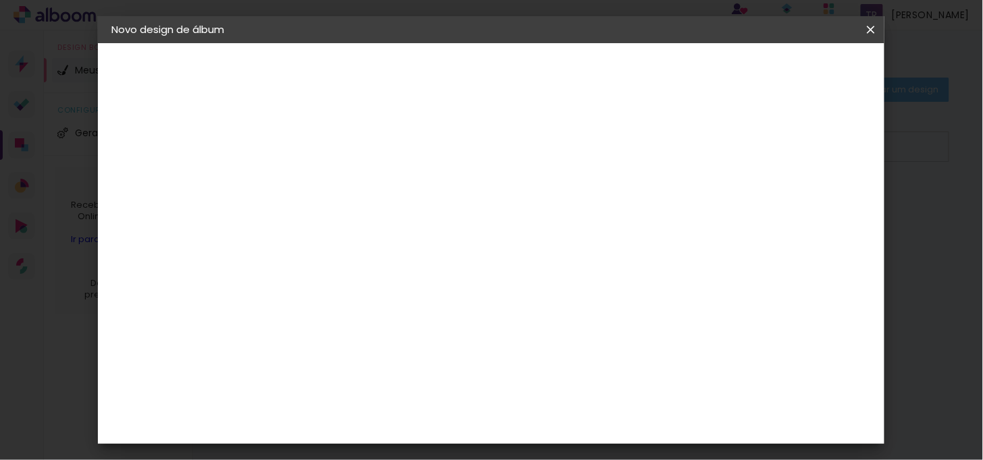
click at [332, 186] on input at bounding box center [332, 181] width 0 height 21
type input "marianna"
type paper-input "marianna"
click at [0, 0] on slot "Avançar" at bounding box center [0, 0] width 0 height 0
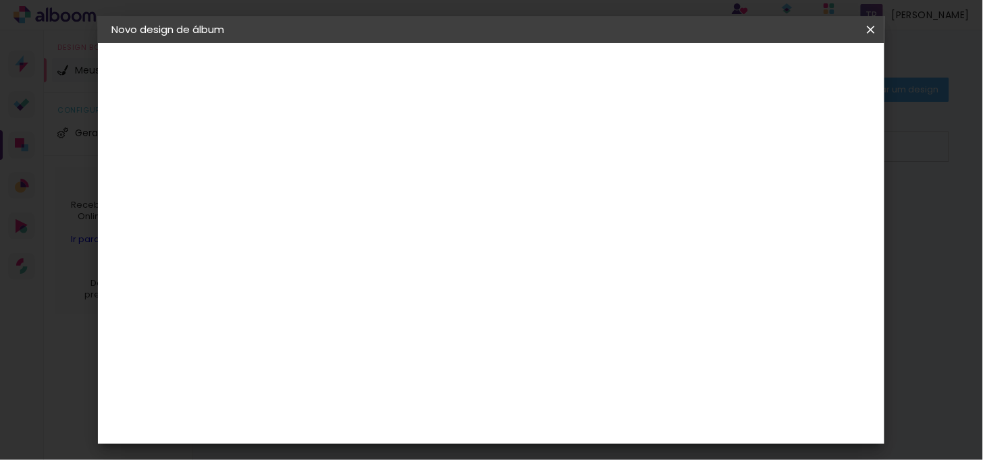
click at [334, 347] on div "Digipix Pro" at bounding box center [340, 358] width 34 height 22
click at [0, 0] on slot "Avançar" at bounding box center [0, 0] width 0 height 0
click at [385, 225] on input "text" at bounding box center [358, 235] width 53 height 21
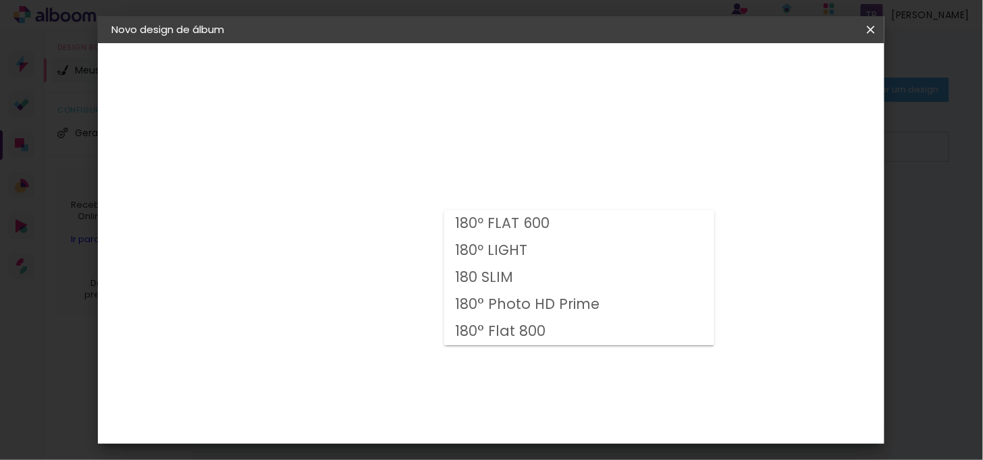
click at [505, 265] on paper-item "180 SLIM" at bounding box center [579, 278] width 270 height 27
type input "180 SLIM"
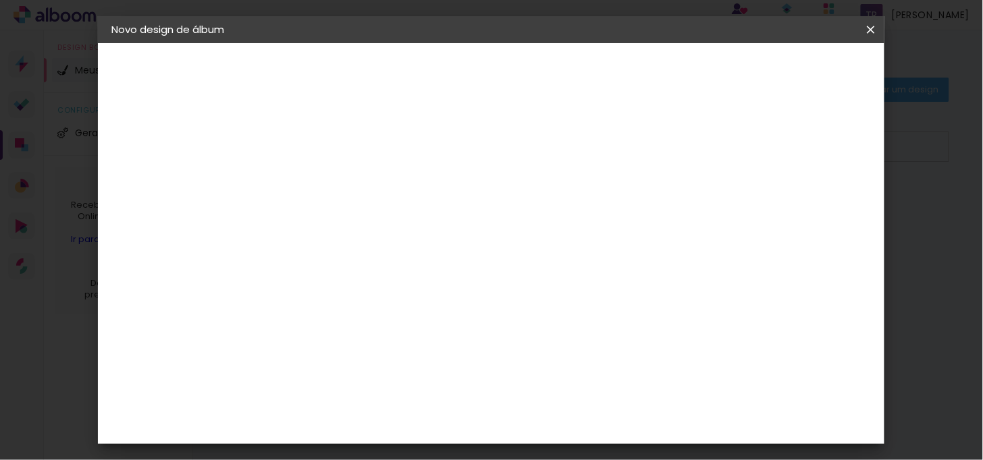
click at [162, 173] on paper-button "Digipix Pro" at bounding box center [185, 166] width 148 height 27
click at [0, 0] on slot "Tamanho Livre" at bounding box center [0, 0] width 0 height 0
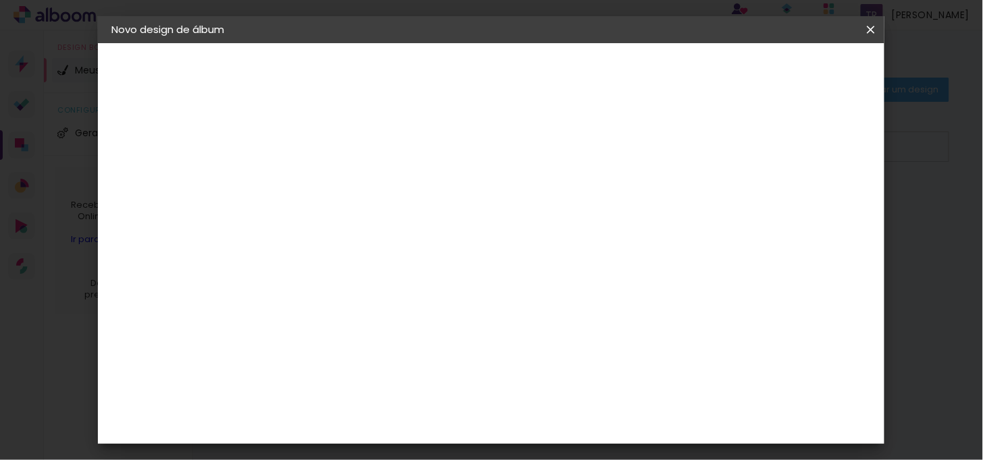
click at [0, 0] on slot "Tamanho Livre" at bounding box center [0, 0] width 0 height 0
drag, startPoint x: 651, startPoint y: 174, endPoint x: 714, endPoint y: 163, distance: 63.7
click at [585, 163] on paper-item "Tamanho Livre" at bounding box center [521, 170] width 130 height 30
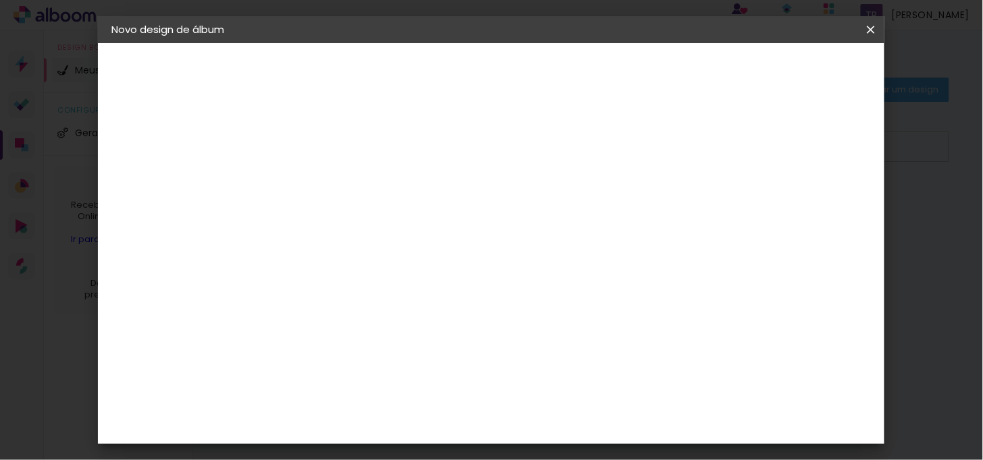
click at [605, 72] on header "Fornecedor Escolha um fornecedor ou avance com o tamanho livre. Voltar Avançar" at bounding box center [438, 83] width 331 height 80
click at [0, 0] on slot "Avançar" at bounding box center [0, 0] width 0 height 0
click at [469, 135] on span "cm" at bounding box center [475, 136] width 16 height 20
click at [464, 135] on span "30" at bounding box center [455, 136] width 22 height 20
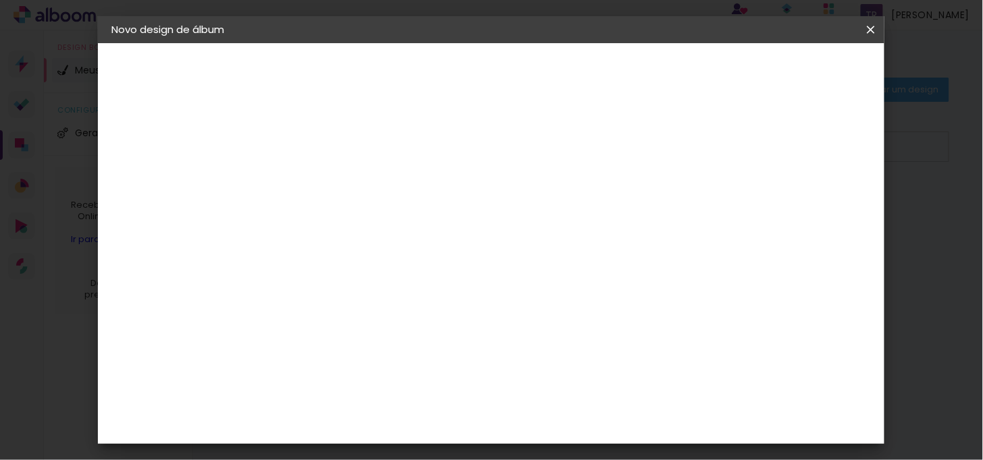
click at [454, 136] on span "30" at bounding box center [455, 136] width 22 height 20
drag, startPoint x: 454, startPoint y: 136, endPoint x: 600, endPoint y: 137, distance: 145.2
click at [600, 137] on div "30 cm cm cm mm A maioria das encadernadoras sugere 5mm de sangria." at bounding box center [546, 150] width 546 height 108
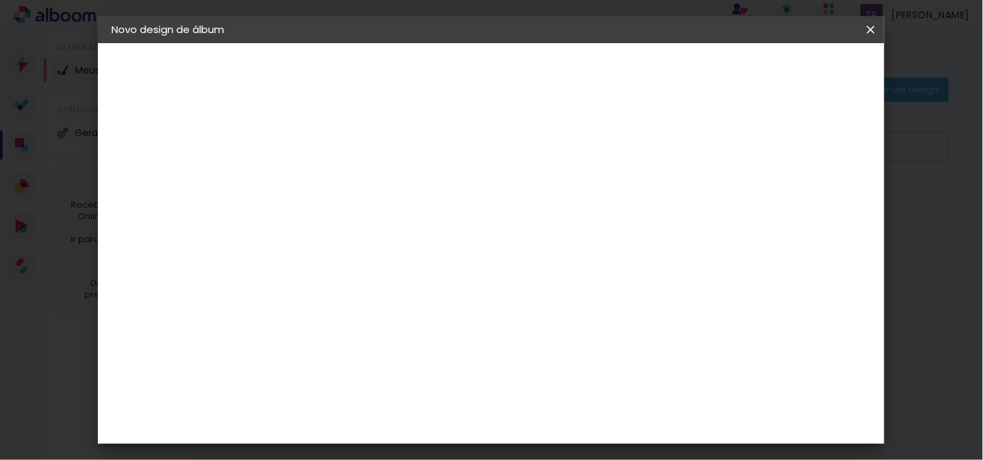
click at [321, 151] on input "2" at bounding box center [323, 155] width 47 height 17
click at [462, 203] on span "30" at bounding box center [455, 211] width 22 height 20
click at [311, 234] on div "cm" at bounding box center [315, 235] width 16 height 20
type input "3"
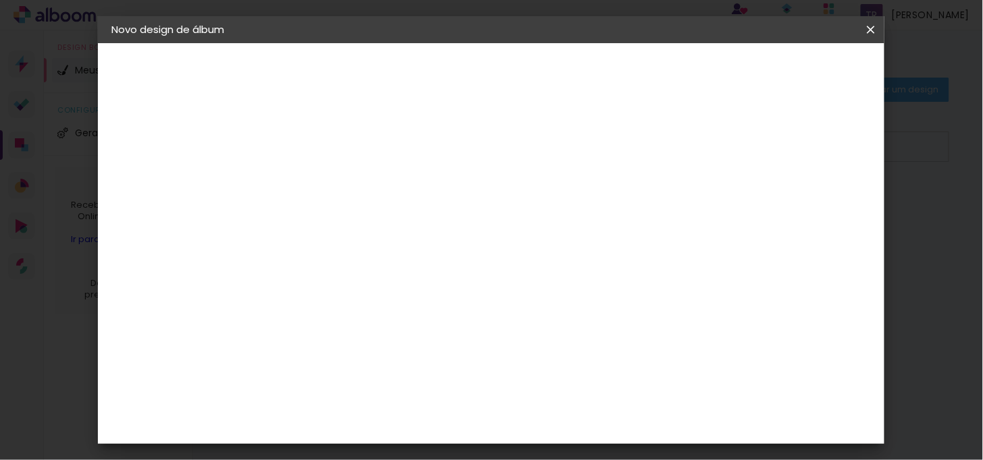
scroll to position [149, 0]
type input "20"
type paper-input "20"
click at [579, 428] on input "60" at bounding box center [565, 421] width 35 height 20
type input "6"
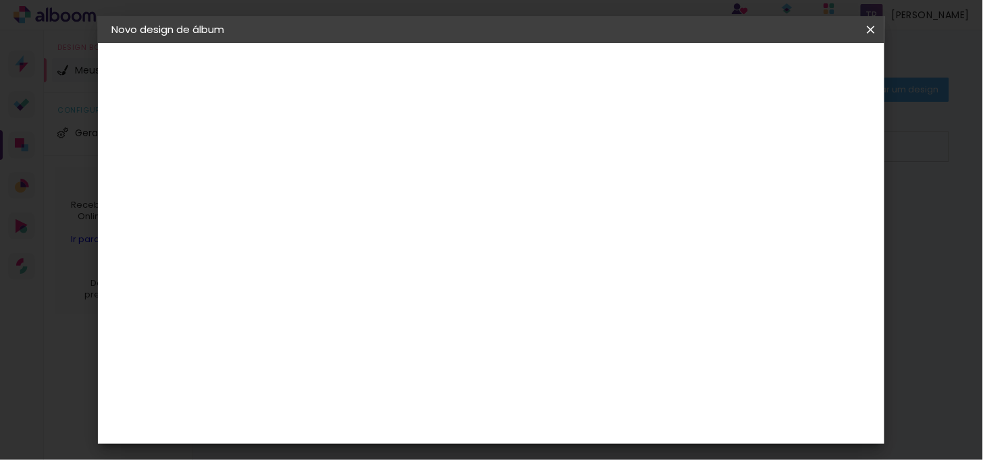
scroll to position [429, 0]
type input "25"
type paper-input "25"
click at [0, 0] on slot "Voltar" at bounding box center [0, 0] width 0 height 0
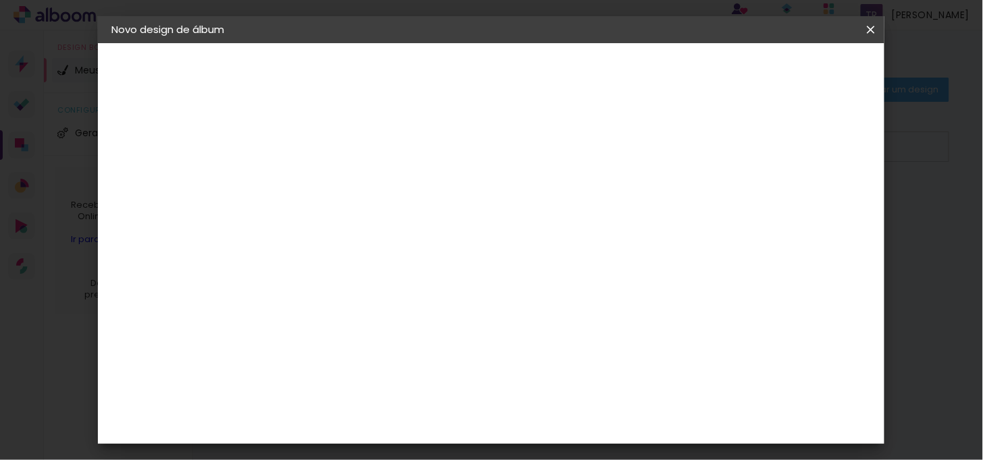
click at [356, 401] on div "Belo Álbum" at bounding box center [340, 412] width 34 height 22
click at [0, 0] on slot "Avançar" at bounding box center [0, 0] width 0 height 0
click at [406, 219] on paper-input-container "Linha" at bounding box center [366, 236] width 78 height 34
click at [493, 287] on paper-item "Opala" at bounding box center [579, 278] width 270 height 27
type input "Opala"
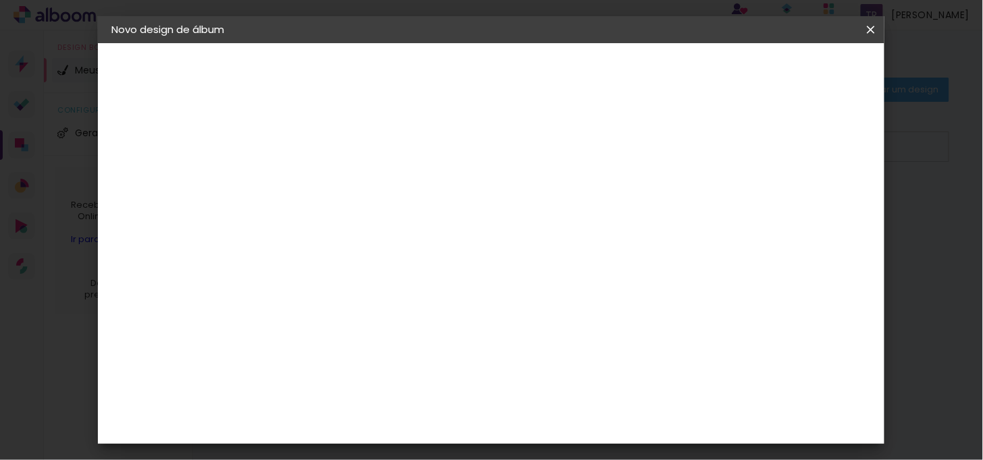
click at [423, 319] on span "20 × 25" at bounding box center [392, 327] width 63 height 28
click at [0, 0] on slot "Avançar" at bounding box center [0, 0] width 0 height 0
click at [699, 68] on span "Iniciar design" at bounding box center [667, 71] width 61 height 9
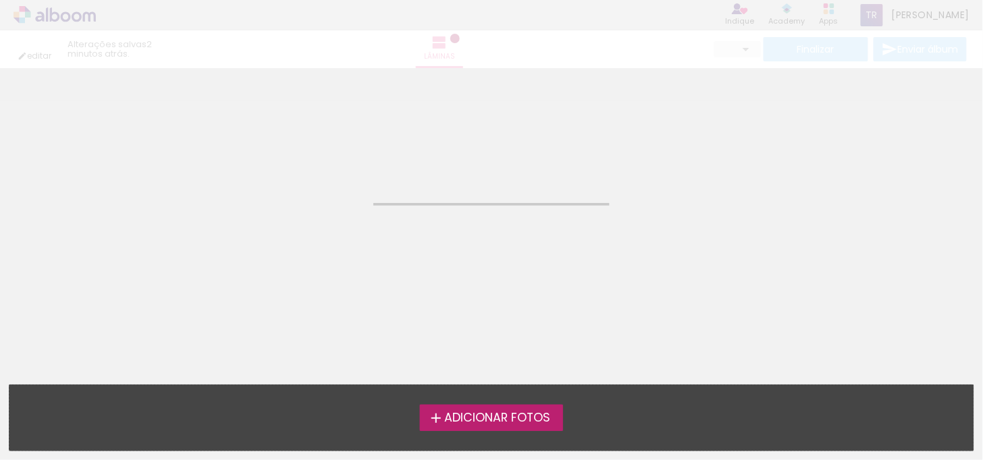
click at [536, 421] on span "Adicionar Fotos" at bounding box center [497, 419] width 106 height 12
click at [0, 0] on input "file" at bounding box center [0, 0] width 0 height 0
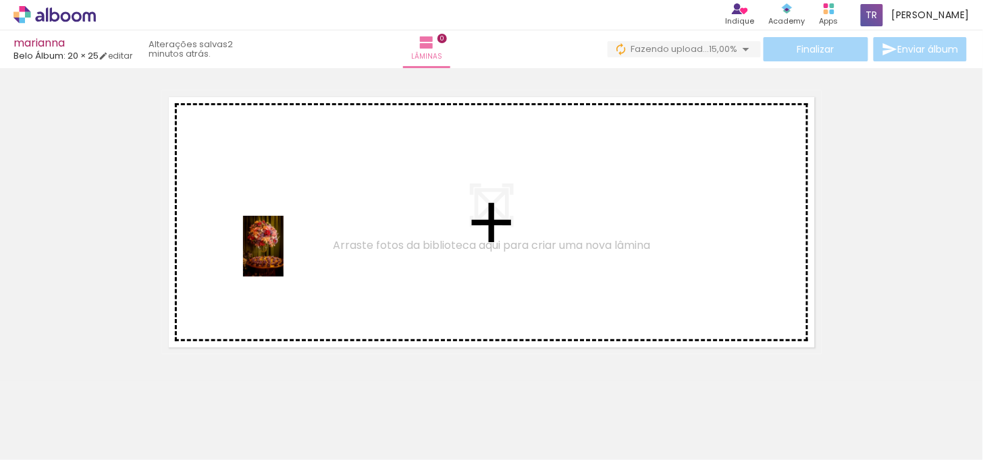
drag, startPoint x: 142, startPoint y: 420, endPoint x: 284, endPoint y: 255, distance: 217.8
click at [284, 255] on quentale-workspace at bounding box center [491, 230] width 983 height 460
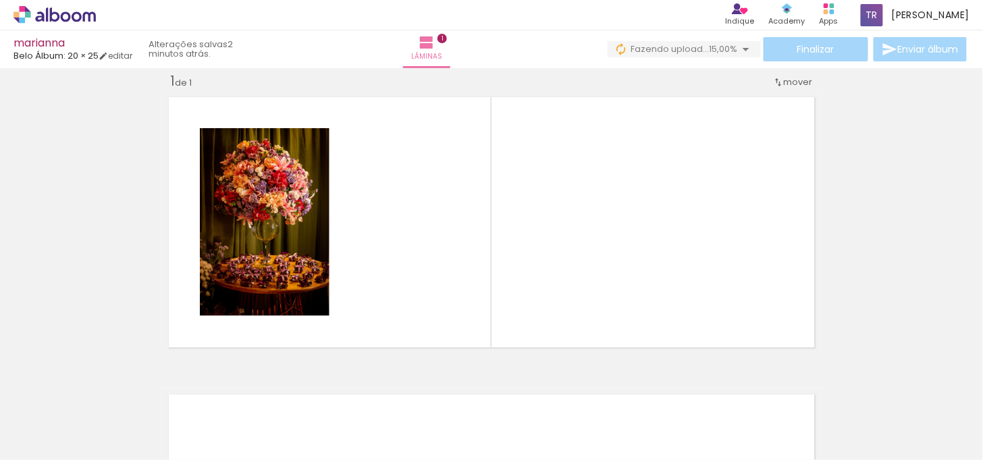
scroll to position [17, 0]
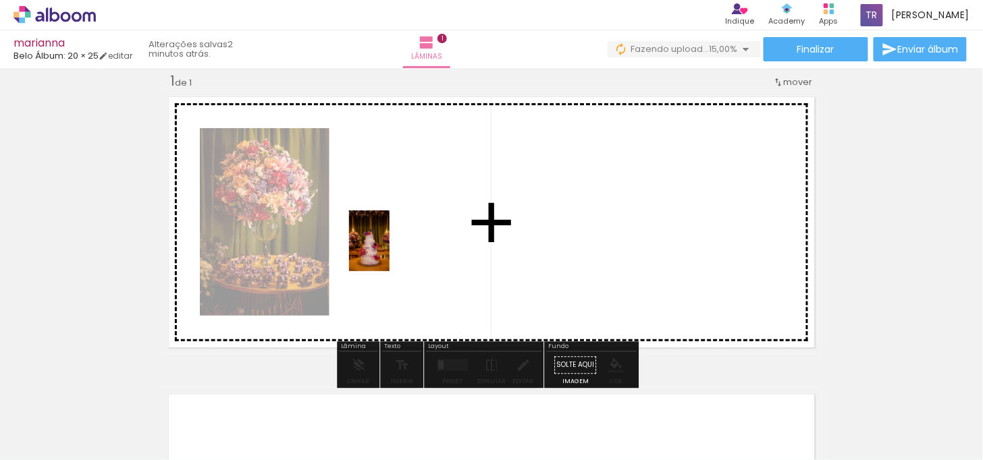
drag, startPoint x: 670, startPoint y: 420, endPoint x: 390, endPoint y: 251, distance: 327.1
click at [390, 251] on quentale-workspace at bounding box center [491, 230] width 983 height 460
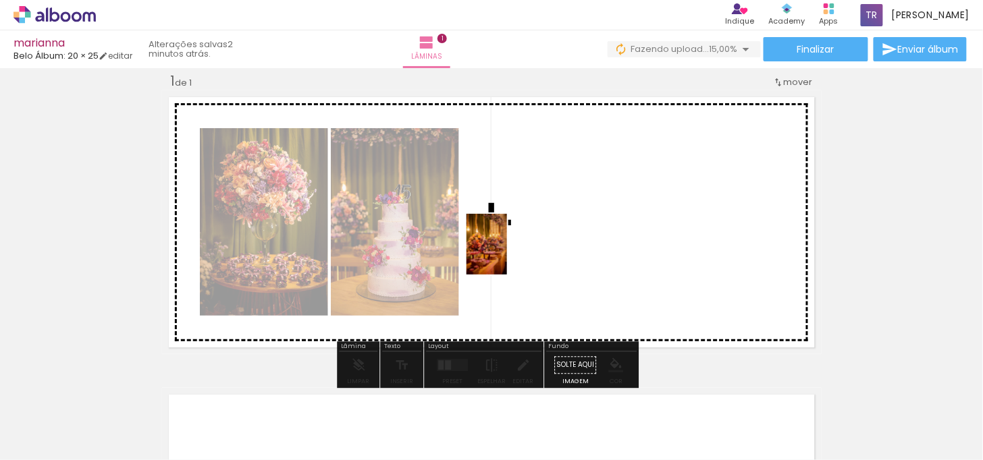
drag, startPoint x: 583, startPoint y: 425, endPoint x: 507, endPoint y: 255, distance: 187.1
click at [507, 255] on quentale-workspace at bounding box center [491, 230] width 983 height 460
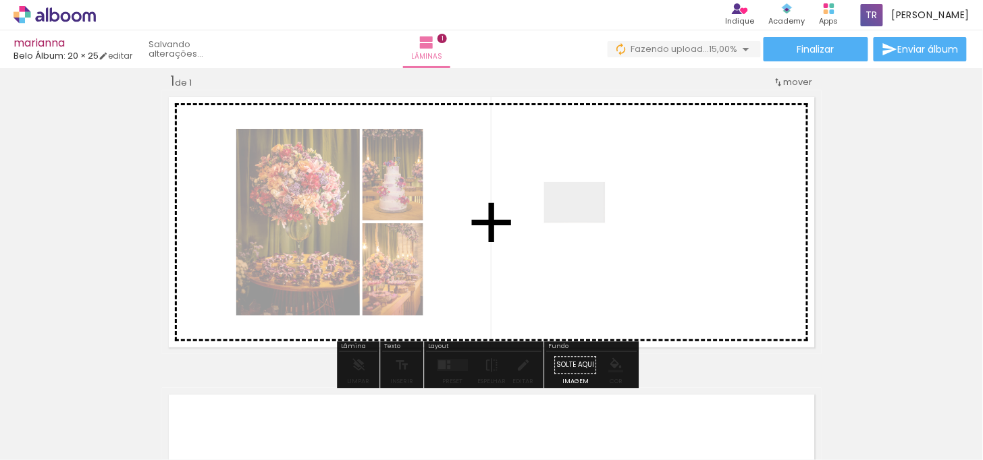
drag, startPoint x: 619, startPoint y: 274, endPoint x: 585, endPoint y: 223, distance: 61.8
click at [585, 223] on quentale-workspace at bounding box center [491, 230] width 983 height 460
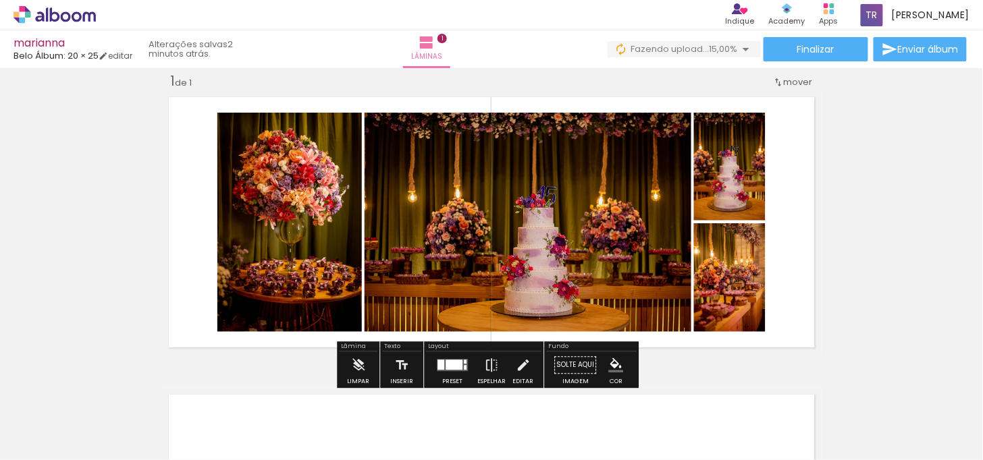
click at [452, 367] on div at bounding box center [454, 365] width 17 height 10
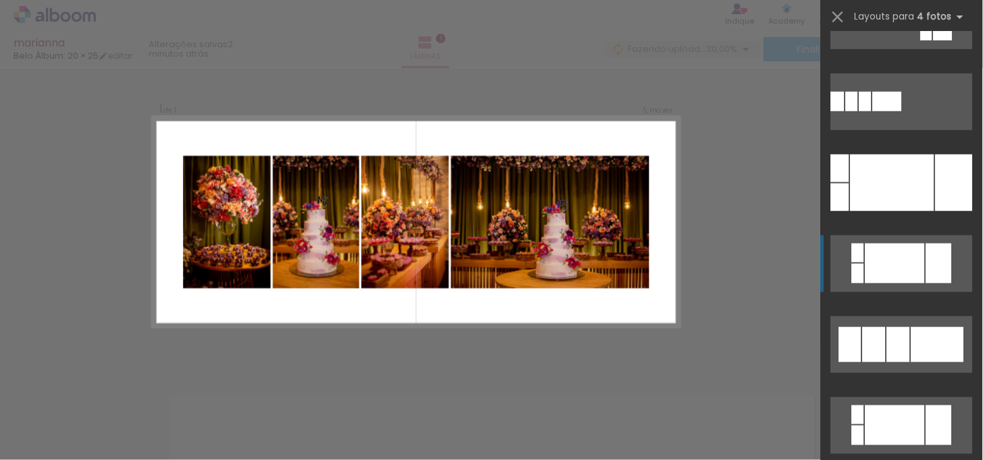
scroll to position [375, 0]
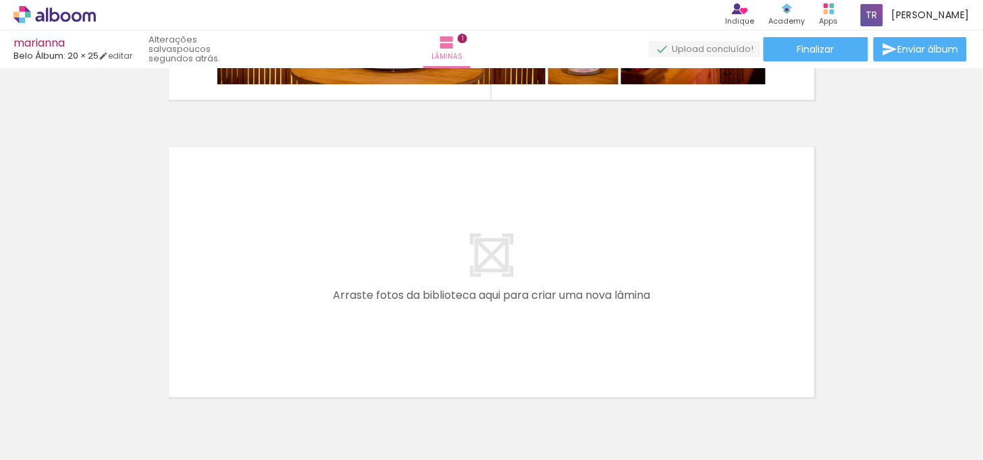
scroll to position [340, 0]
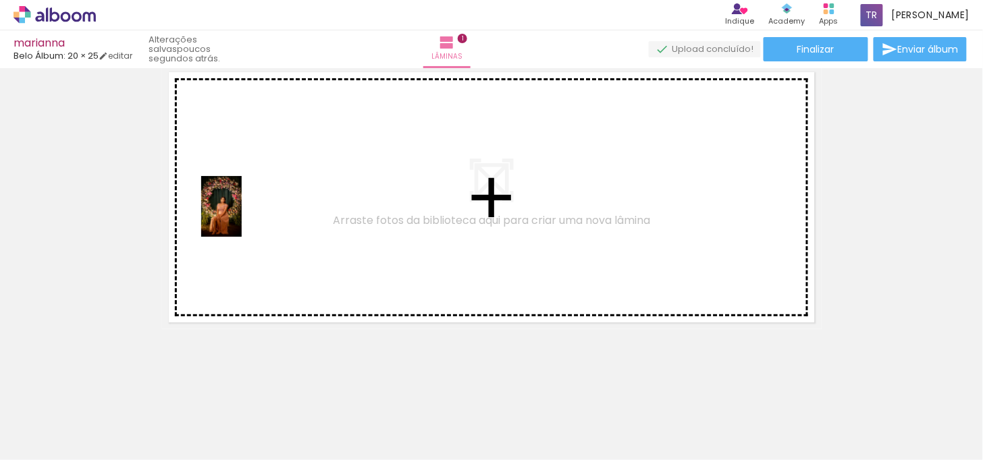
drag, startPoint x: 221, startPoint y: 425, endPoint x: 292, endPoint y: 376, distance: 86.9
click at [242, 215] on quentale-workspace at bounding box center [491, 230] width 983 height 460
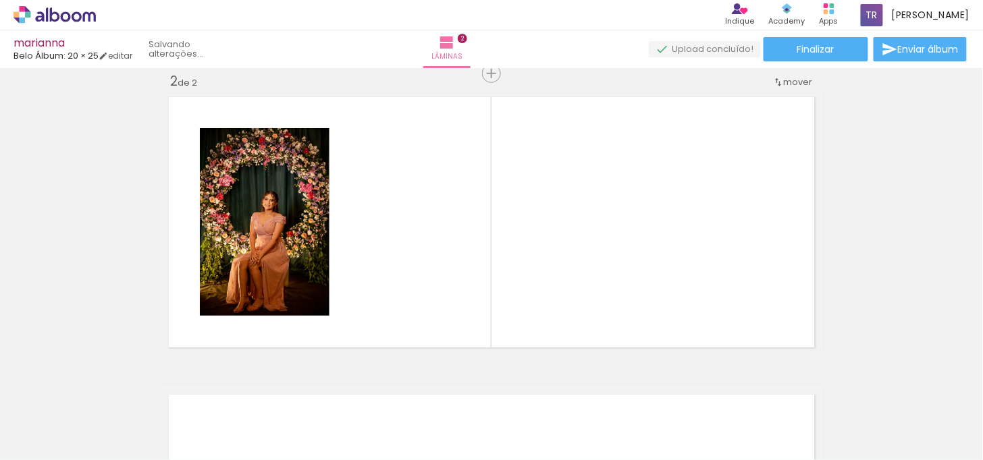
scroll to position [315, 0]
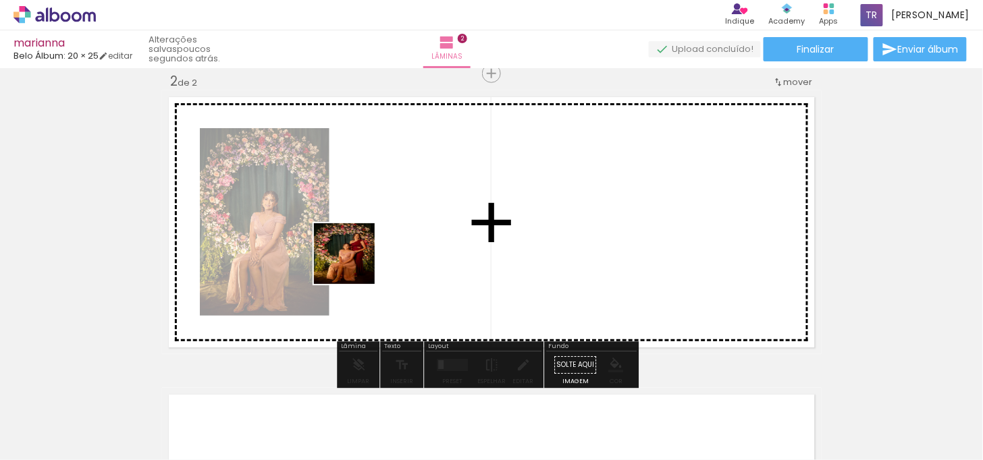
drag, startPoint x: 293, startPoint y: 421, endPoint x: 375, endPoint y: 456, distance: 89.2
click at [382, 241] on quentale-workspace at bounding box center [491, 230] width 983 height 460
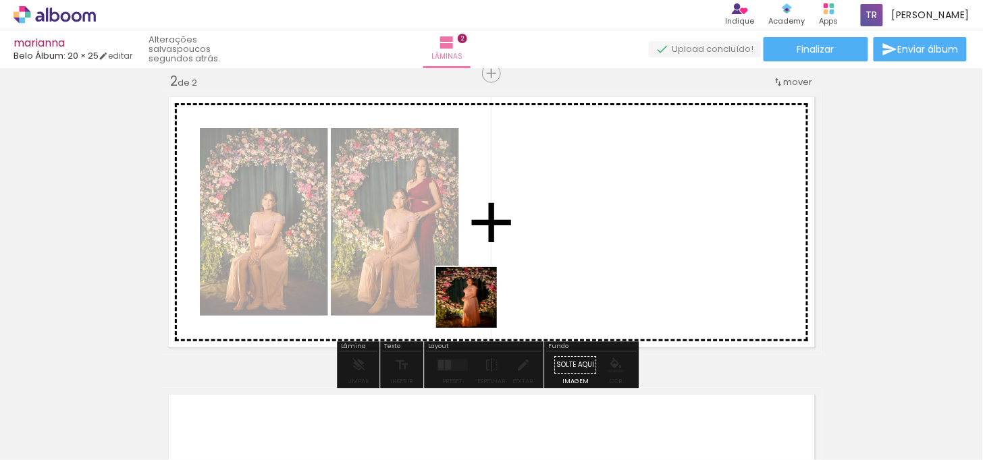
drag, startPoint x: 388, startPoint y: 392, endPoint x: 542, endPoint y: 261, distance: 202.6
click at [542, 261] on quentale-workspace at bounding box center [491, 230] width 983 height 460
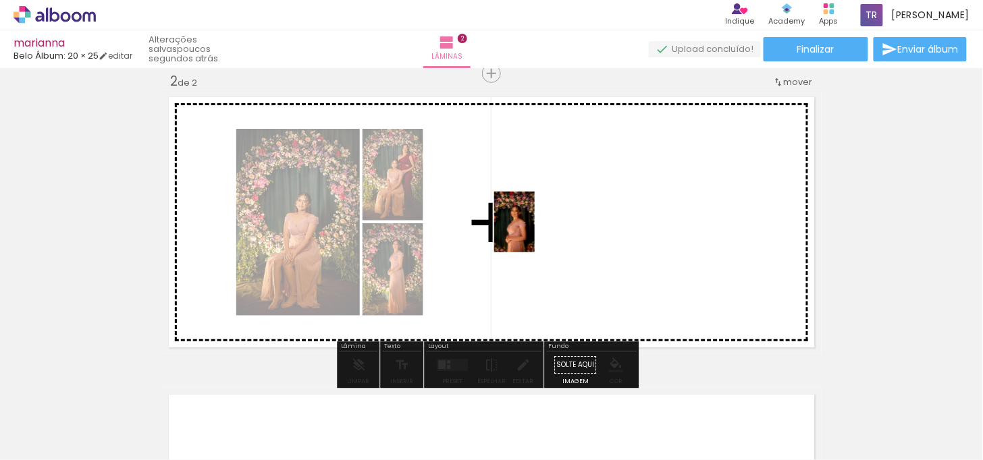
drag, startPoint x: 441, startPoint y: 422, endPoint x: 535, endPoint y: 232, distance: 211.7
click at [535, 232] on quentale-workspace at bounding box center [491, 230] width 983 height 460
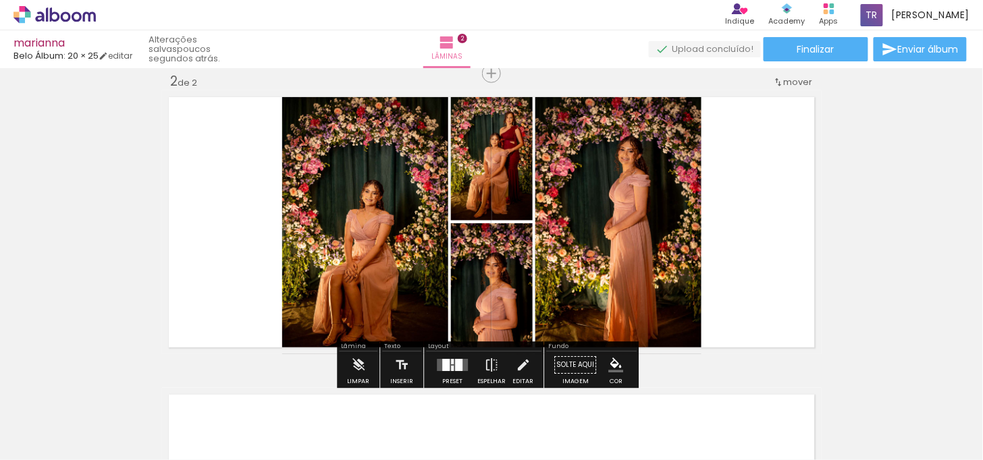
click at [444, 366] on div at bounding box center [445, 365] width 7 height 12
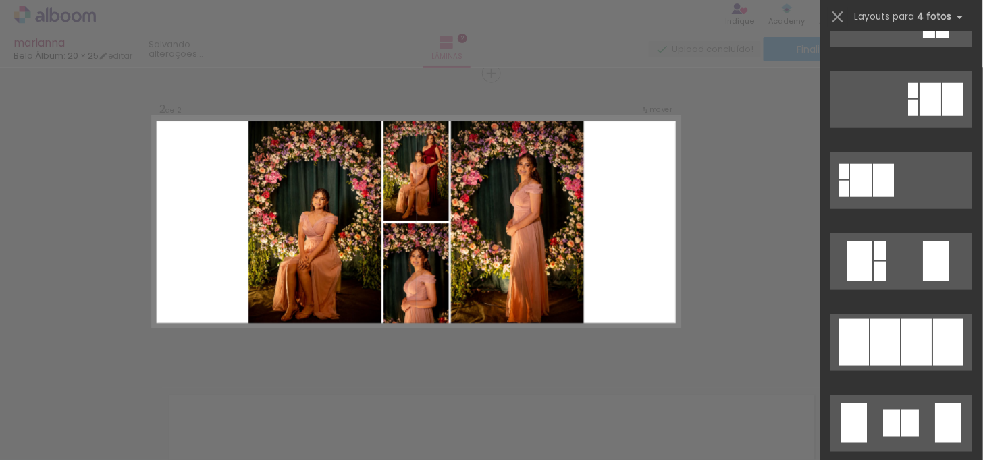
scroll to position [0, 0]
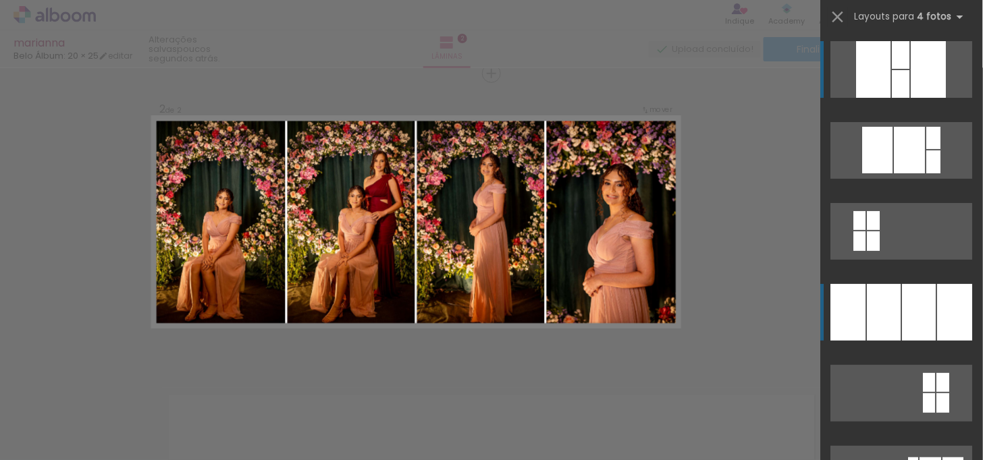
click at [858, 318] on div at bounding box center [848, 312] width 35 height 57
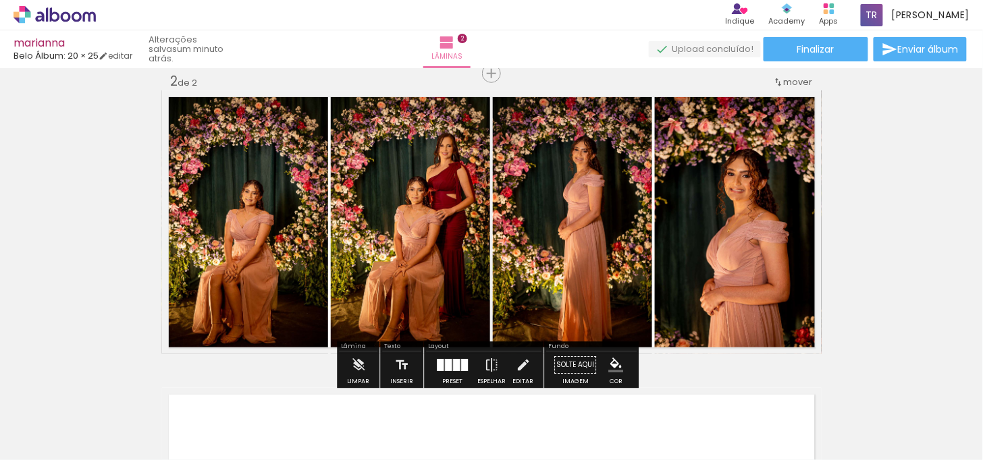
click at [441, 361] on quentale-layouter at bounding box center [452, 365] width 31 height 12
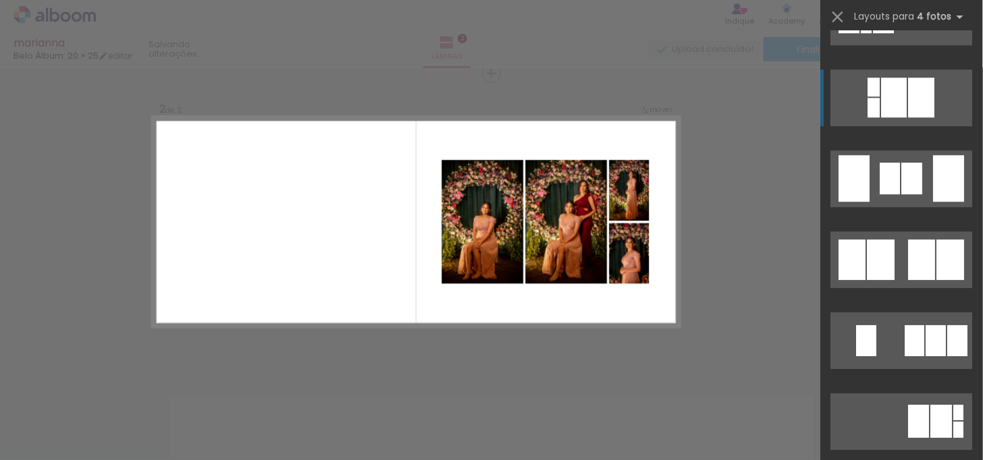
scroll to position [2568, 0]
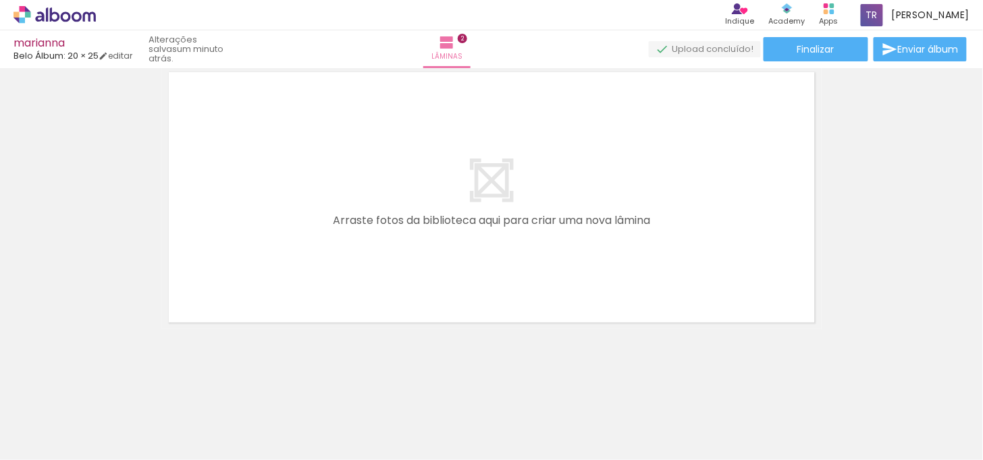
scroll to position [562, 0]
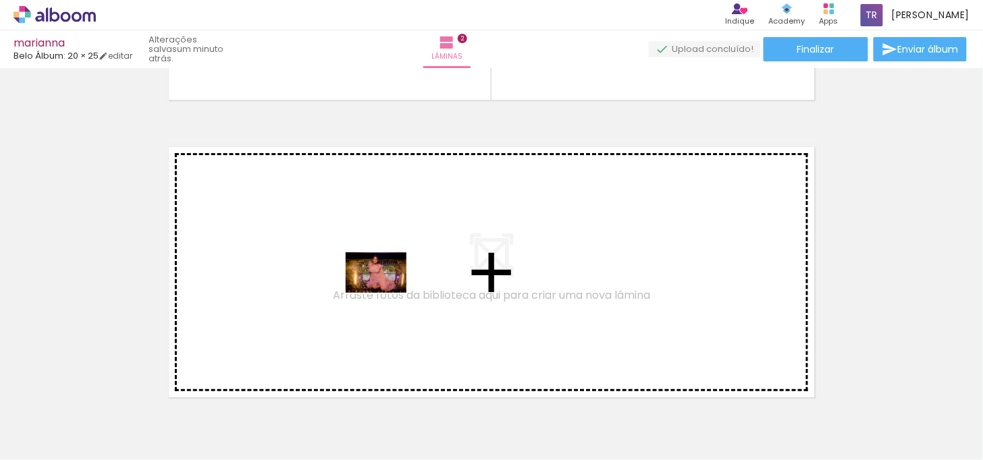
drag, startPoint x: 483, startPoint y: 388, endPoint x: 381, endPoint y: 288, distance: 143.7
click at [381, 288] on quentale-workspace at bounding box center [491, 230] width 983 height 460
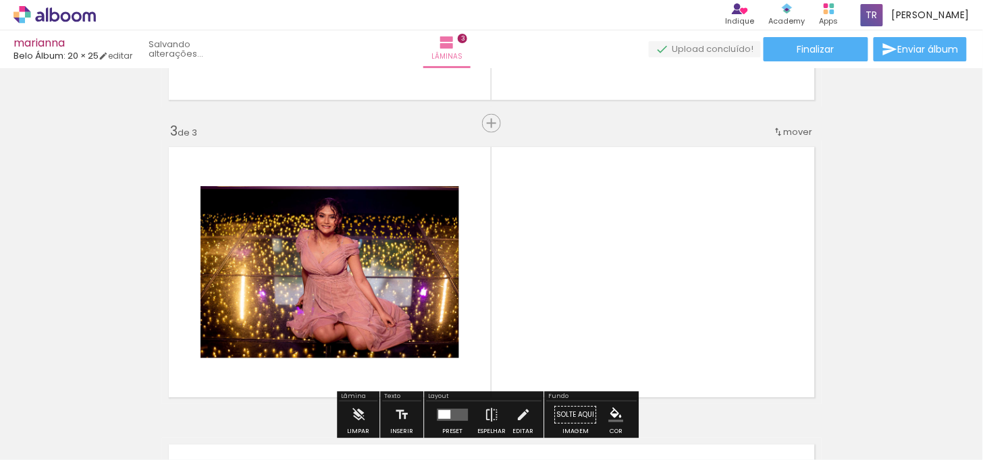
scroll to position [612, 0]
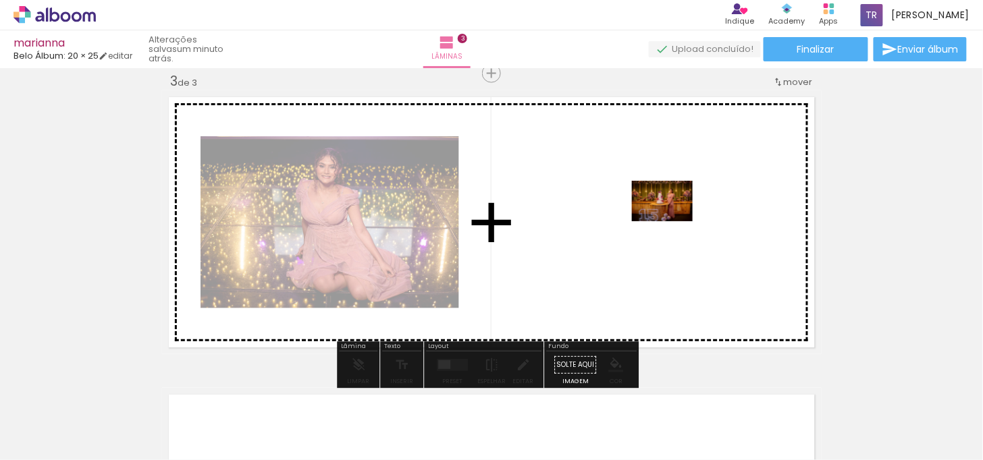
drag, startPoint x: 833, startPoint y: 422, endPoint x: 672, endPoint y: 221, distance: 257.0
click at [672, 221] on quentale-workspace at bounding box center [491, 230] width 983 height 460
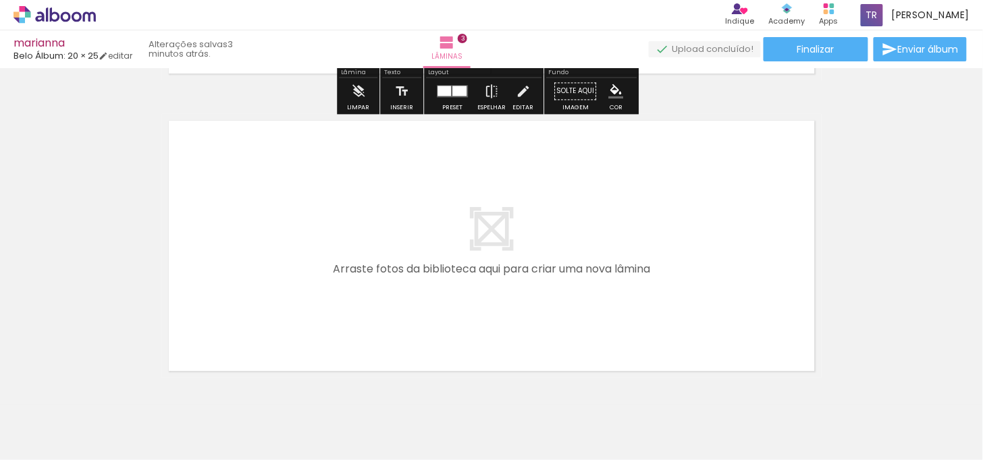
scroll to position [913, 0]
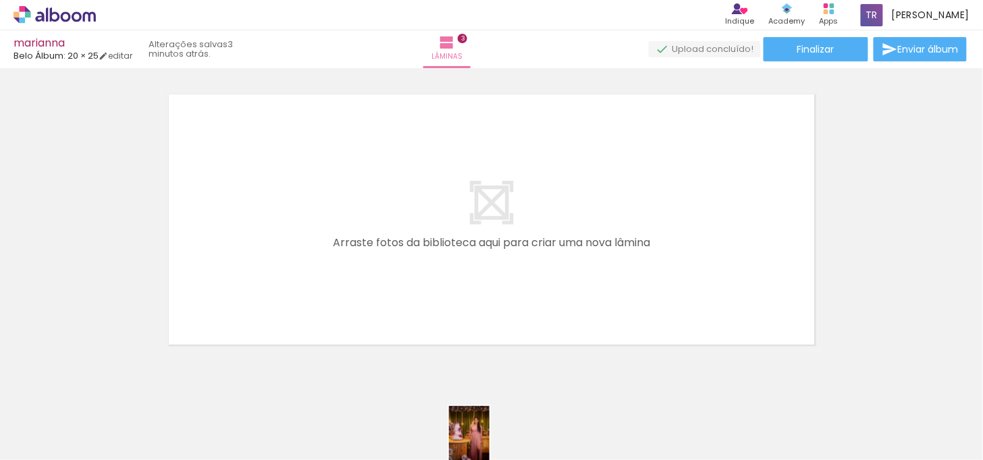
drag, startPoint x: 466, startPoint y: 426, endPoint x: 494, endPoint y: 442, distance: 32.7
click at [494, 442] on div at bounding box center [471, 414] width 45 height 67
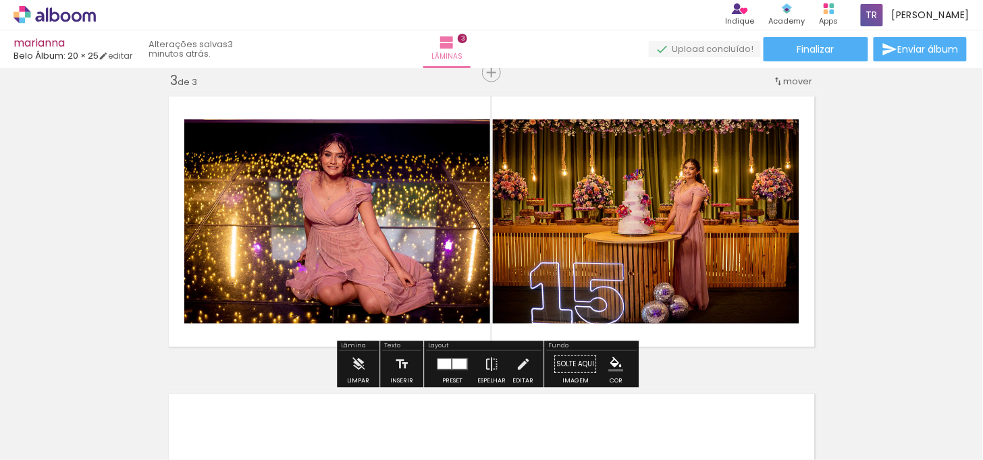
scroll to position [612, 0]
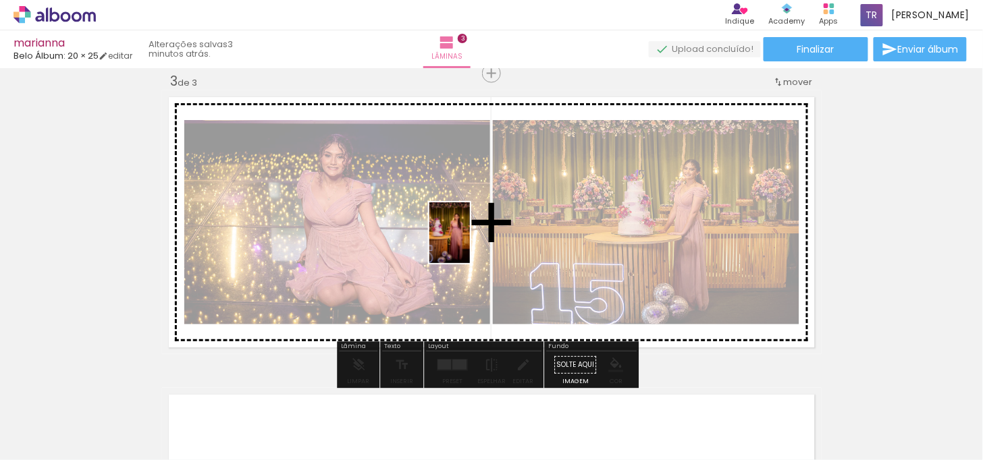
drag, startPoint x: 469, startPoint y: 415, endPoint x: 503, endPoint y: 219, distance: 198.7
click at [470, 211] on quentale-workspace at bounding box center [491, 230] width 983 height 460
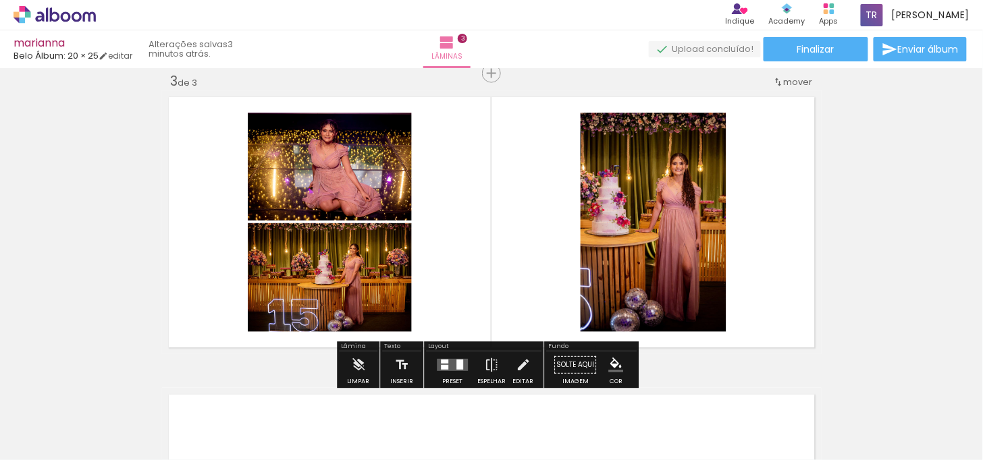
click at [447, 372] on div at bounding box center [452, 365] width 36 height 27
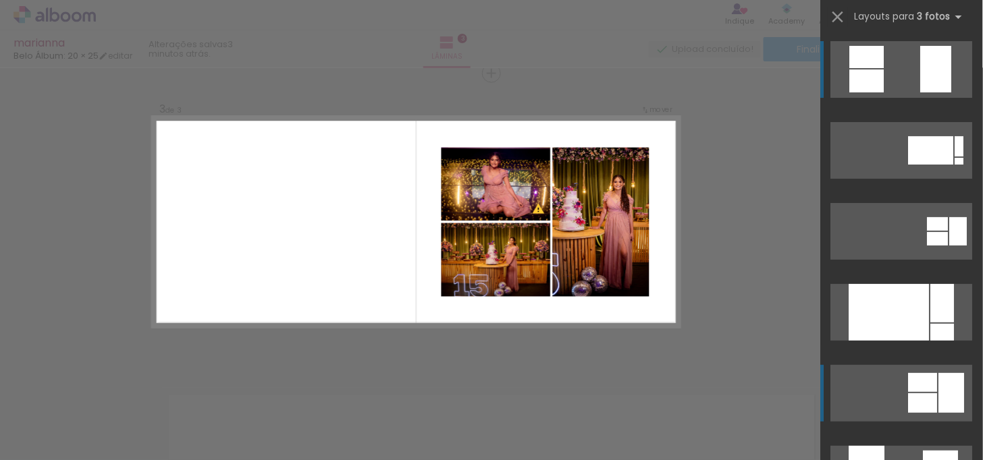
scroll to position [75, 0]
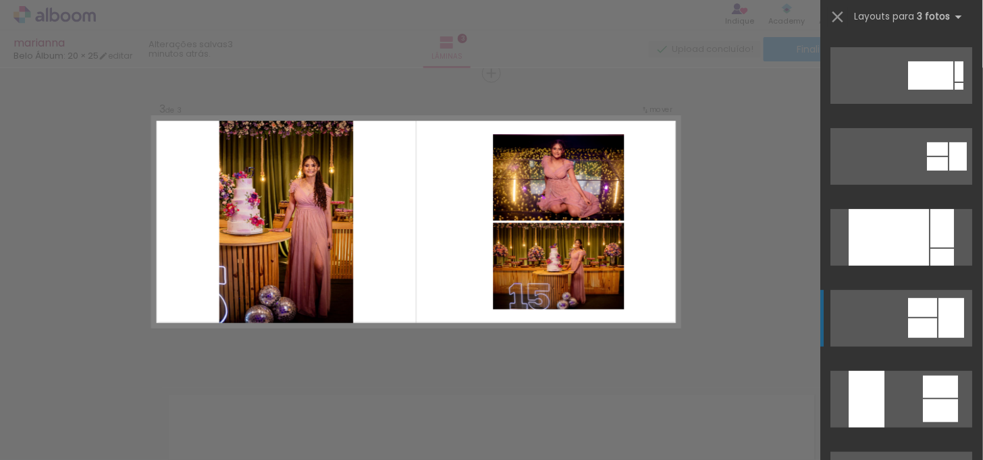
click at [886, 104] on quentale-layouter at bounding box center [902, 75] width 142 height 57
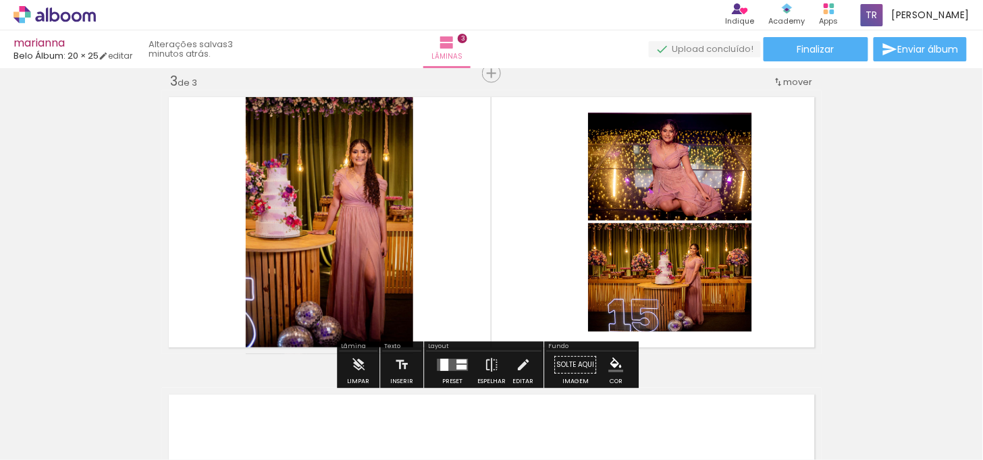
click at [293, 241] on quentale-photo at bounding box center [329, 222] width 167 height 264
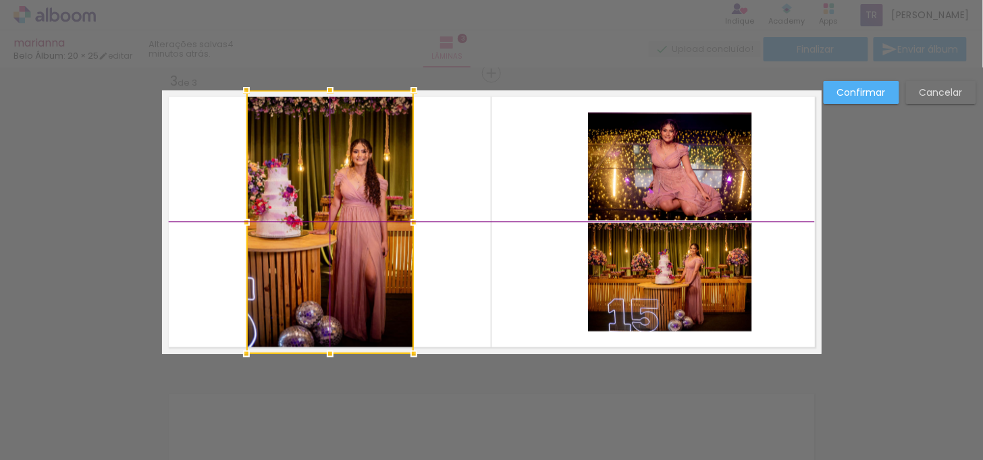
click at [293, 242] on div at bounding box center [329, 222] width 167 height 264
click at [491, 414] on div "Confirmar Cancelar" at bounding box center [491, 67] width 983 height 1223
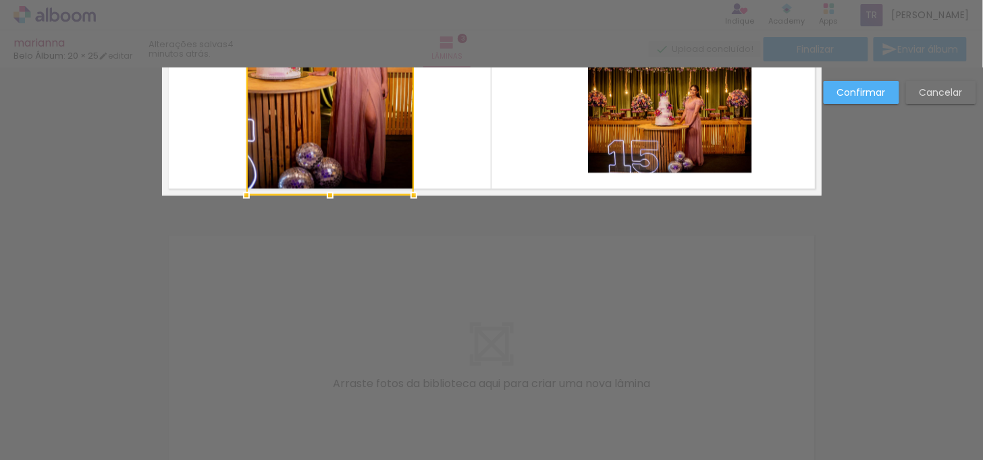
scroll to position [687, 0]
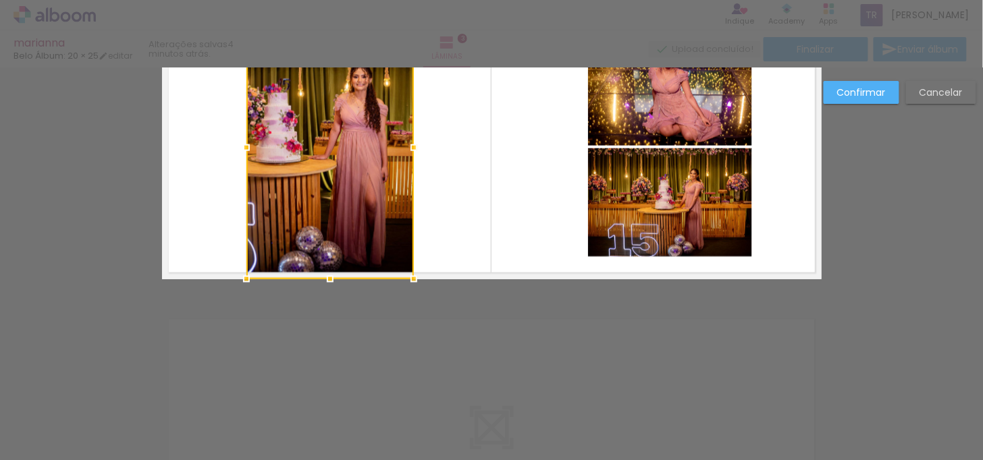
click at [0, 0] on slot "Confirmar" at bounding box center [0, 0] width 0 height 0
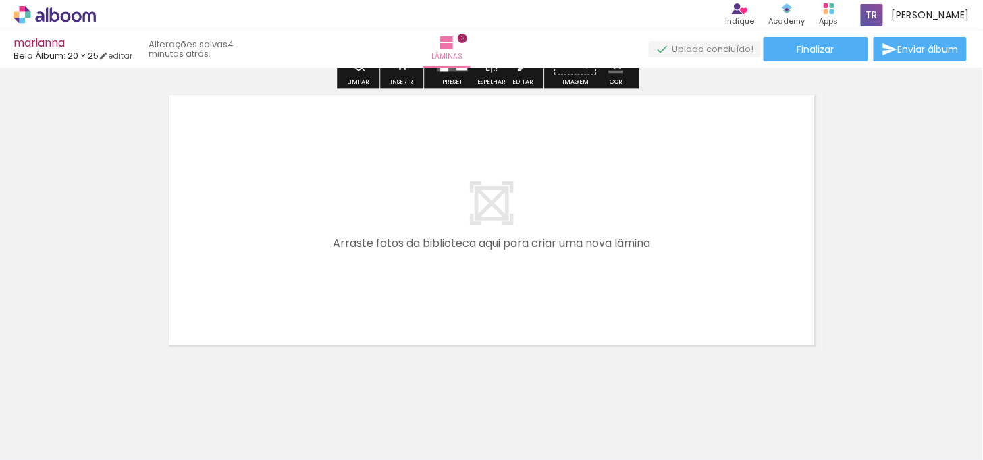
scroll to position [913, 0]
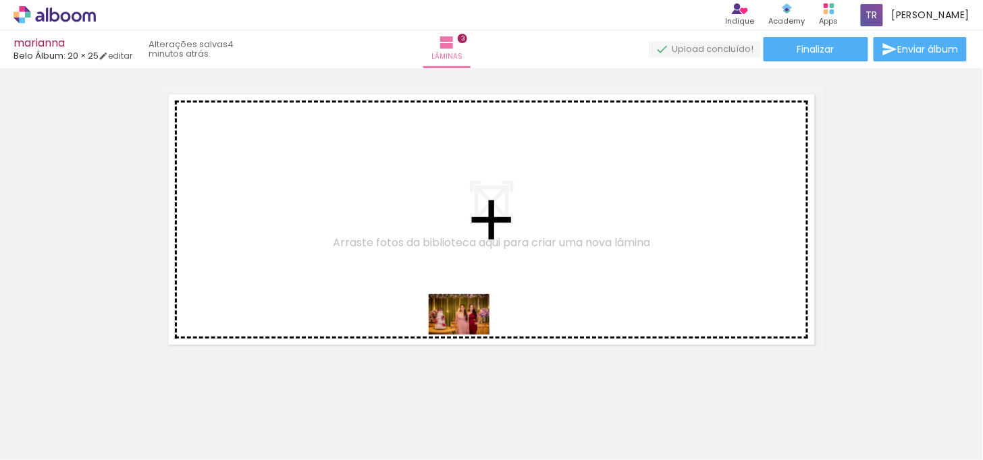
drag, startPoint x: 538, startPoint y: 408, endPoint x: 469, endPoint y: 335, distance: 100.8
click at [469, 335] on quentale-workspace at bounding box center [491, 230] width 983 height 460
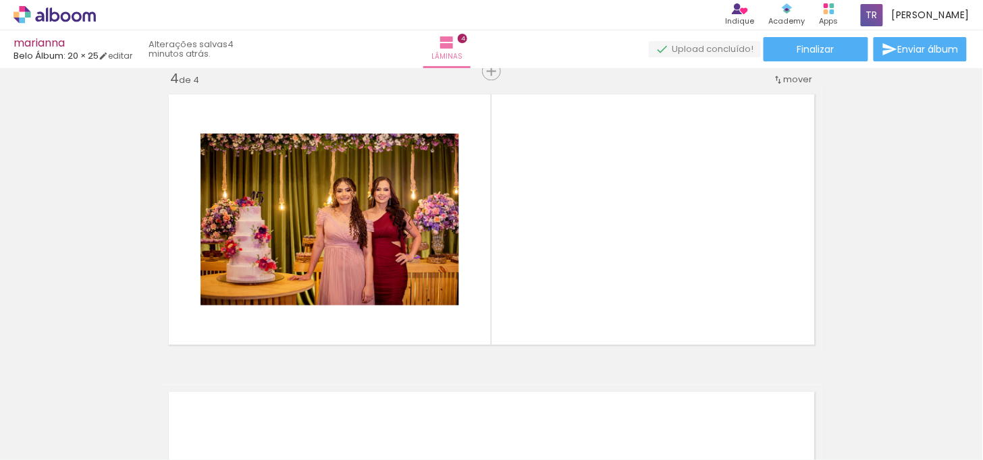
scroll to position [909, 0]
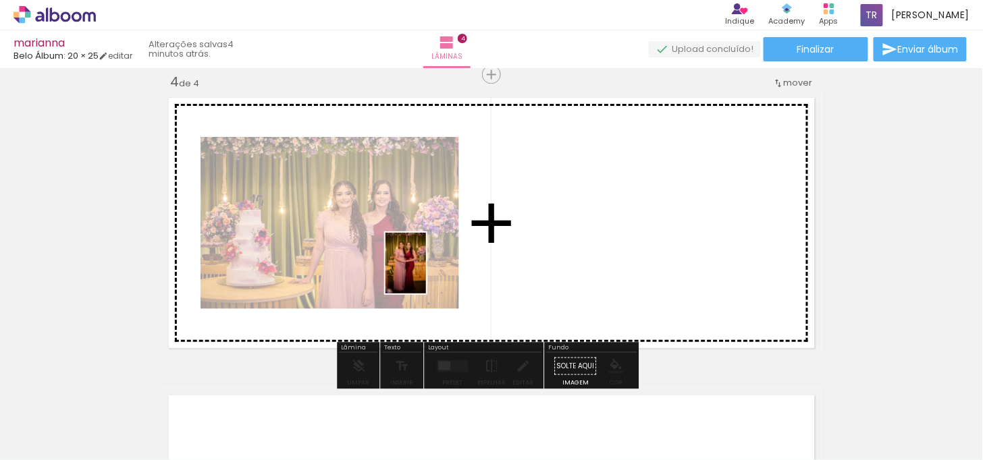
drag, startPoint x: 632, startPoint y: 427, endPoint x: 392, endPoint y: 254, distance: 295.5
click at [392, 254] on quentale-workspace at bounding box center [491, 230] width 983 height 460
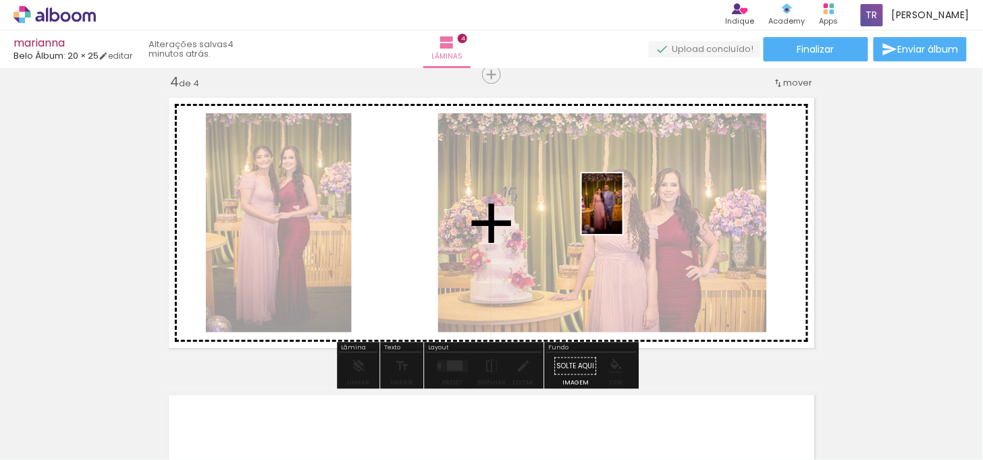
drag, startPoint x: 706, startPoint y: 409, endPoint x: 620, endPoint y: 207, distance: 219.6
click at [620, 207] on quentale-workspace at bounding box center [491, 230] width 983 height 460
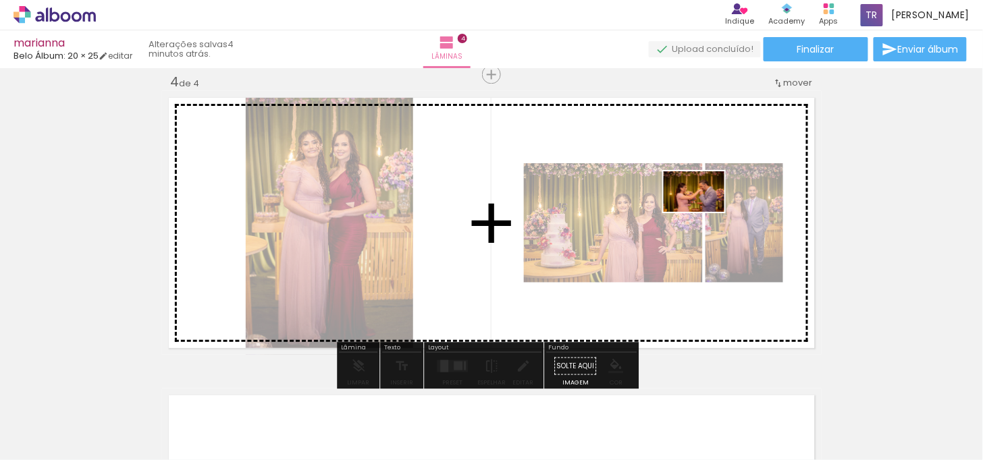
drag, startPoint x: 774, startPoint y: 417, endPoint x: 704, endPoint y: 212, distance: 216.1
click at [704, 212] on quentale-workspace at bounding box center [491, 230] width 983 height 460
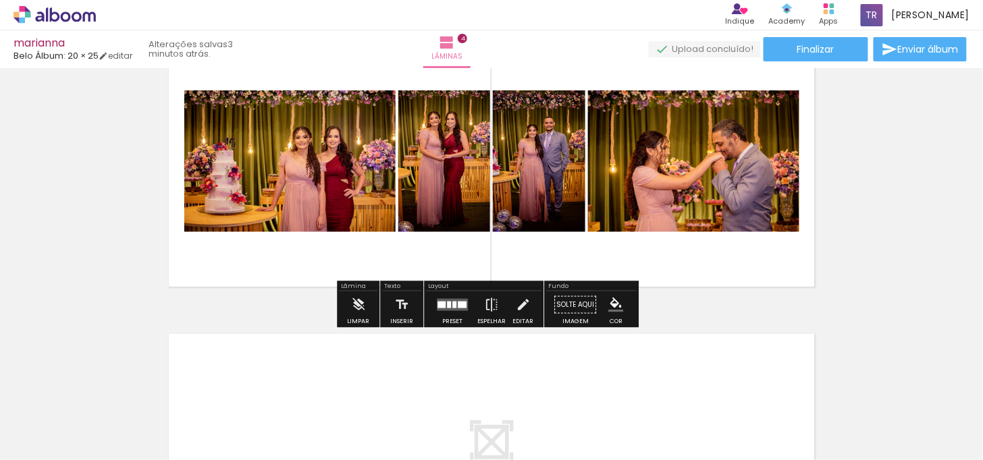
scroll to position [1008, 0]
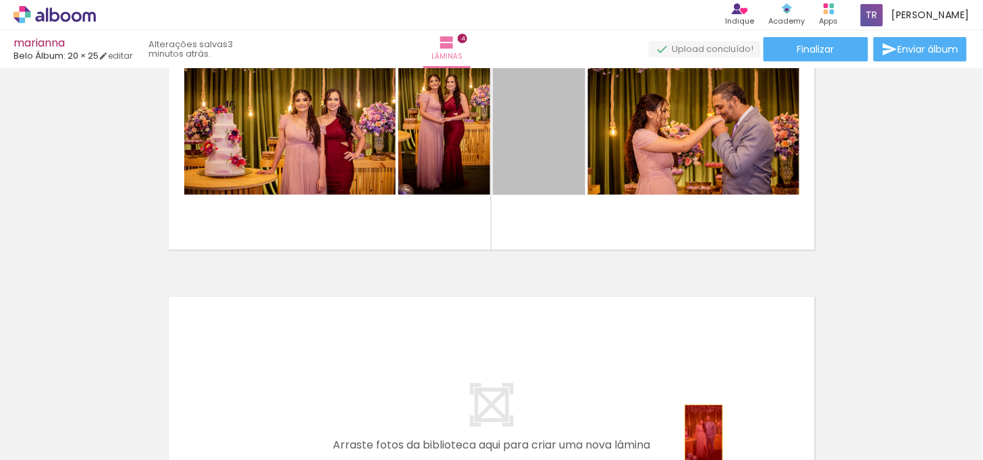
drag, startPoint x: 528, startPoint y: 135, endPoint x: 698, endPoint y: 433, distance: 343.5
click at [698, 433] on quentale-workspace at bounding box center [491, 230] width 983 height 460
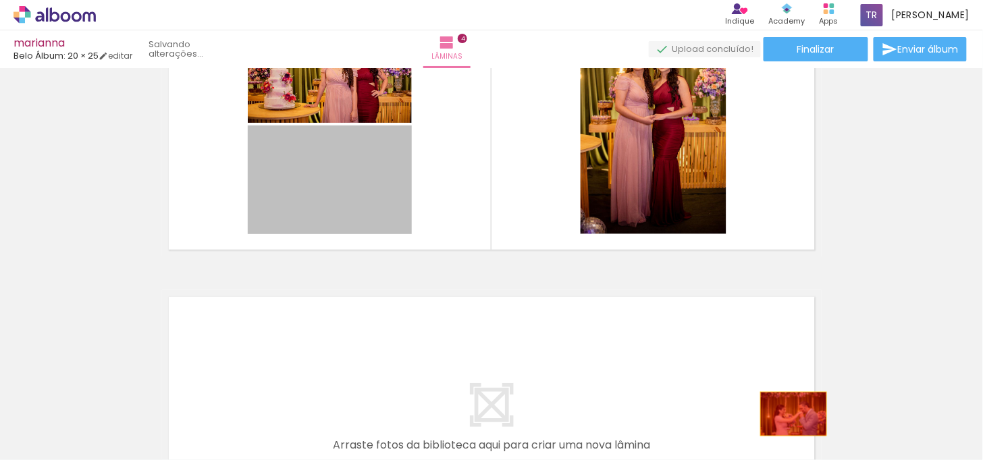
drag, startPoint x: 352, startPoint y: 193, endPoint x: 739, endPoint y: 403, distance: 440.2
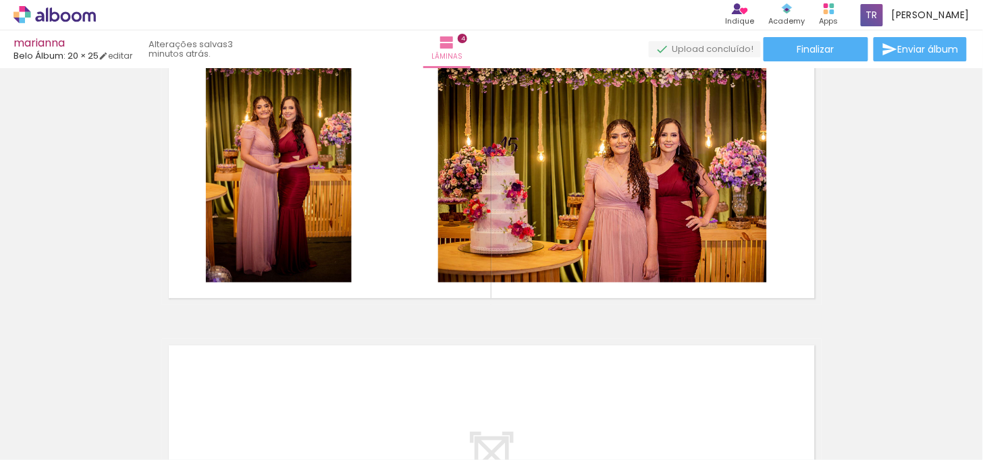
scroll to position [933, 0]
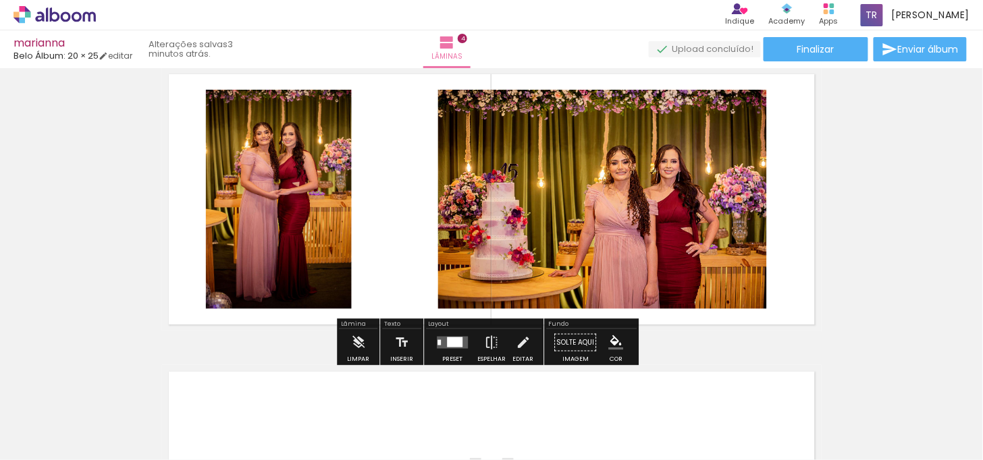
click at [442, 345] on quentale-layouter at bounding box center [452, 342] width 31 height 12
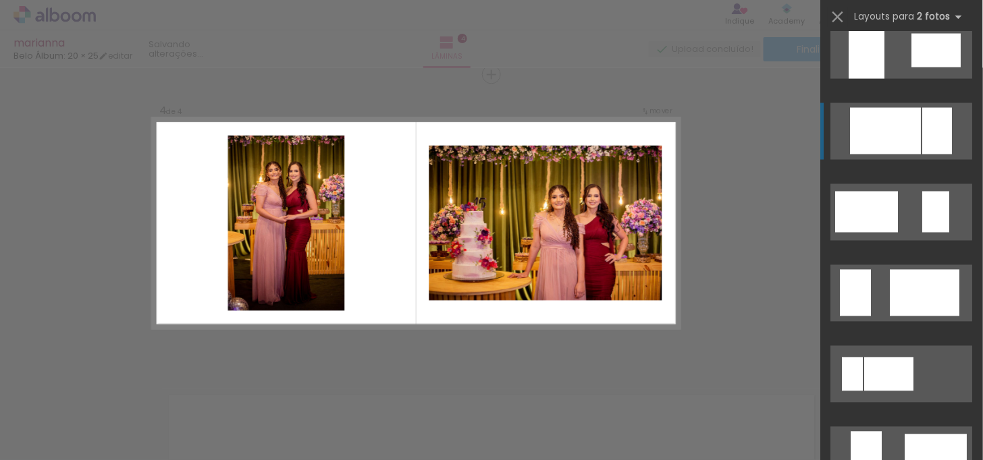
scroll to position [750, 0]
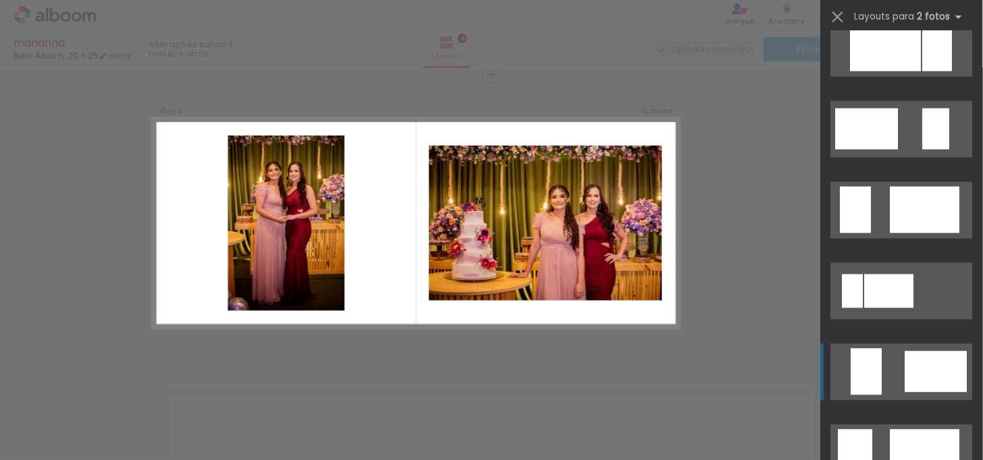
click at [925, 363] on div at bounding box center [936, 372] width 62 height 41
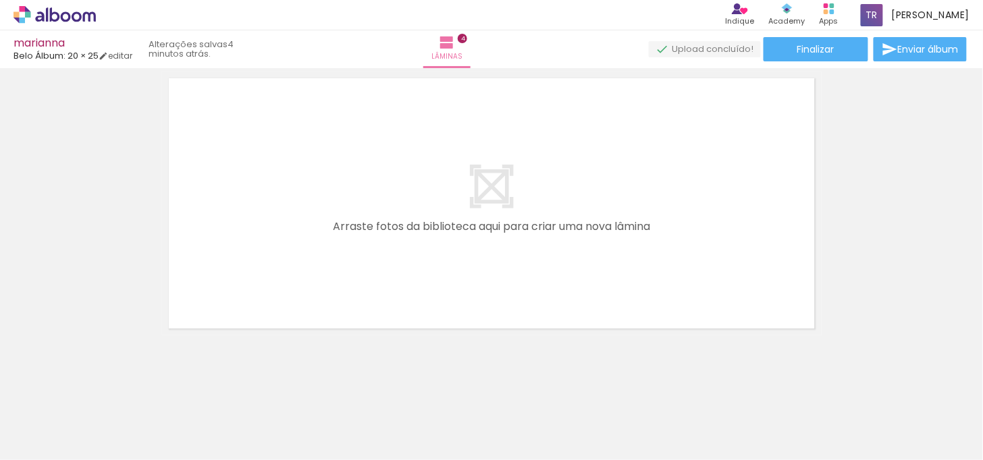
scroll to position [1233, 0]
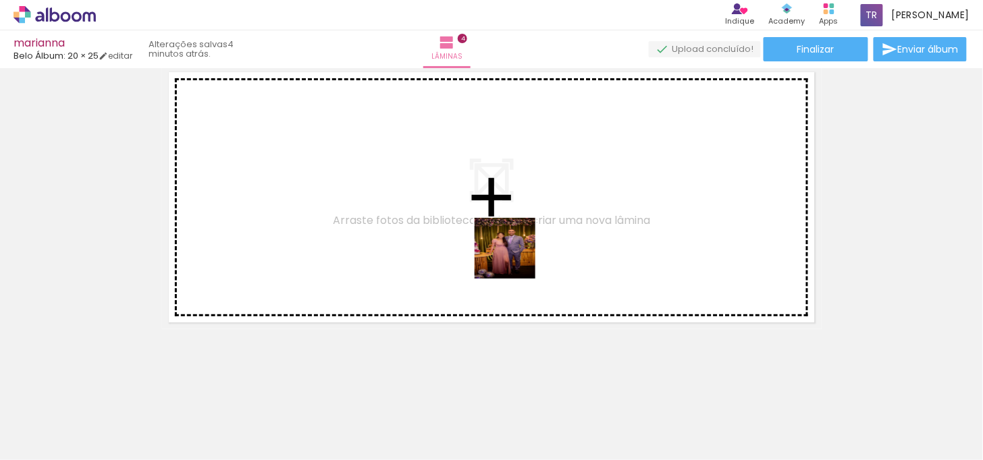
drag, startPoint x: 710, startPoint y: 415, endPoint x: 515, endPoint y: 259, distance: 249.7
click at [515, 259] on quentale-workspace at bounding box center [491, 230] width 983 height 460
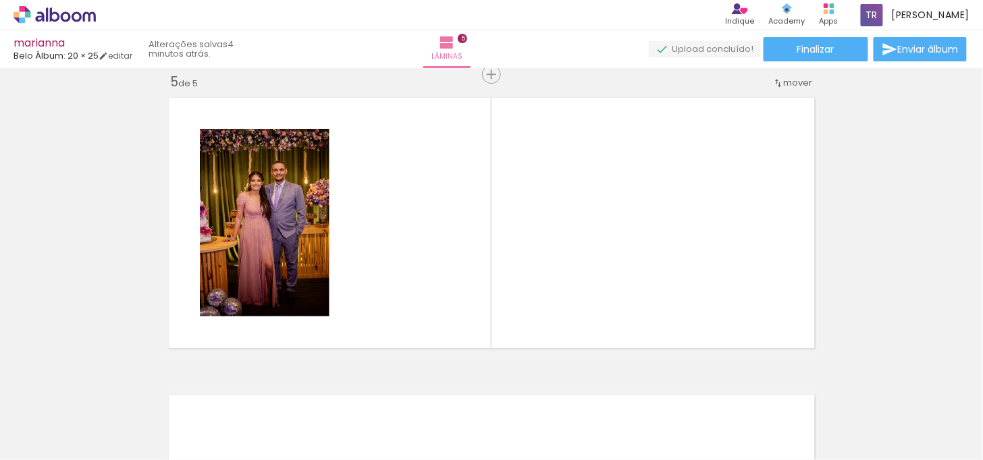
scroll to position [1207, 0]
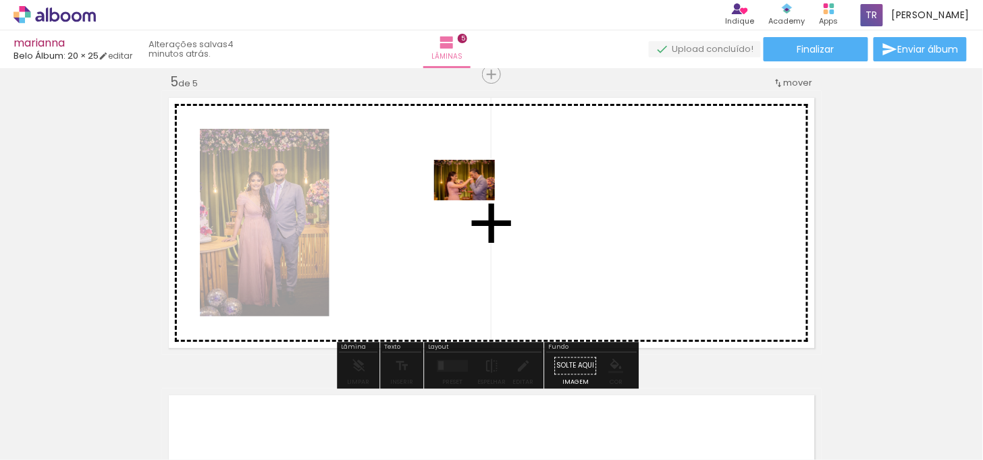
drag, startPoint x: 745, startPoint y: 400, endPoint x: 457, endPoint y: 192, distance: 355.3
click at [457, 192] on quentale-workspace at bounding box center [491, 230] width 983 height 460
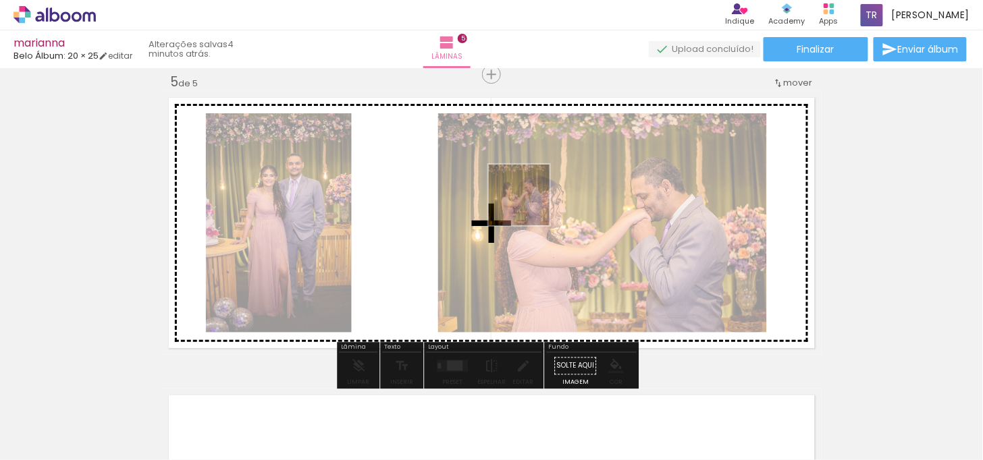
drag, startPoint x: 773, startPoint y: 424, endPoint x: 522, endPoint y: 198, distance: 337.5
click at [522, 198] on quentale-workspace at bounding box center [491, 230] width 983 height 460
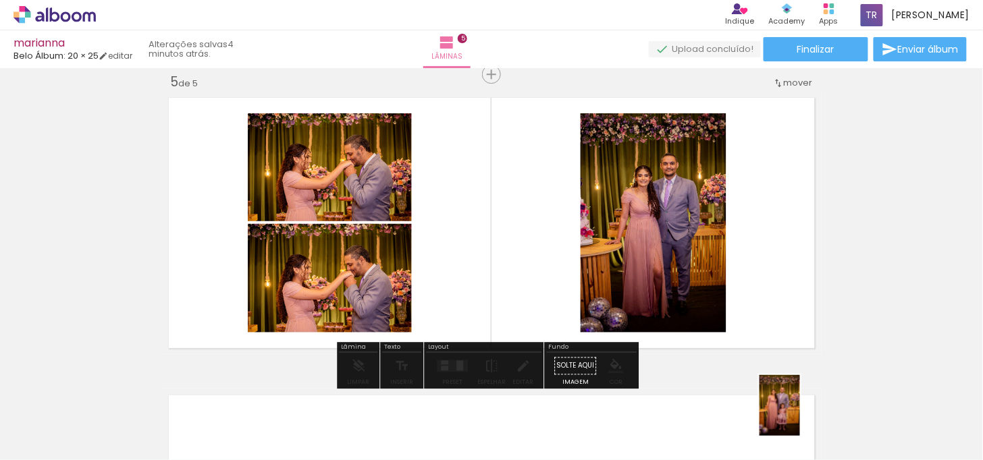
drag, startPoint x: 747, startPoint y: 355, endPoint x: 805, endPoint y: 419, distance: 86.0
click at [0, 0] on slot at bounding box center [0, 0] width 0 height 0
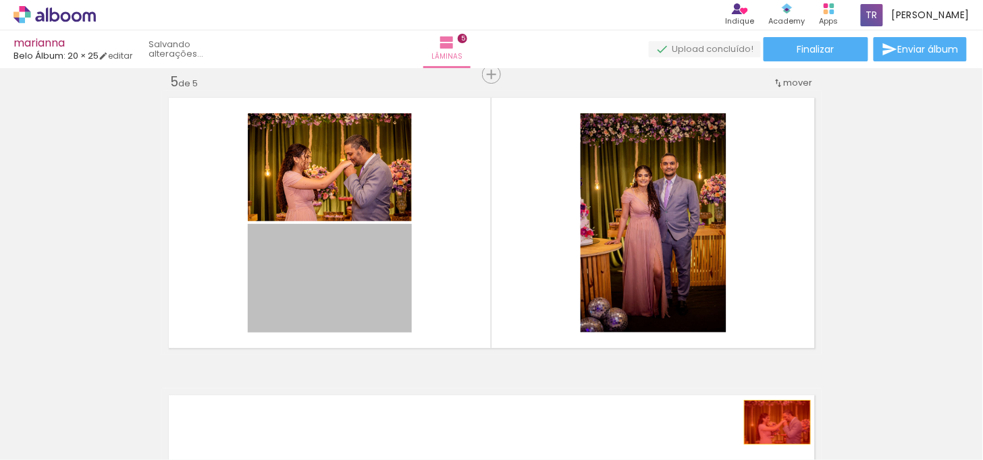
drag, startPoint x: 358, startPoint y: 261, endPoint x: 772, endPoint y: 422, distance: 444.0
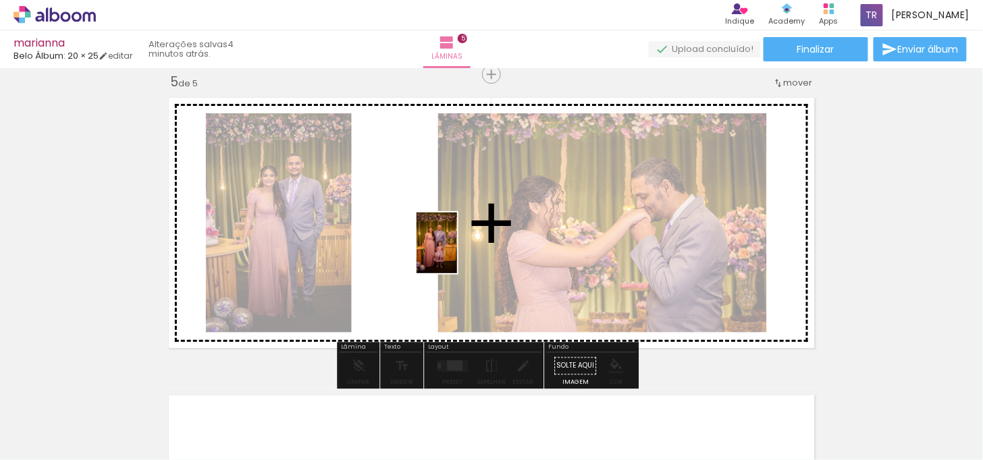
drag, startPoint x: 855, startPoint y: 424, endPoint x: 457, endPoint y: 253, distance: 432.8
click at [457, 253] on quentale-workspace at bounding box center [491, 230] width 983 height 460
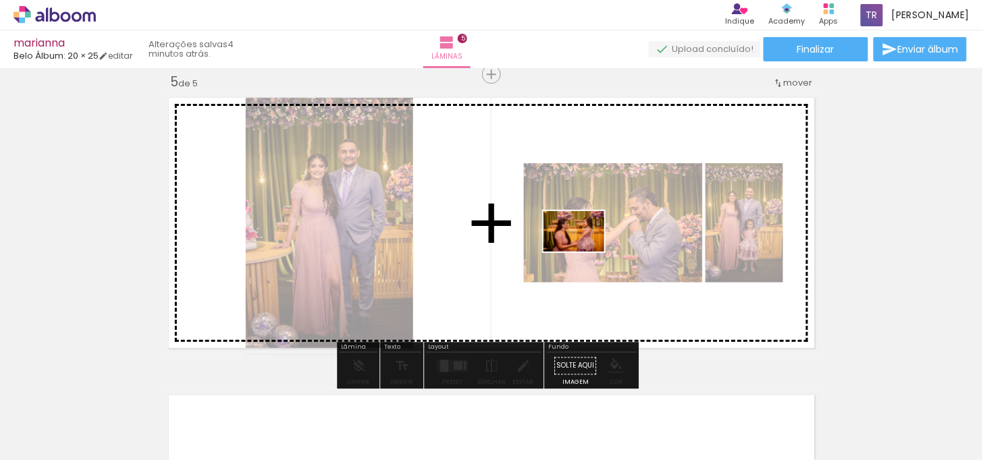
drag, startPoint x: 926, startPoint y: 428, endPoint x: 577, endPoint y: 246, distance: 393.2
click at [577, 246] on quentale-workspace at bounding box center [491, 230] width 983 height 460
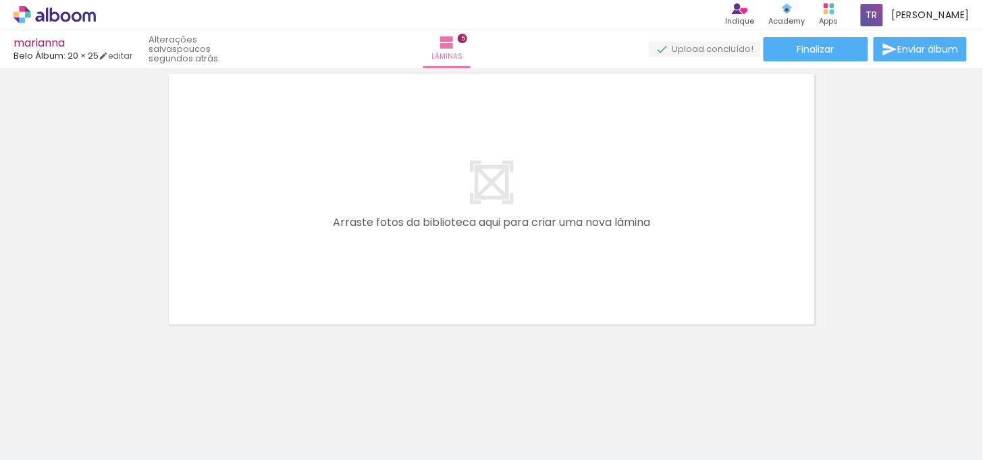
scroll to position [1512, 0]
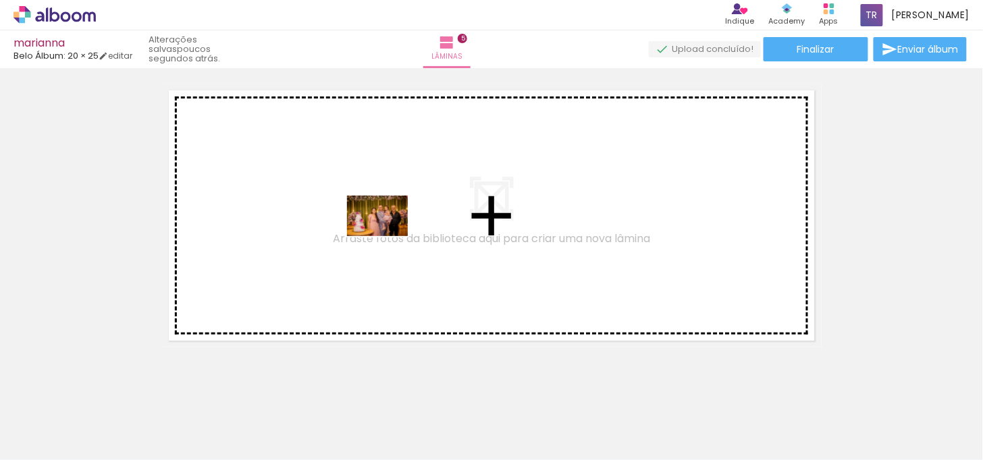
drag, startPoint x: 692, startPoint y: 421, endPoint x: 388, endPoint y: 236, distance: 355.9
click at [388, 236] on quentale-workspace at bounding box center [491, 230] width 983 height 460
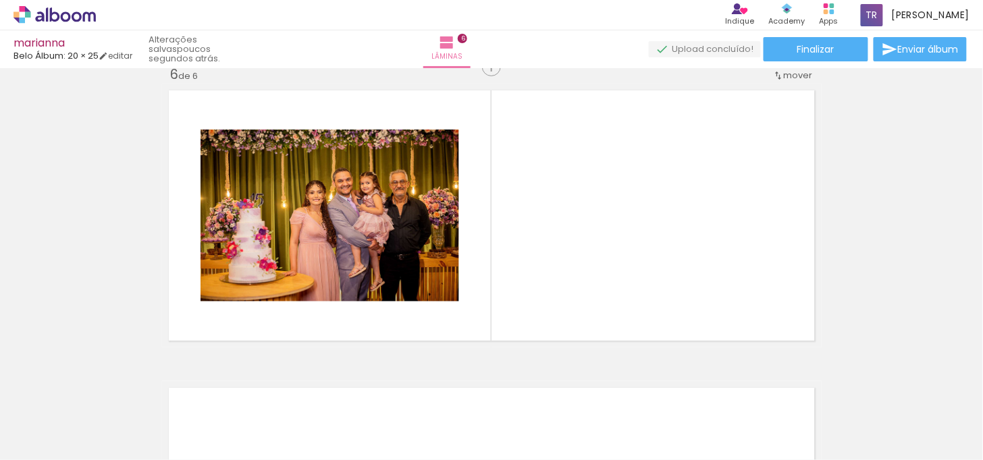
scroll to position [1506, 0]
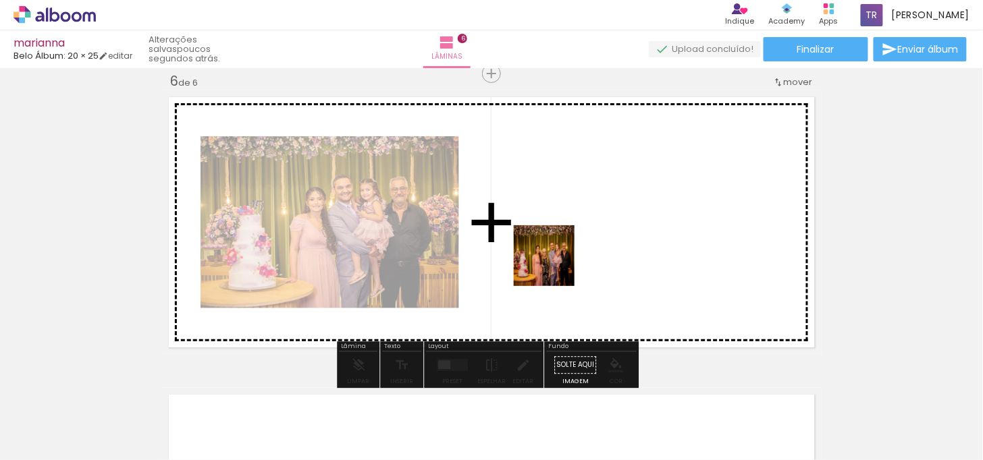
drag, startPoint x: 677, startPoint y: 383, endPoint x: 554, endPoint y: 266, distance: 169.5
click at [554, 266] on quentale-workspace at bounding box center [491, 230] width 983 height 460
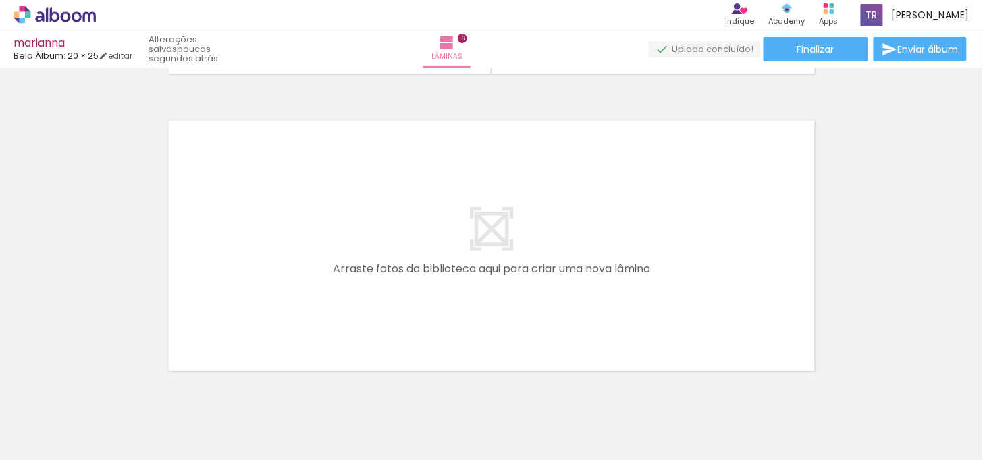
scroll to position [1753, 0]
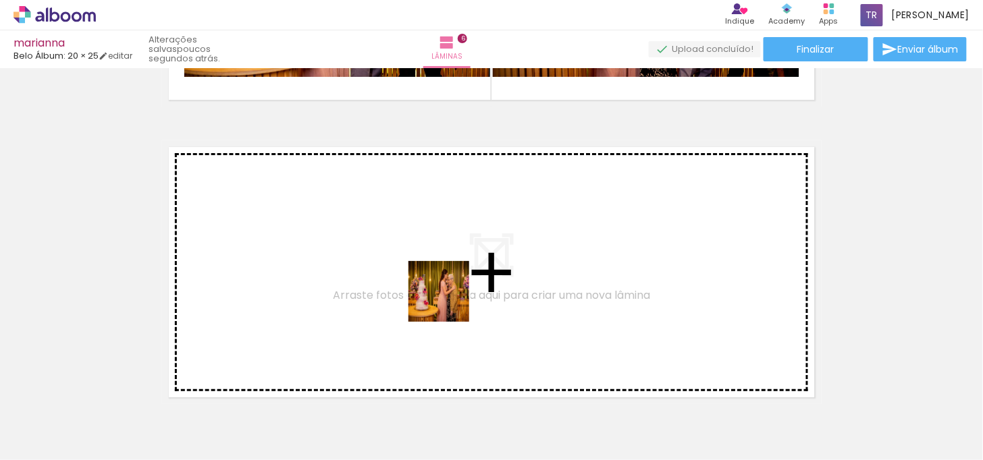
drag, startPoint x: 664, startPoint y: 432, endPoint x: 433, endPoint y: 290, distance: 271.0
click at [433, 290] on quentale-workspace at bounding box center [491, 230] width 983 height 460
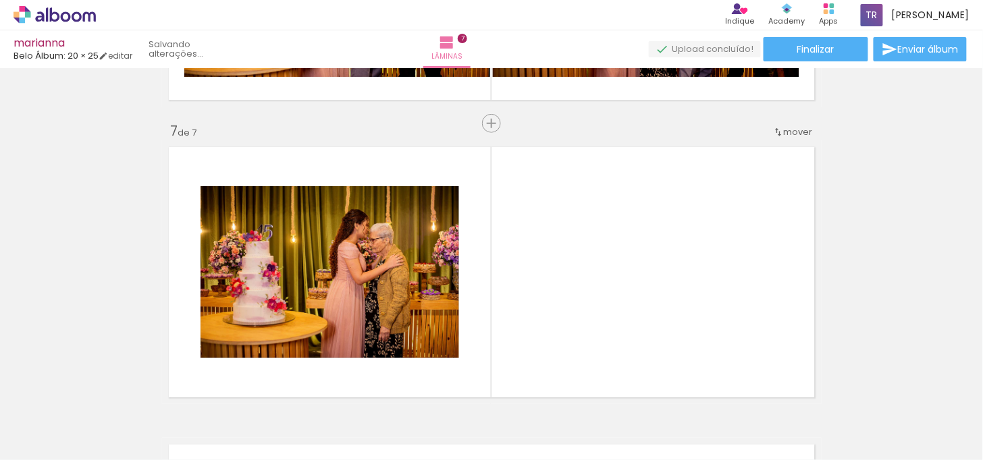
scroll to position [1803, 0]
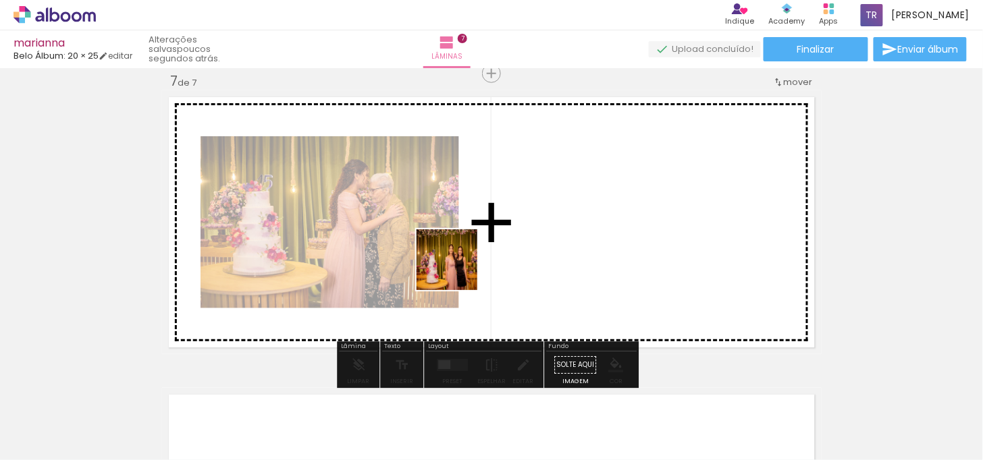
drag, startPoint x: 466, startPoint y: 277, endPoint x: 456, endPoint y: 269, distance: 13.4
click at [456, 269] on quentale-workspace at bounding box center [491, 230] width 983 height 460
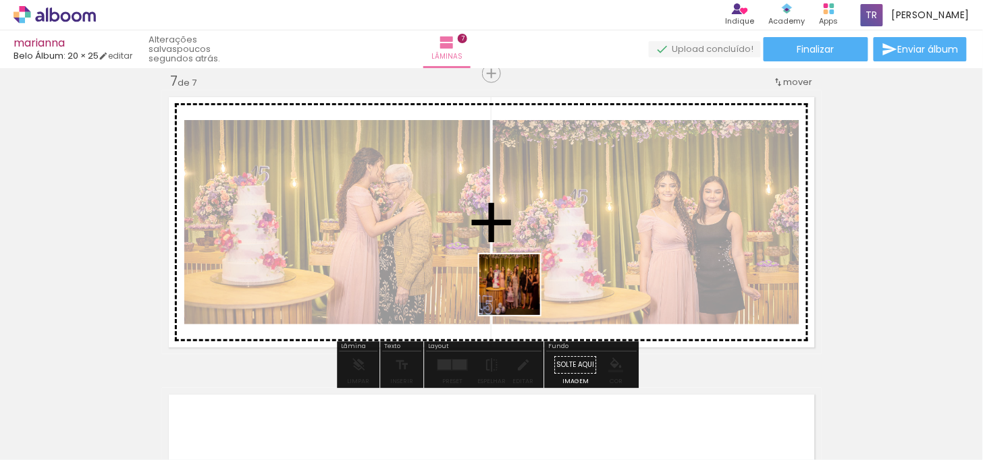
drag, startPoint x: 783, startPoint y: 421, endPoint x: 468, endPoint y: 259, distance: 354.5
click at [469, 259] on quentale-workspace at bounding box center [491, 230] width 983 height 460
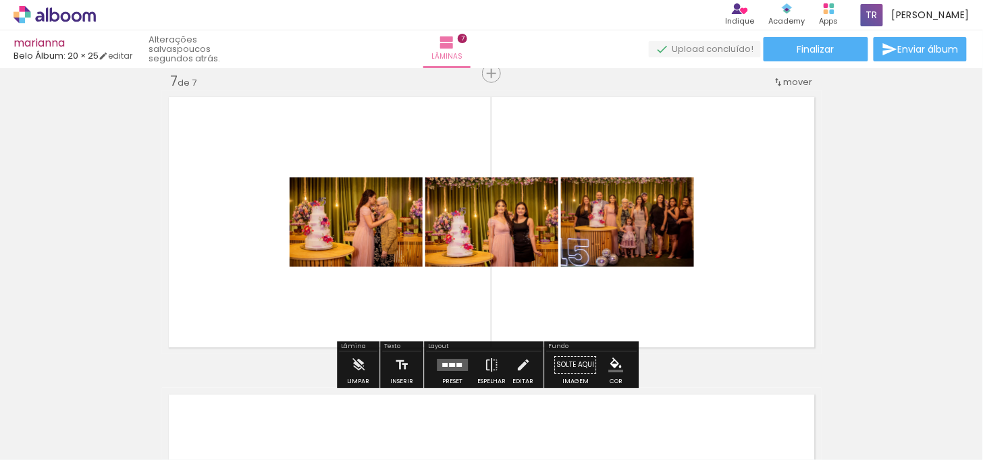
click at [447, 368] on quentale-layouter at bounding box center [452, 365] width 31 height 12
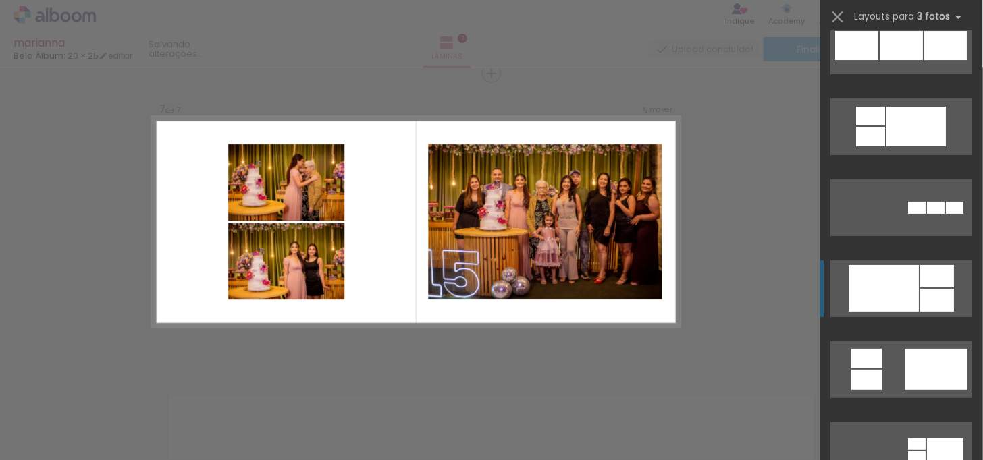
scroll to position [1425, 0]
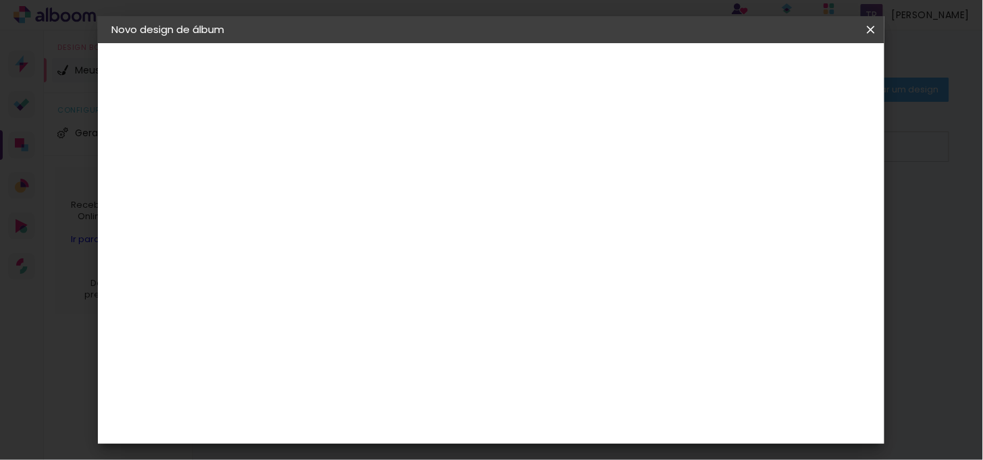
click at [0, 0] on slot "Voltar" at bounding box center [0, 0] width 0 height 0
drag, startPoint x: 870, startPoint y: 24, endPoint x: 555, endPoint y: 53, distance: 315.9
click at [0, 0] on iron-icon at bounding box center [0, 0] width 0 height 0
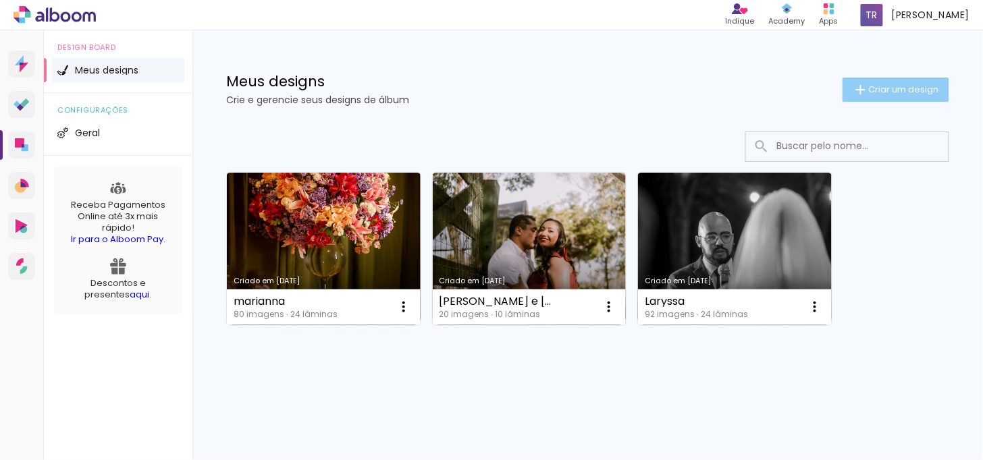
click at [876, 95] on paper-button "Criar um design" at bounding box center [896, 90] width 107 height 24
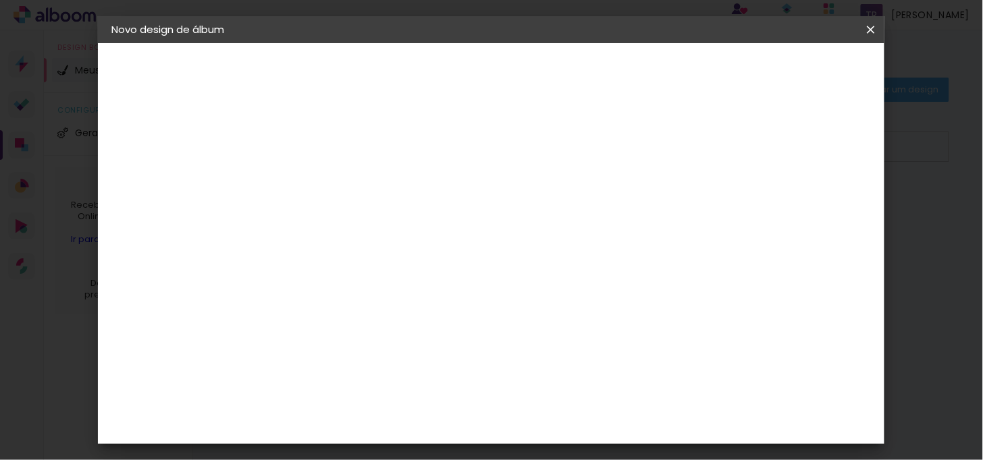
click at [332, 183] on input at bounding box center [332, 181] width 0 height 21
click at [0, 0] on iron-icon at bounding box center [0, 0] width 0 height 0
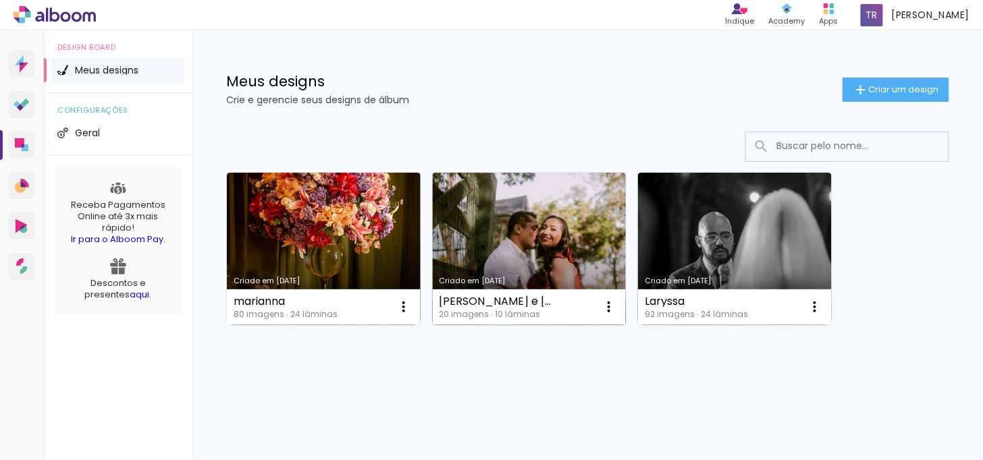
click at [489, 278] on div "Criado em [DATE]" at bounding box center [530, 280] width 180 height 7
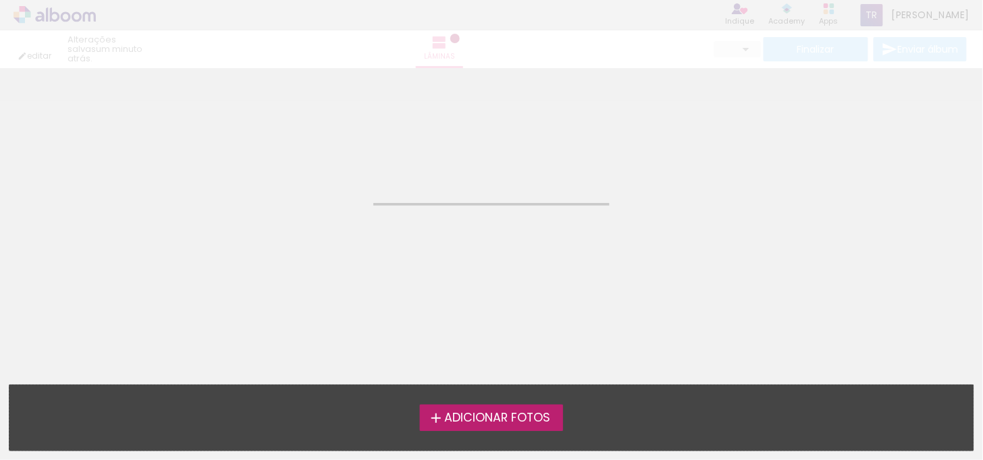
click at [771, 55] on div "editar um minuto atrás. Lâminas Finalizar Enviar álbum" at bounding box center [491, 34] width 983 height 68
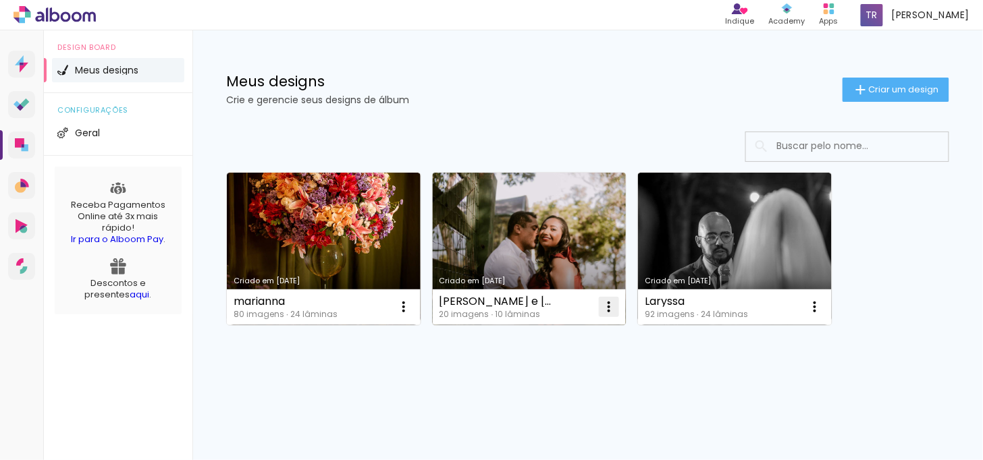
click at [412, 301] on iron-icon at bounding box center [404, 307] width 16 height 16
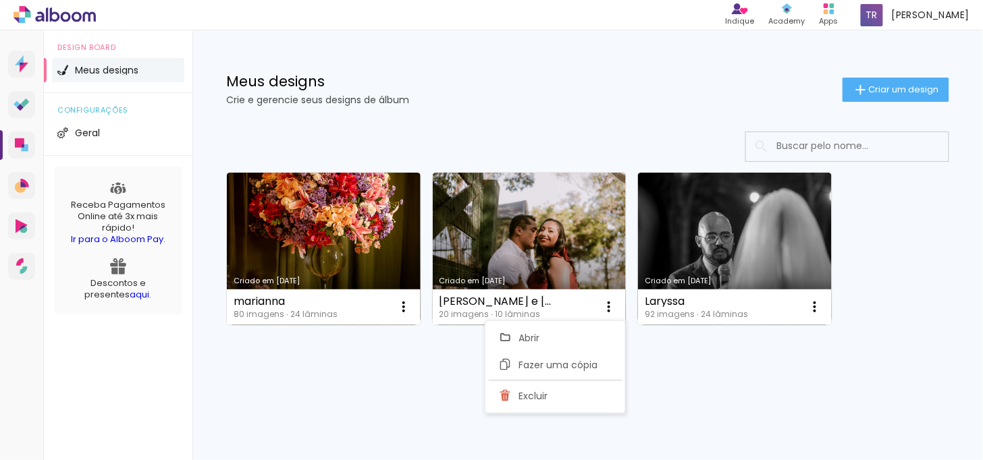
click at [301, 354] on div "Mais álbuns" at bounding box center [587, 341] width 723 height 32
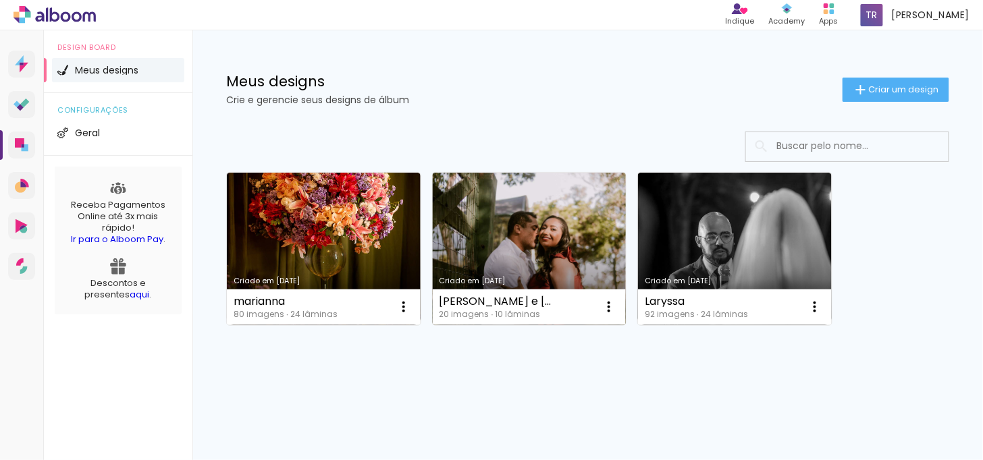
click at [473, 311] on div "20 imagens ∙ 10 lâminas" at bounding box center [499, 315] width 118 height 8
click at [478, 302] on div "[PERSON_NAME] e [PERSON_NAME]" at bounding box center [499, 301] width 118 height 11
click at [515, 267] on link "Criado em [DATE]" at bounding box center [530, 249] width 194 height 153
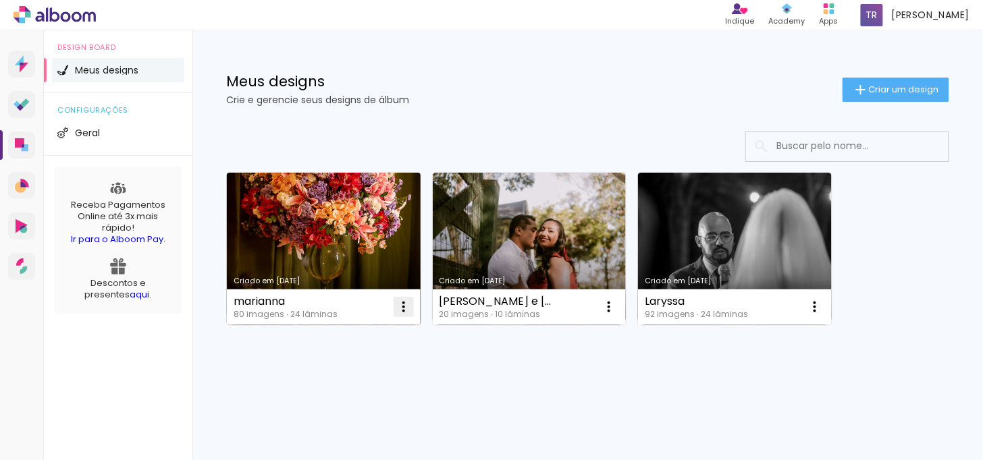
click at [404, 307] on iron-icon at bounding box center [404, 307] width 16 height 16
click at [361, 302] on div "marianna 80 imagens ∙ 24 lâminas Abrir Fazer uma cópia Excluir" at bounding box center [324, 308] width 194 height 36
click at [250, 302] on div "marianna" at bounding box center [286, 301] width 104 height 11
click at [281, 273] on link "Criado em [DATE]" at bounding box center [324, 249] width 194 height 153
